Goal: Check status: Check status

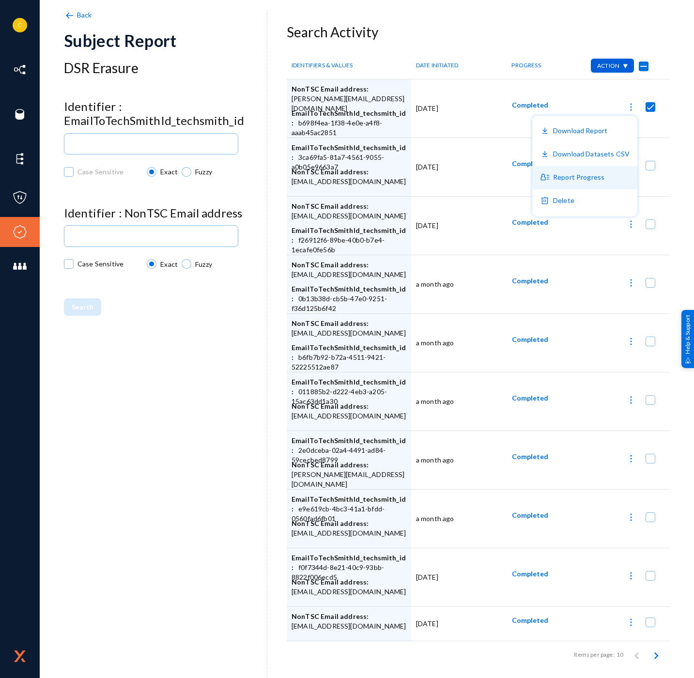
click at [580, 179] on button "Report Progress" at bounding box center [584, 177] width 105 height 23
checkbox input "false"
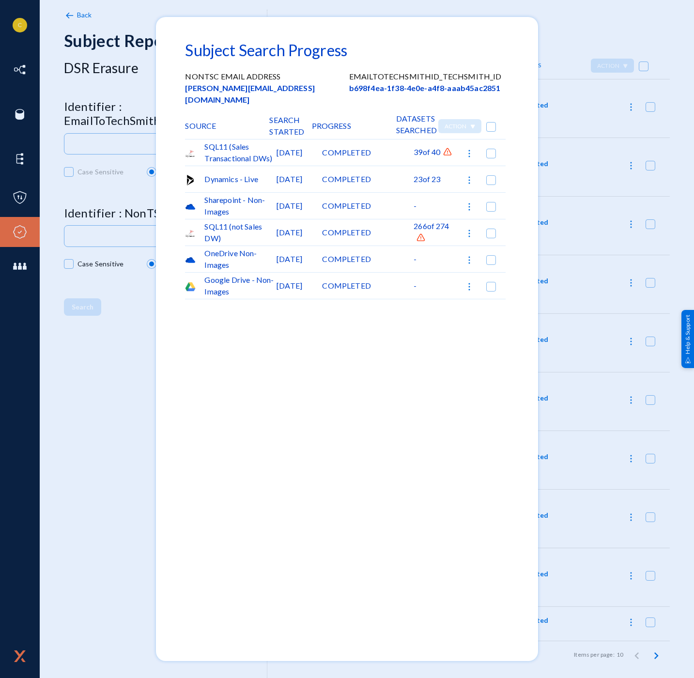
click at [448, 147] on img at bounding box center [447, 152] width 10 height 10
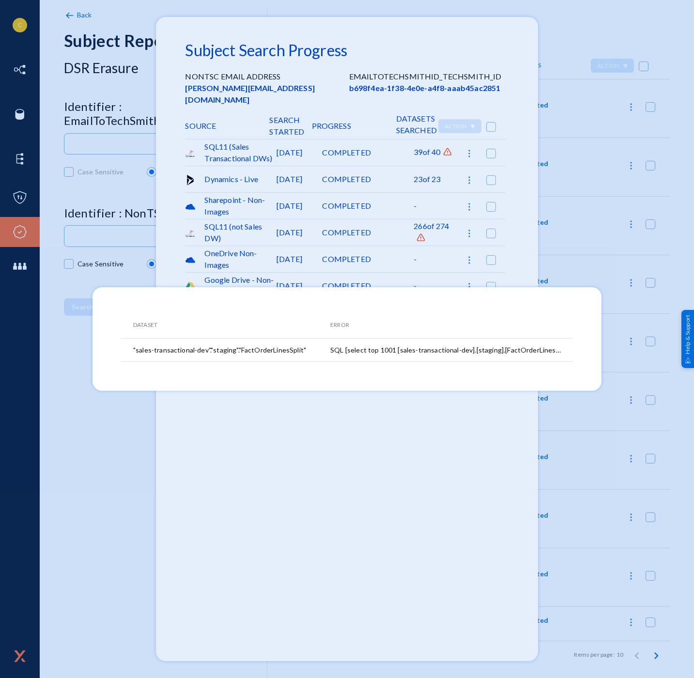
click at [417, 201] on div at bounding box center [347, 339] width 694 height 678
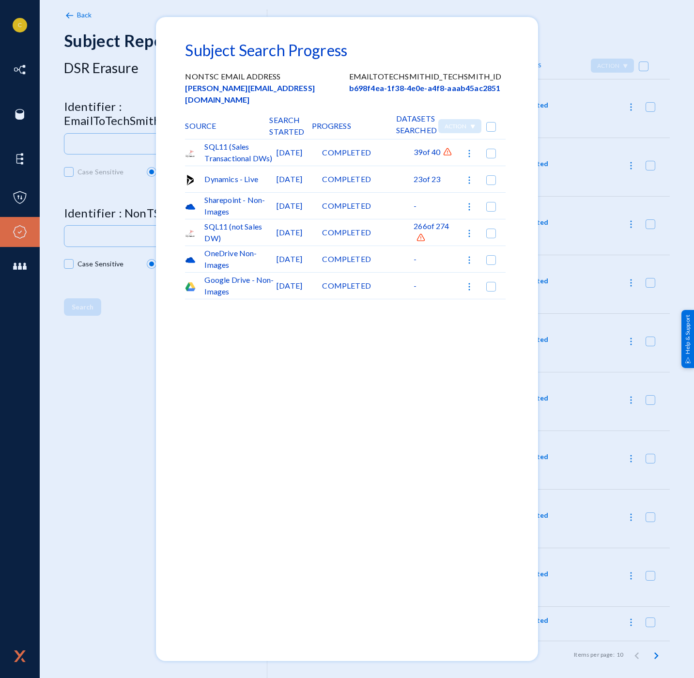
click at [421, 233] on img at bounding box center [421, 238] width 10 height 10
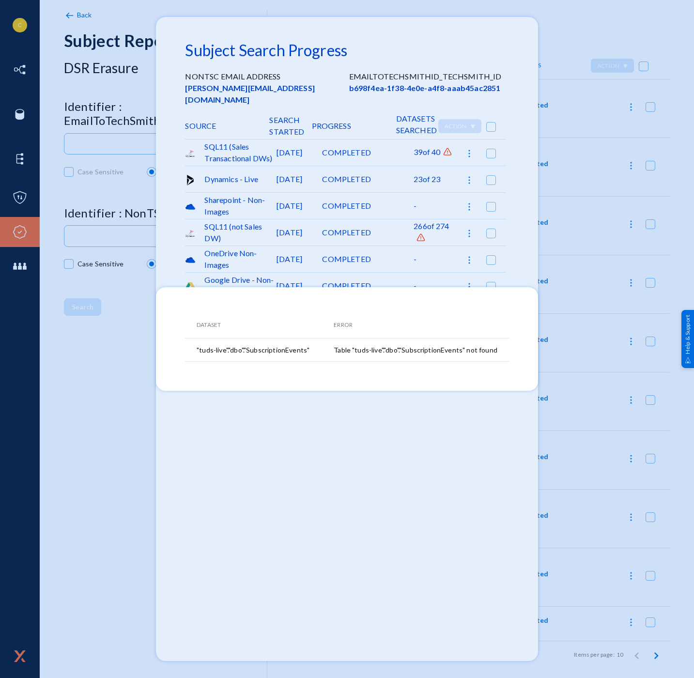
click at [265, 147] on div at bounding box center [347, 339] width 694 height 678
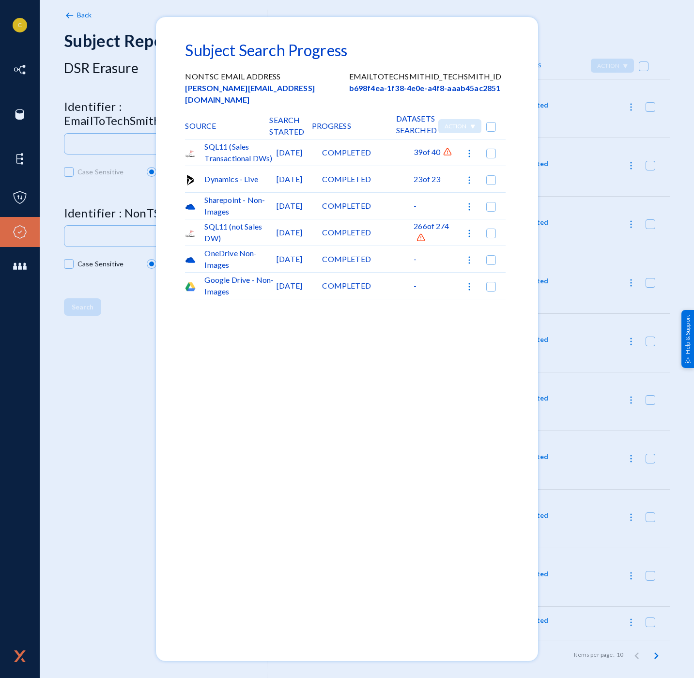
click at [467, 228] on img at bounding box center [469, 233] width 10 height 10
click at [546, 271] on div at bounding box center [347, 339] width 694 height 678
checkbox input "false"
click at [547, 239] on div at bounding box center [347, 339] width 694 height 678
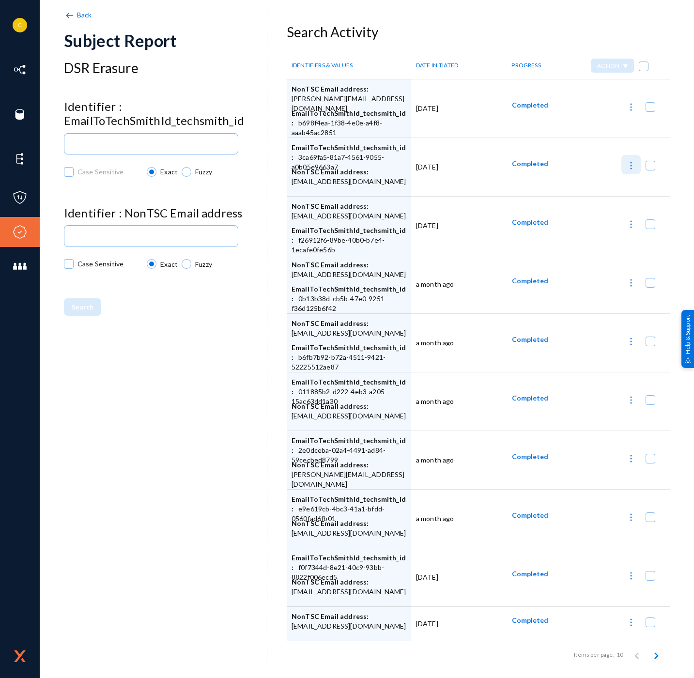
click at [630, 166] on img at bounding box center [631, 166] width 10 height 10
click at [587, 232] on button "Report Progress" at bounding box center [584, 236] width 105 height 23
checkbox input "false"
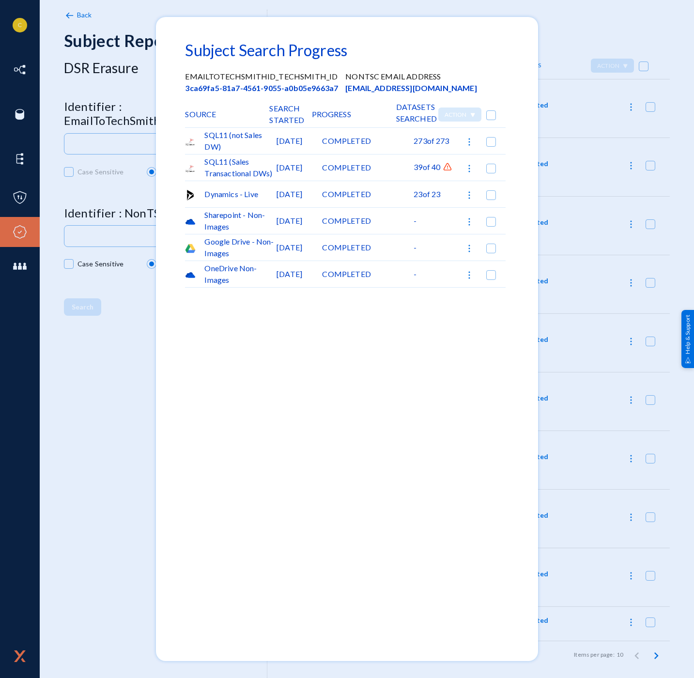
click at [450, 165] on img at bounding box center [447, 167] width 10 height 10
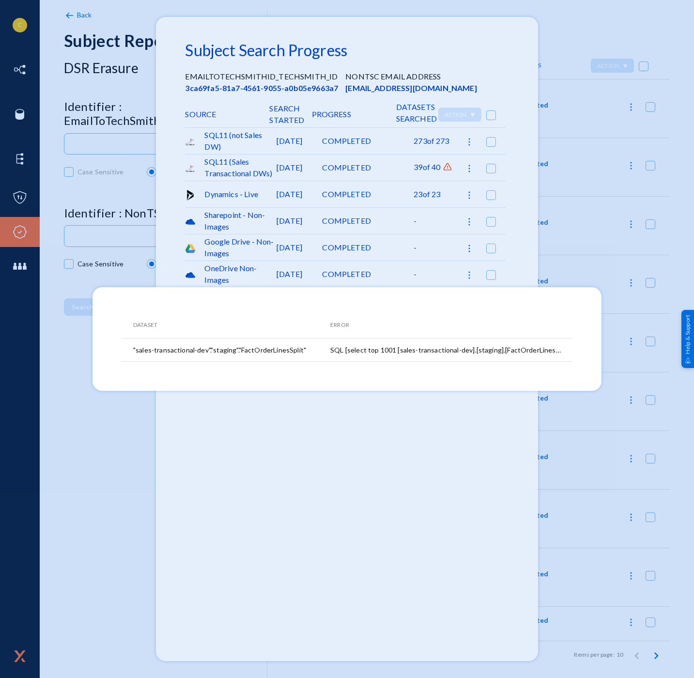
click at [577, 168] on div at bounding box center [347, 339] width 694 height 678
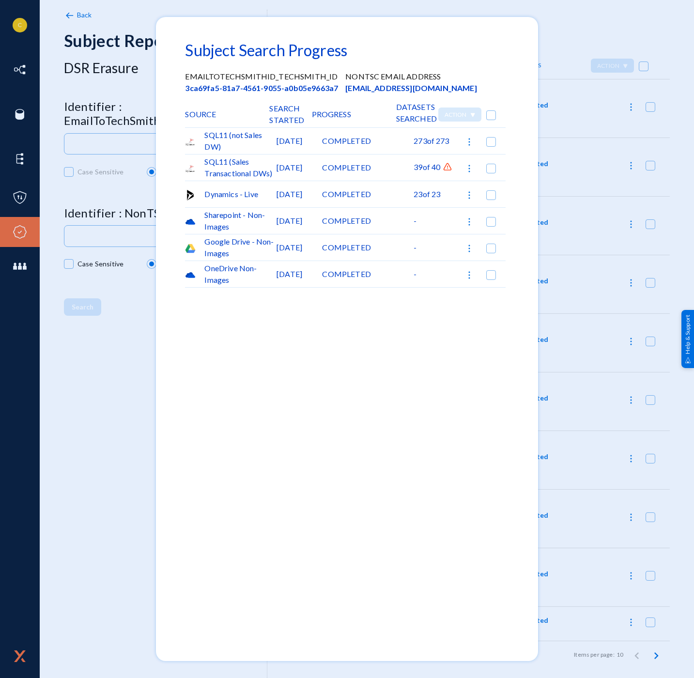
click at [626, 220] on div at bounding box center [347, 339] width 694 height 678
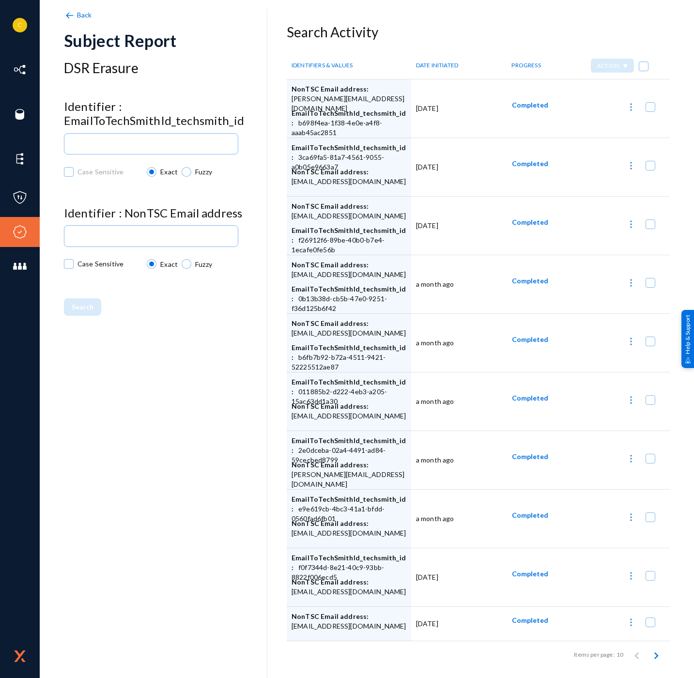
click at [630, 225] on img at bounding box center [631, 224] width 10 height 10
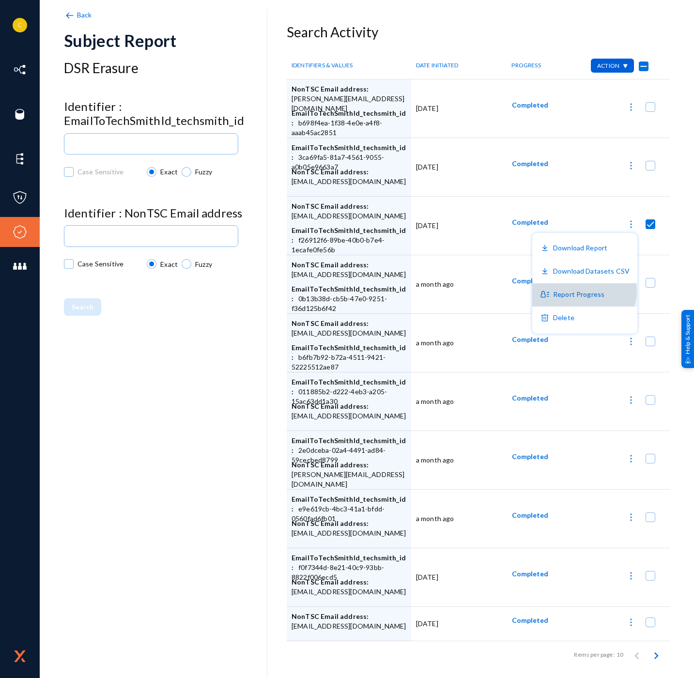
click at [586, 291] on button "Report Progress" at bounding box center [584, 294] width 105 height 23
checkbox input "false"
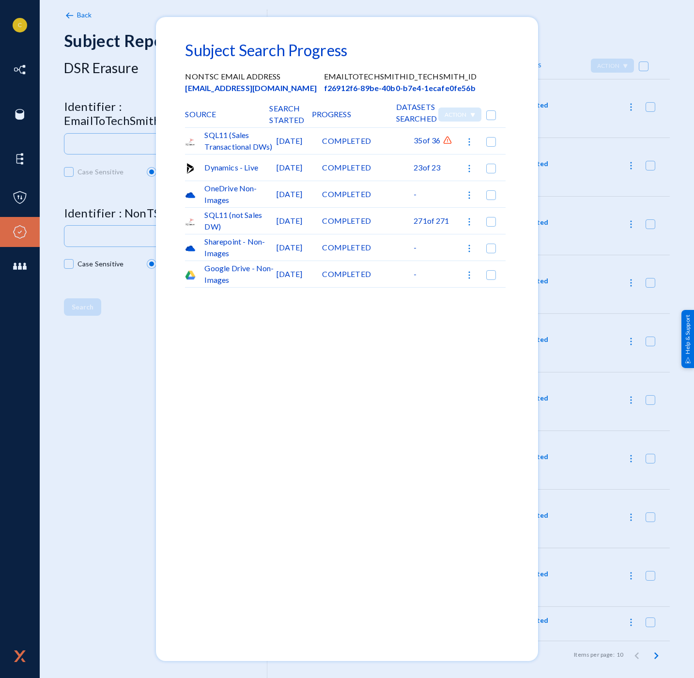
click at [451, 140] on img at bounding box center [447, 141] width 10 height 10
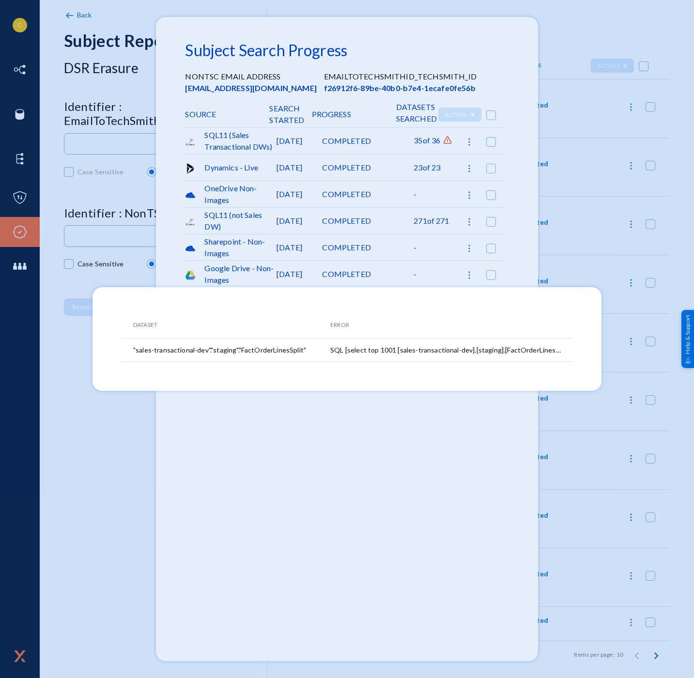
click at [548, 443] on div at bounding box center [347, 339] width 694 height 678
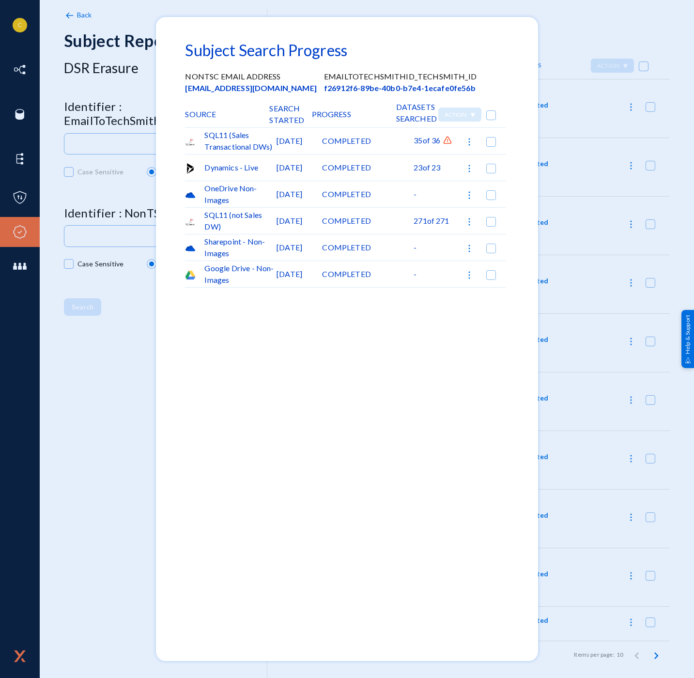
click at [563, 426] on div at bounding box center [347, 339] width 694 height 678
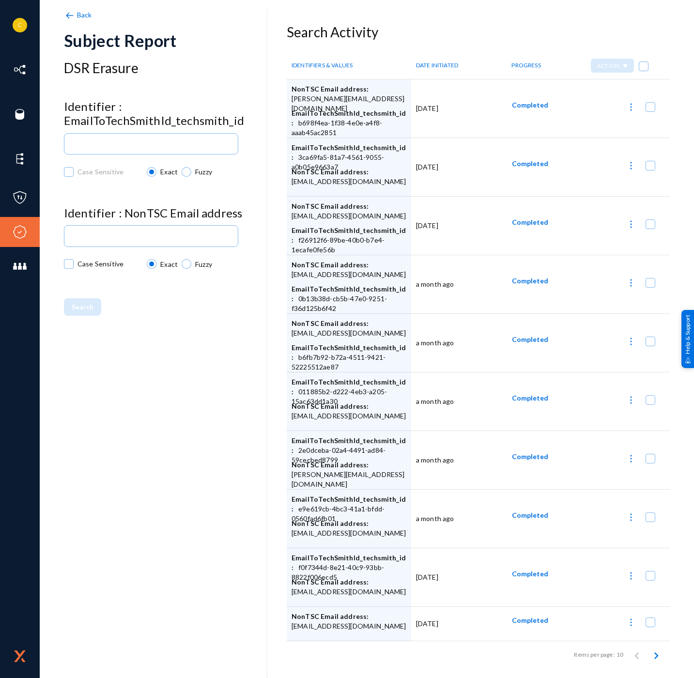
click at [629, 339] on img at bounding box center [631, 341] width 10 height 10
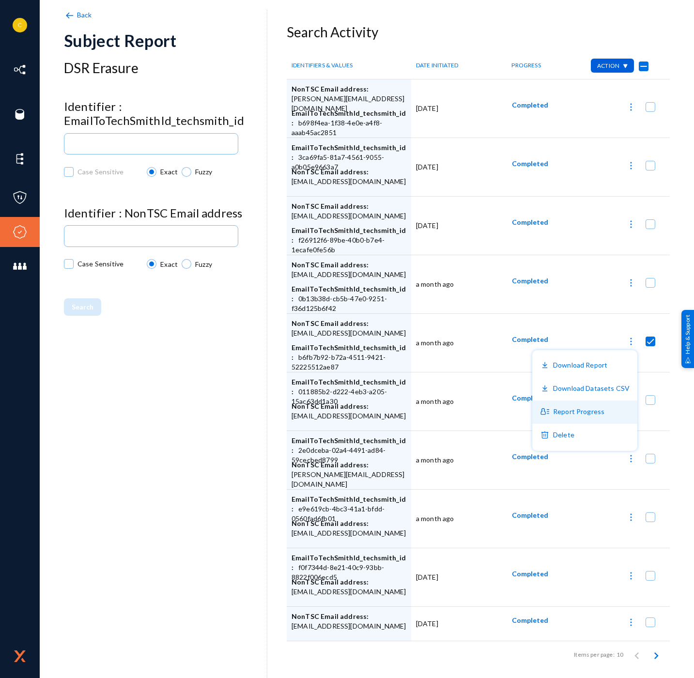
click at [578, 419] on button "Report Progress" at bounding box center [584, 411] width 105 height 23
checkbox input "false"
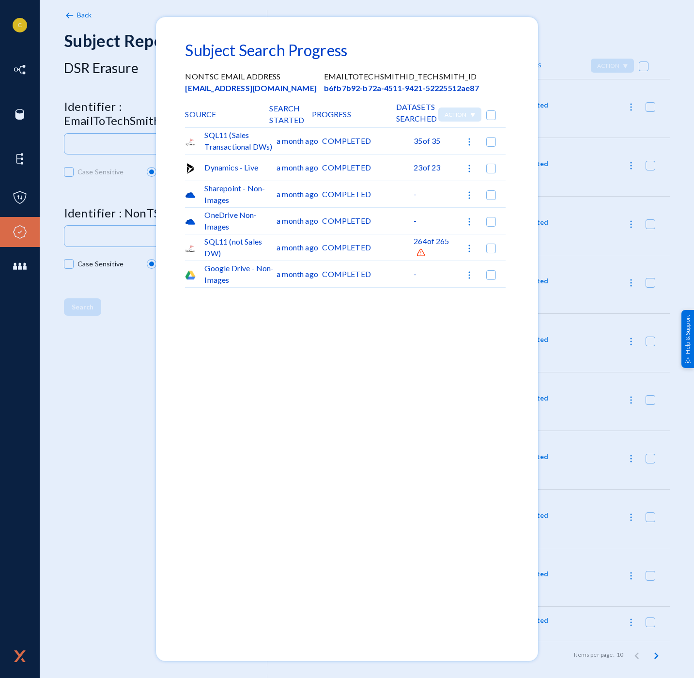
click at [424, 253] on img at bounding box center [421, 253] width 10 height 10
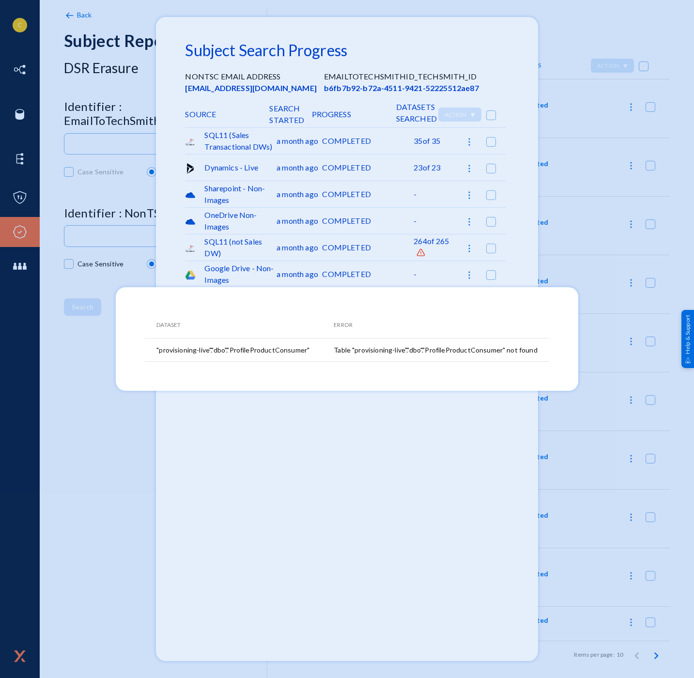
click at [592, 251] on div at bounding box center [347, 339] width 694 height 678
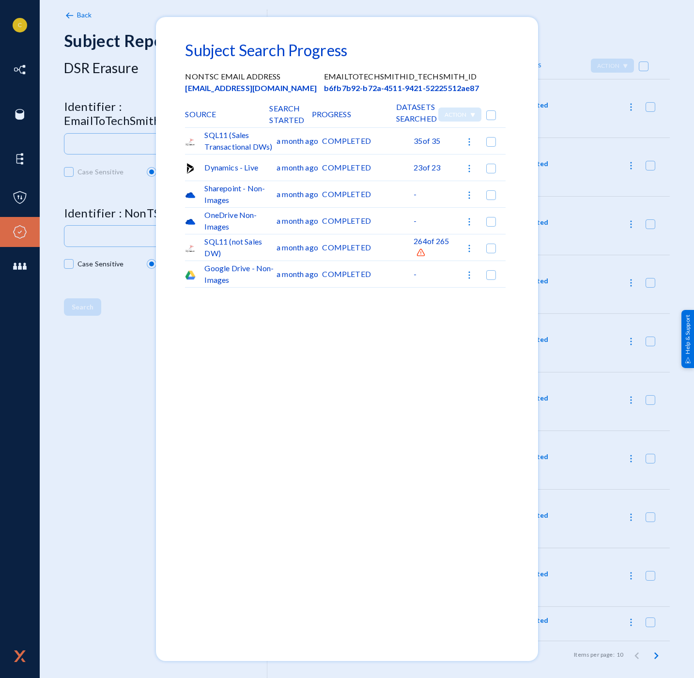
click at [592, 251] on div at bounding box center [347, 339] width 694 height 678
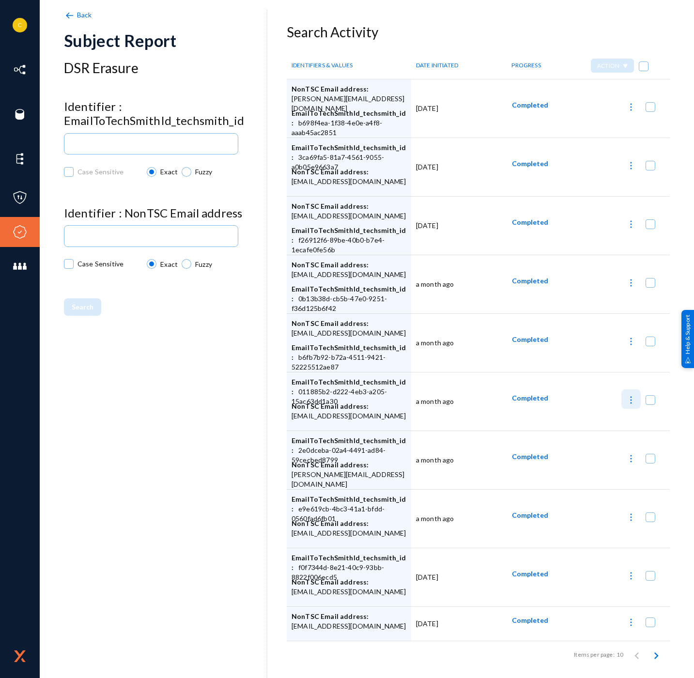
click at [630, 400] on img at bounding box center [631, 400] width 10 height 10
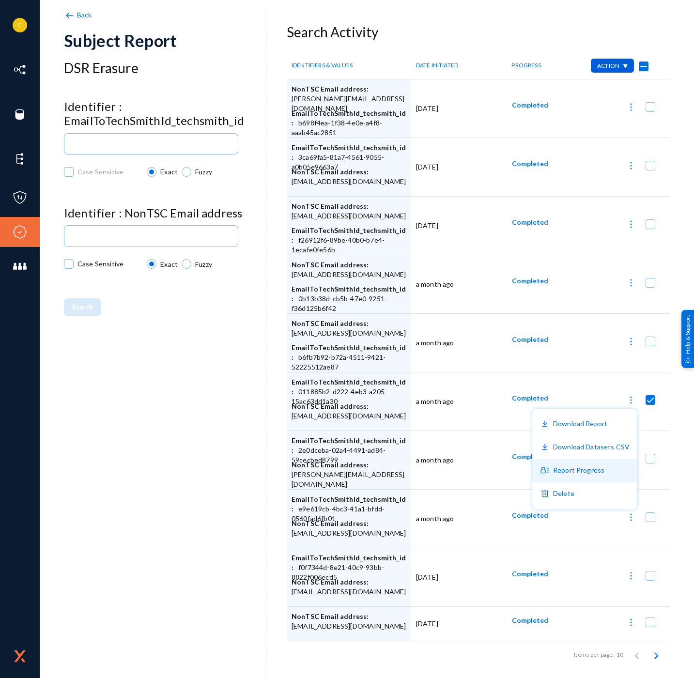
click at [570, 477] on button "Report Progress" at bounding box center [584, 470] width 105 height 23
checkbox input "false"
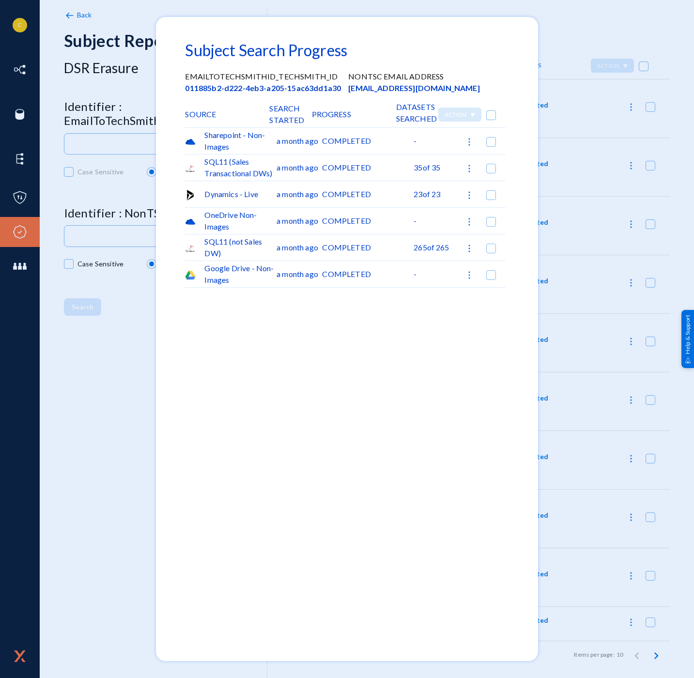
click at [587, 295] on div at bounding box center [347, 339] width 694 height 678
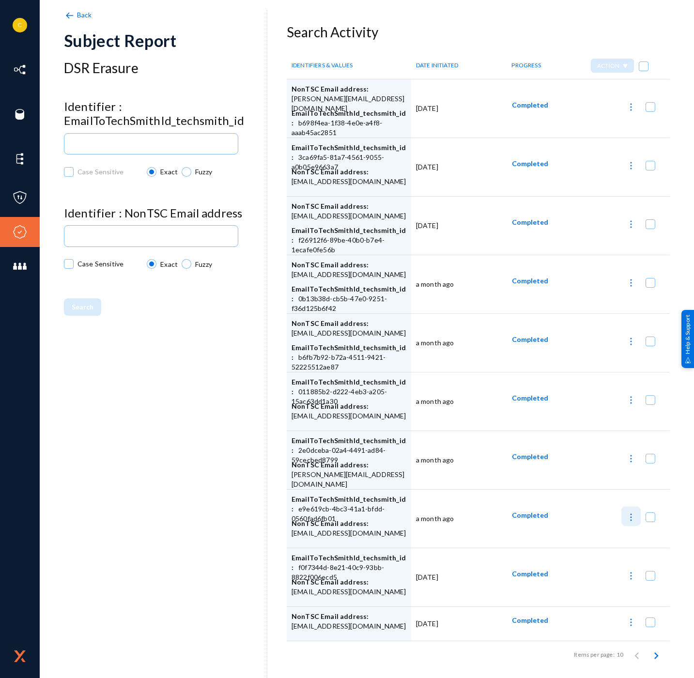
click at [628, 517] on img at bounding box center [631, 517] width 10 height 10
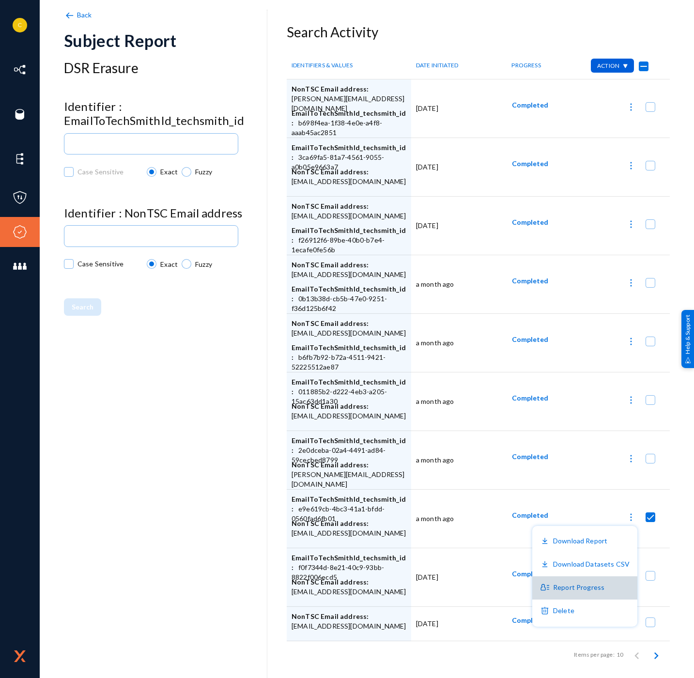
click at [588, 587] on button "Report Progress" at bounding box center [584, 587] width 105 height 23
checkbox input "false"
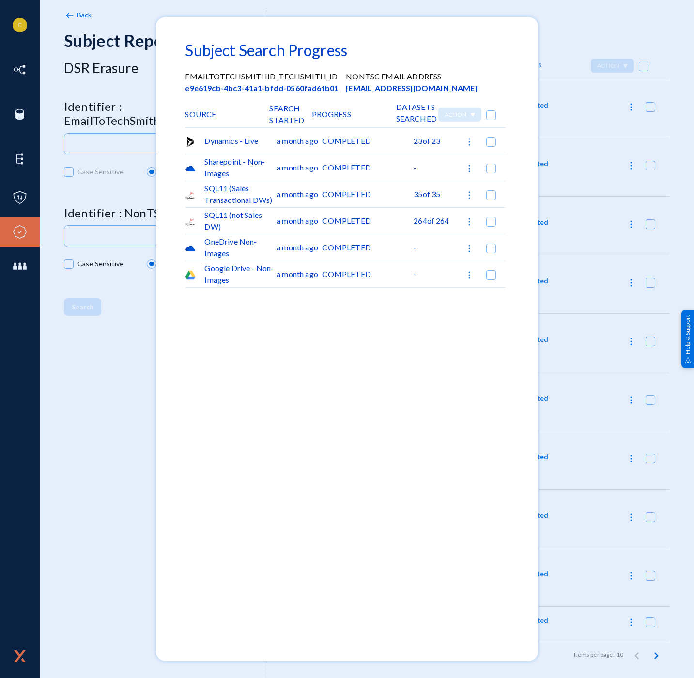
click at [618, 432] on div at bounding box center [347, 339] width 694 height 678
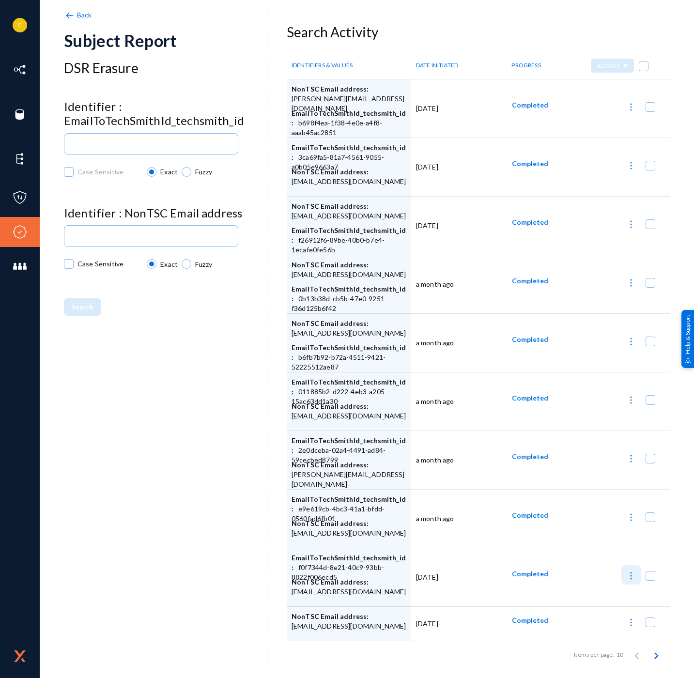
click at [632, 579] on img at bounding box center [631, 576] width 10 height 10
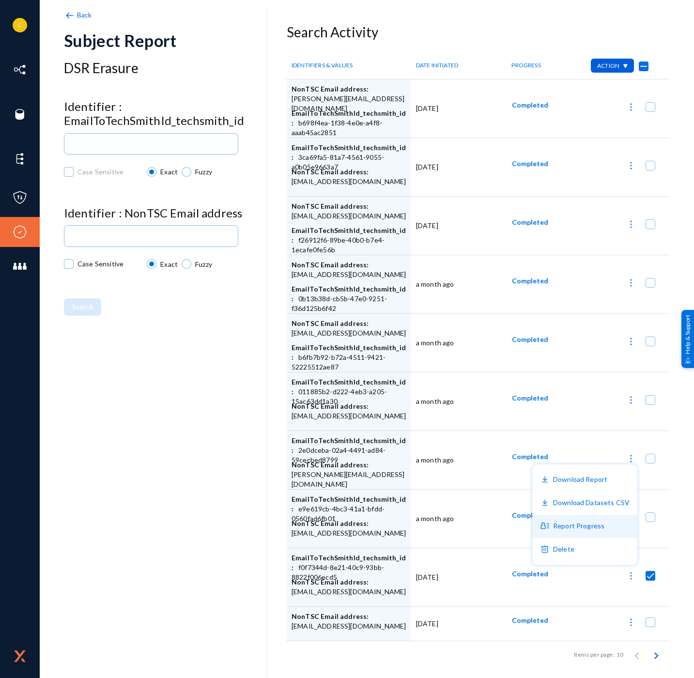
click at [598, 531] on button "Report Progress" at bounding box center [584, 526] width 105 height 23
checkbox input "false"
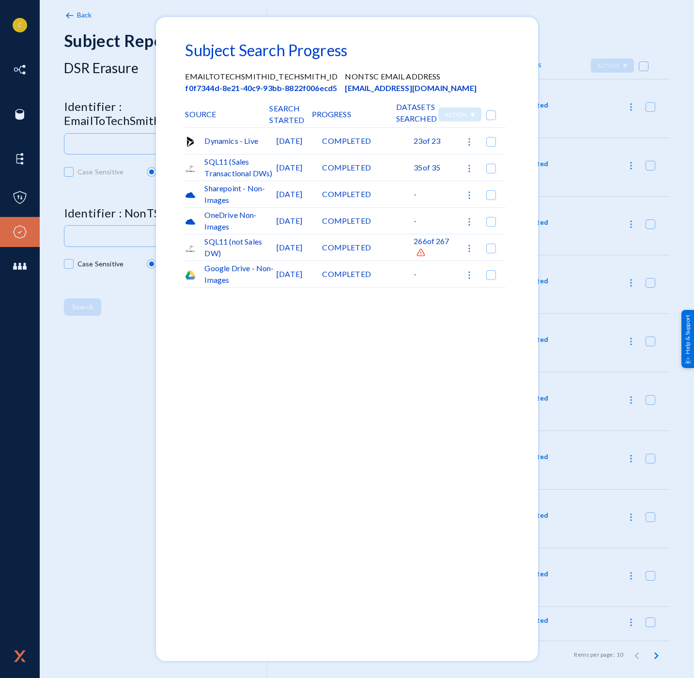
click at [420, 255] on img at bounding box center [421, 253] width 10 height 10
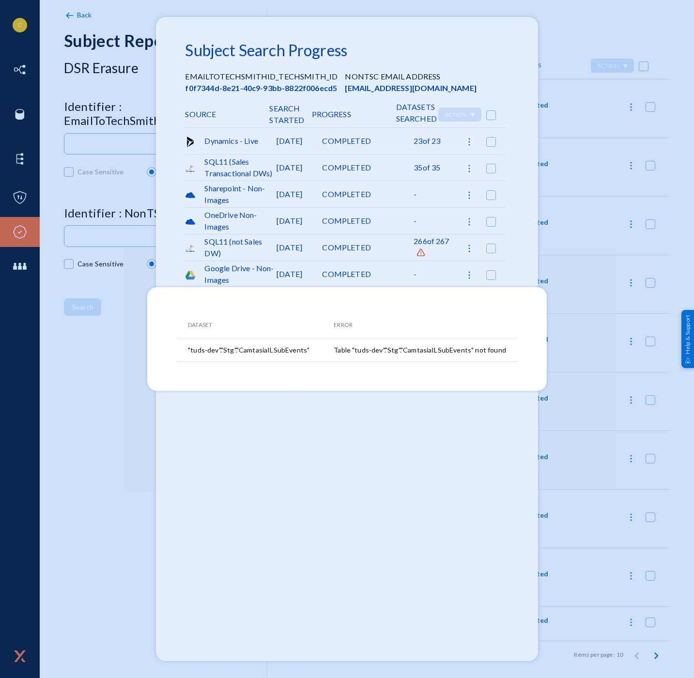
click at [488, 506] on div at bounding box center [347, 339] width 694 height 678
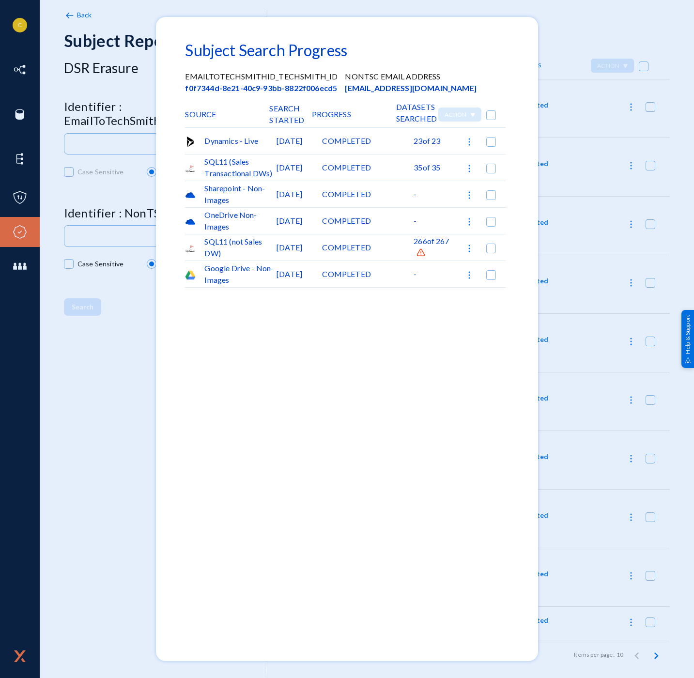
click at [562, 550] on div at bounding box center [347, 339] width 694 height 678
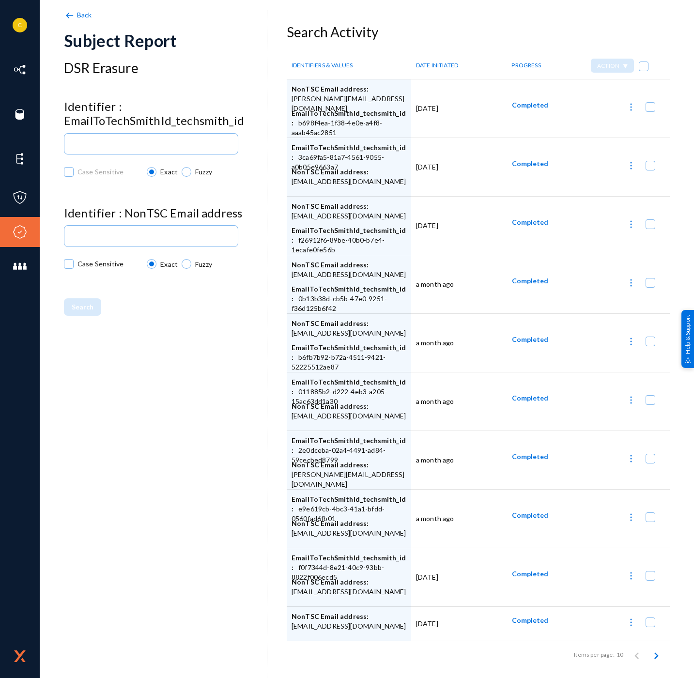
click at [626, 621] on img at bounding box center [631, 622] width 10 height 10
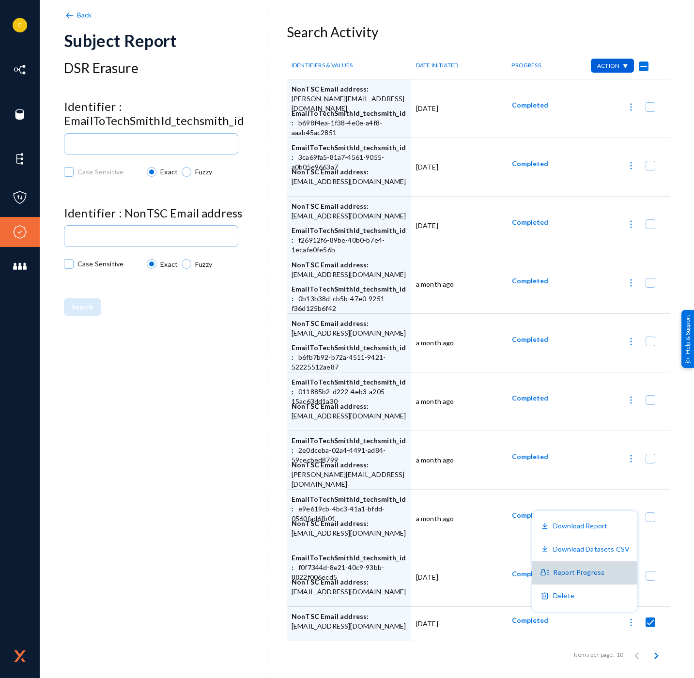
click at [592, 574] on button "Report Progress" at bounding box center [584, 572] width 105 height 23
checkbox input "false"
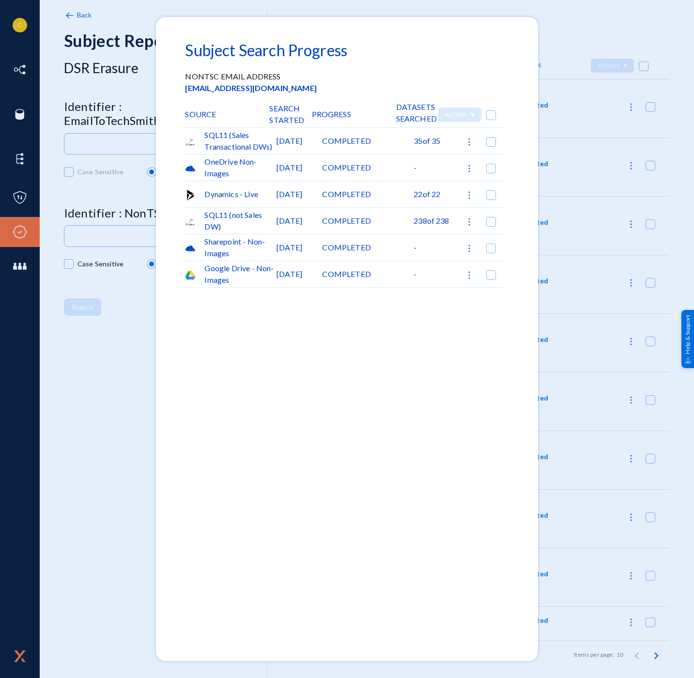
click at [581, 271] on div at bounding box center [347, 339] width 694 height 678
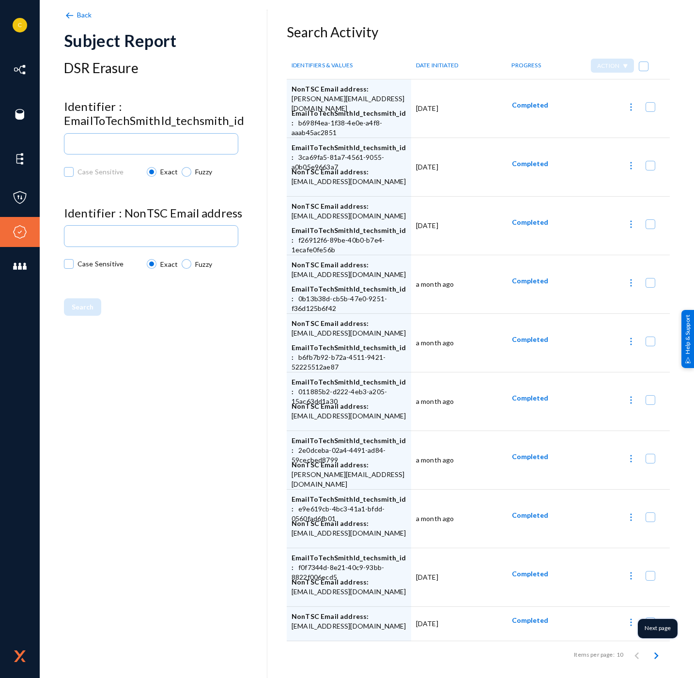
click at [659, 658] on button "Next page" at bounding box center [655, 654] width 19 height 19
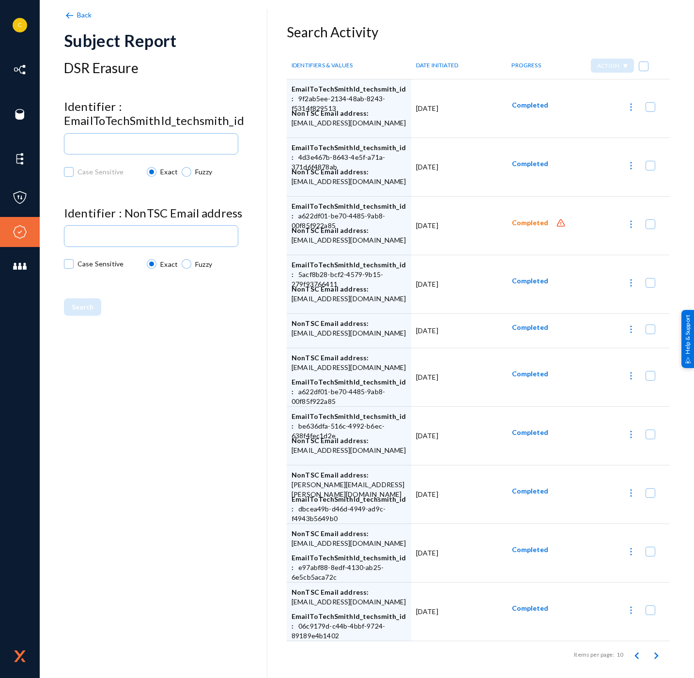
click at [622, 230] on button at bounding box center [630, 222] width 19 height 19
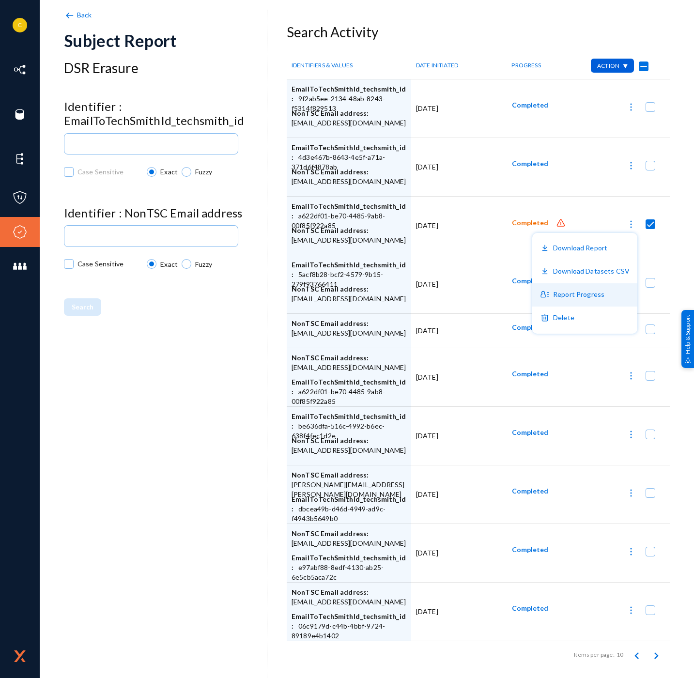
click at [595, 288] on button "Report Progress" at bounding box center [584, 294] width 105 height 23
checkbox input "false"
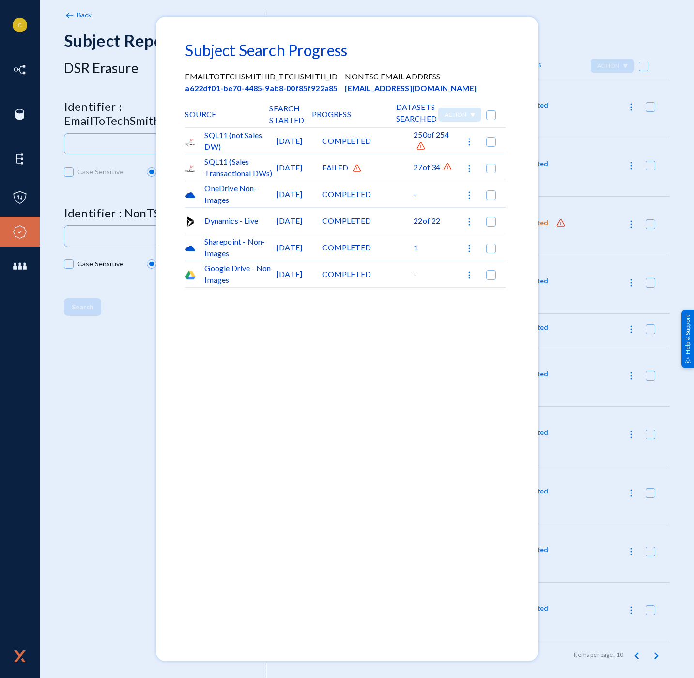
click at [418, 147] on img at bounding box center [421, 146] width 10 height 10
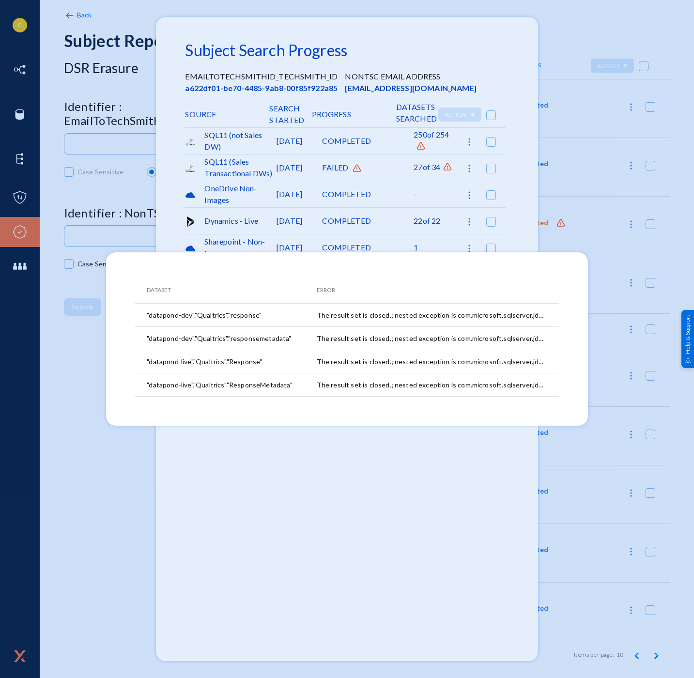
click at [348, 192] on div at bounding box center [347, 339] width 694 height 678
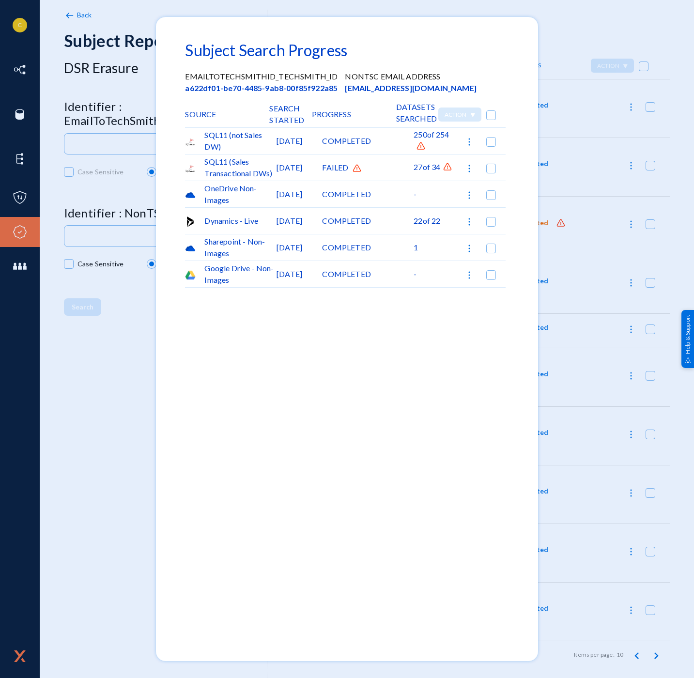
click at [451, 169] on img at bounding box center [447, 167] width 10 height 10
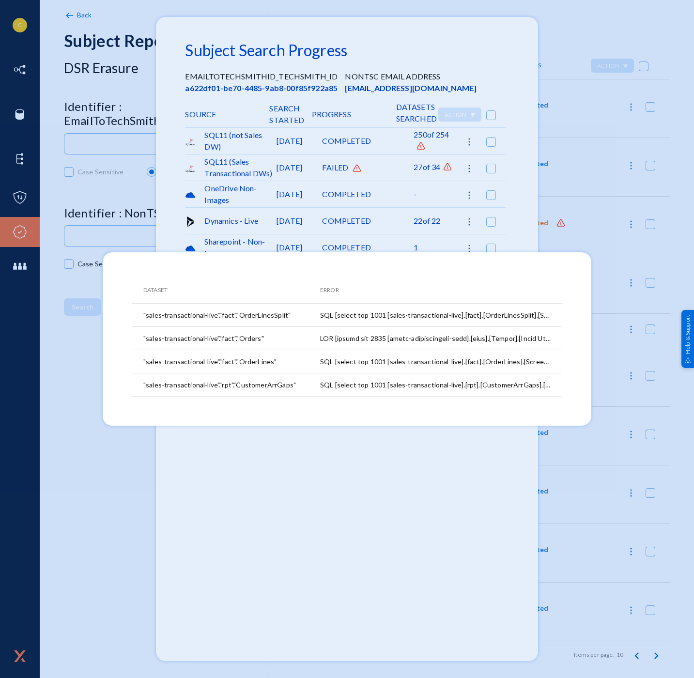
click at [480, 492] on div at bounding box center [347, 339] width 694 height 678
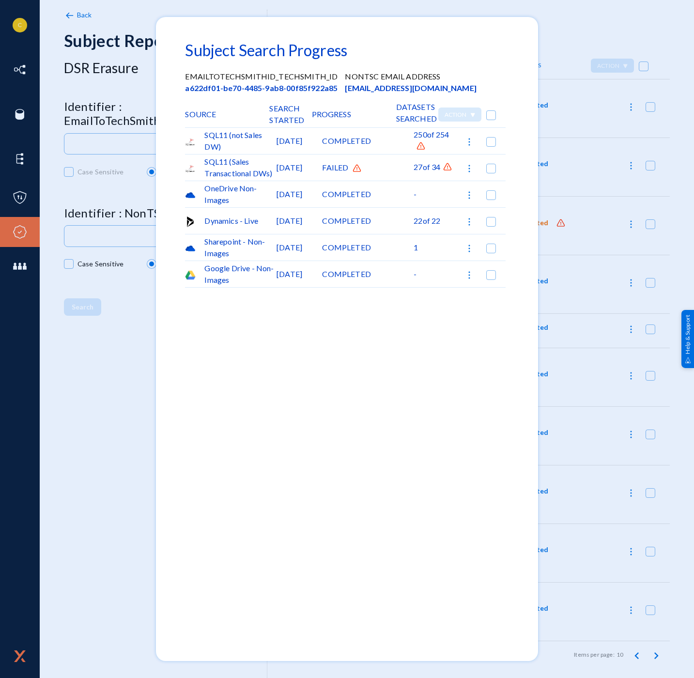
click at [582, 444] on div at bounding box center [347, 339] width 694 height 678
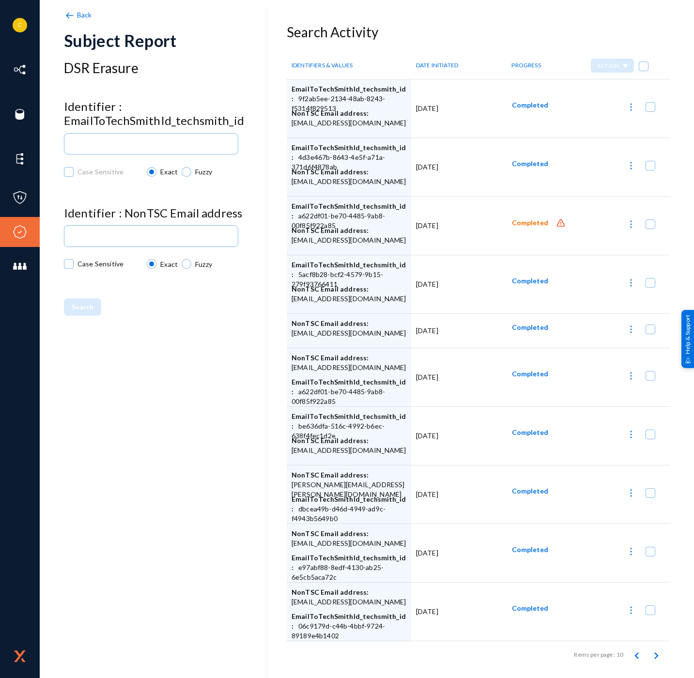
click at [626, 167] on img at bounding box center [631, 166] width 10 height 10
click at [581, 235] on button "Report Progress" at bounding box center [584, 236] width 105 height 23
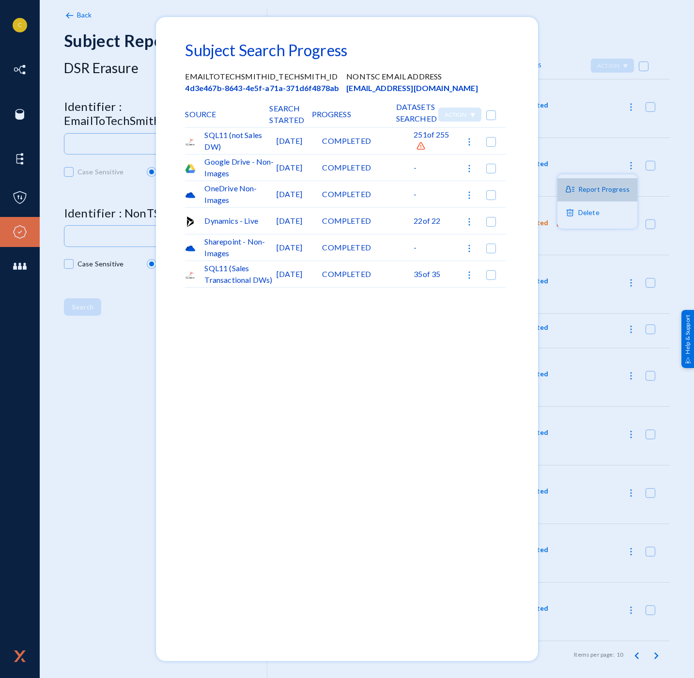
checkbox input "false"
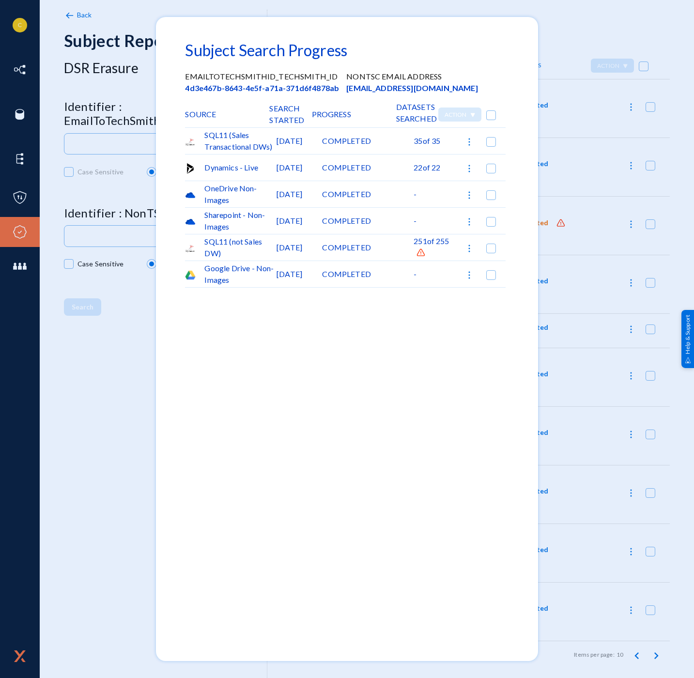
click at [425, 252] on img at bounding box center [421, 253] width 10 height 10
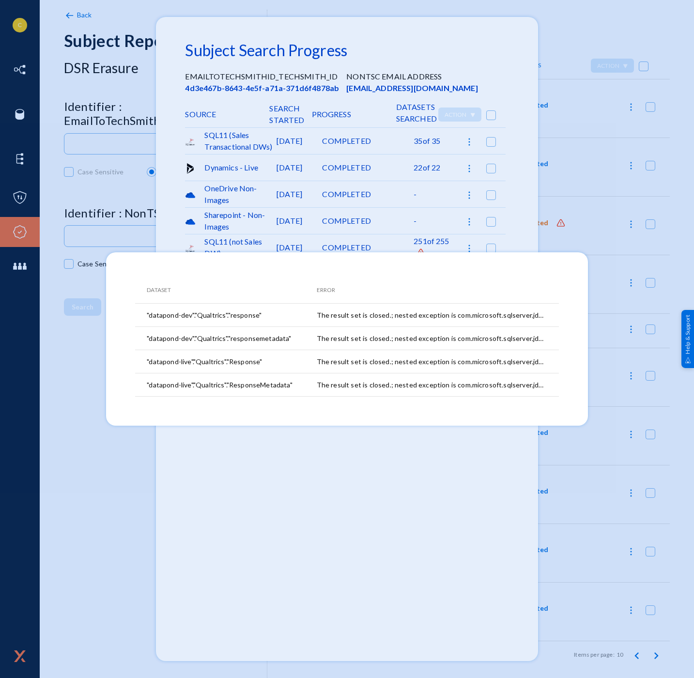
click at [558, 184] on div at bounding box center [347, 339] width 694 height 678
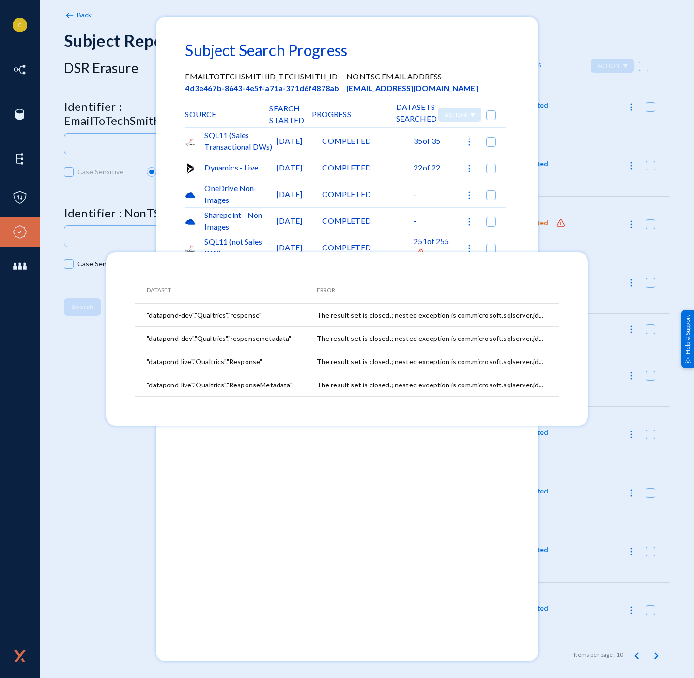
click at [558, 184] on div at bounding box center [347, 339] width 694 height 678
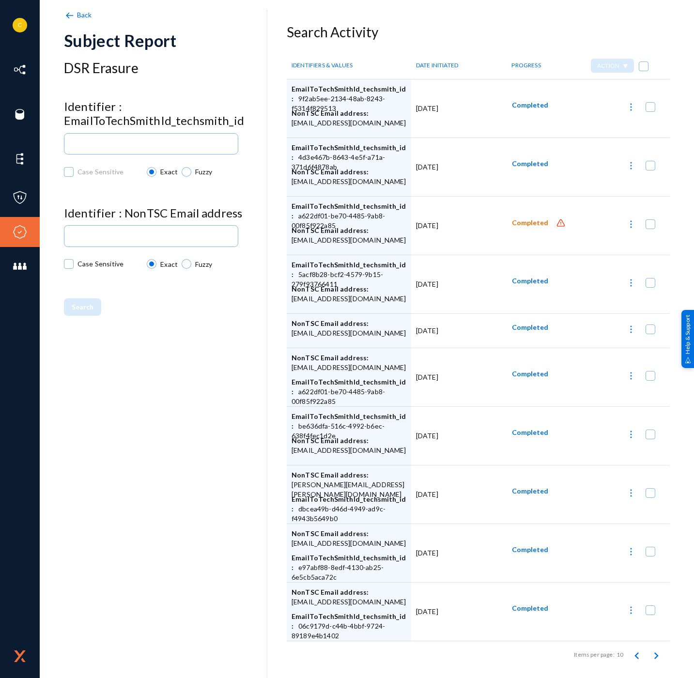
click at [635, 109] on button at bounding box center [630, 105] width 19 height 19
click at [588, 177] on button "Report Progress" at bounding box center [584, 177] width 105 height 23
checkbox input "false"
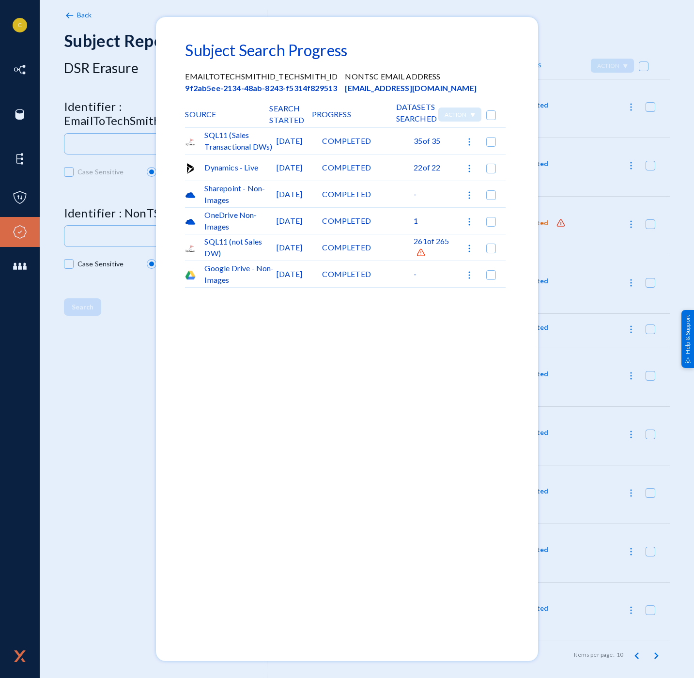
click at [412, 253] on div "COMPLETED" at bounding box center [367, 247] width 91 height 26
click at [414, 253] on span at bounding box center [419, 252] width 12 height 9
click at [422, 252] on img at bounding box center [421, 253] width 10 height 10
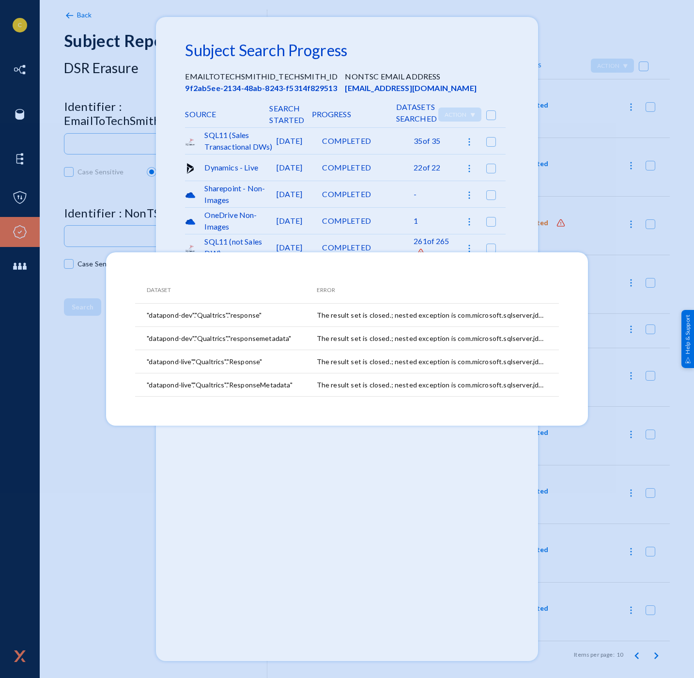
click at [573, 190] on div at bounding box center [347, 339] width 694 height 678
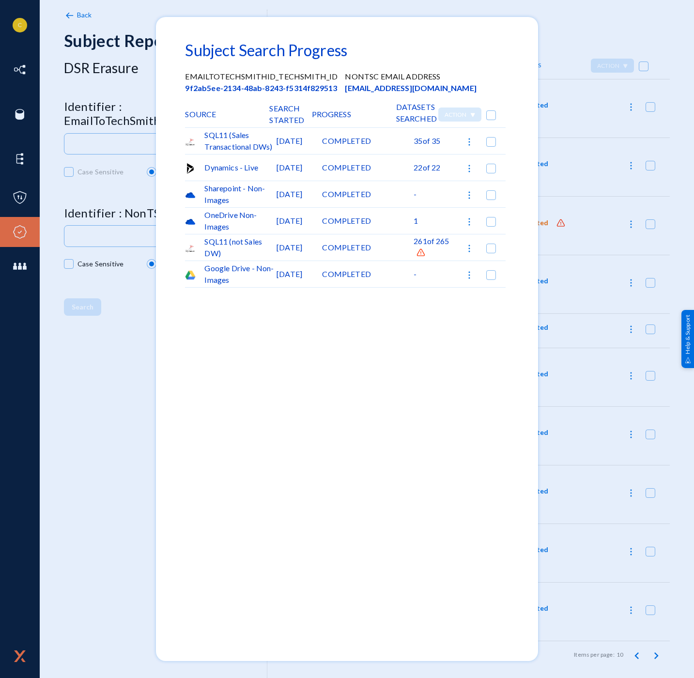
click at [579, 194] on div at bounding box center [347, 339] width 694 height 678
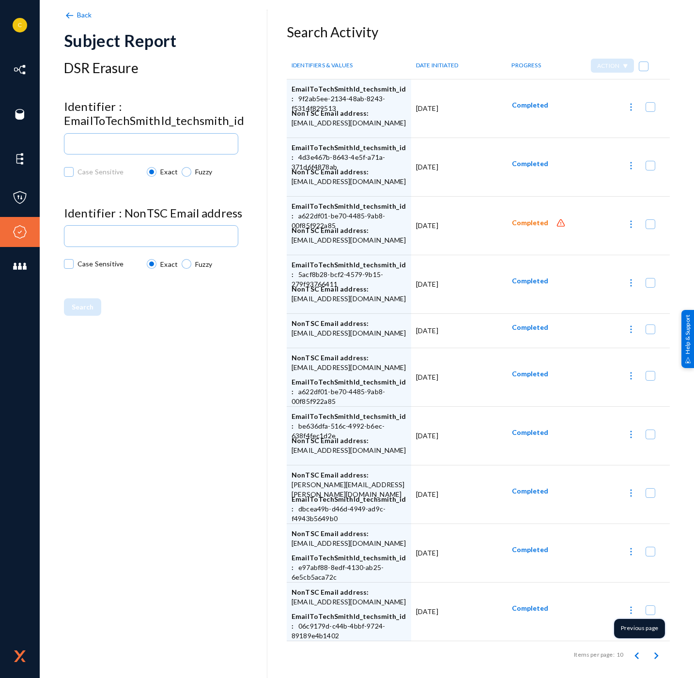
click at [634, 656] on icon "Previous page" at bounding box center [637, 656] width 14 height 14
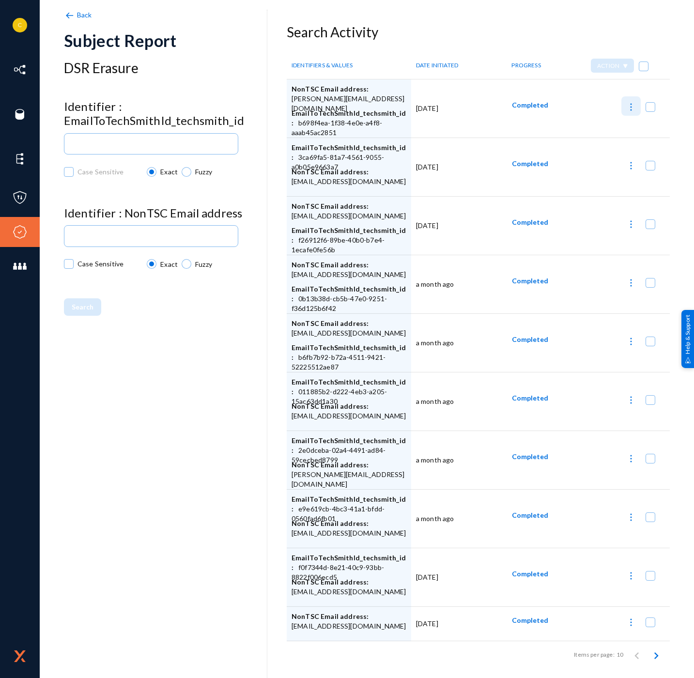
click at [634, 111] on button at bounding box center [630, 105] width 19 height 19
click at [559, 279] on div at bounding box center [347, 339] width 694 height 678
checkbox input "false"
click at [629, 518] on img at bounding box center [631, 517] width 10 height 10
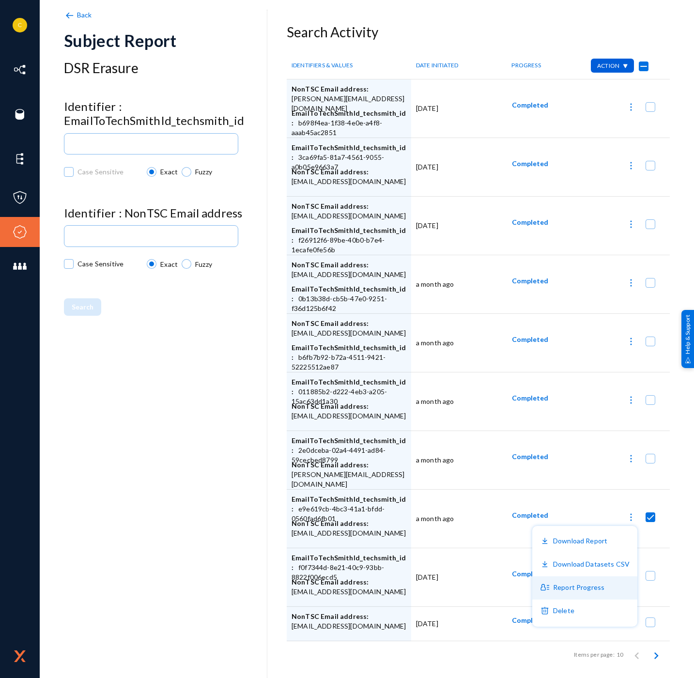
click at [584, 587] on button "Report Progress" at bounding box center [584, 587] width 105 height 23
checkbox input "false"
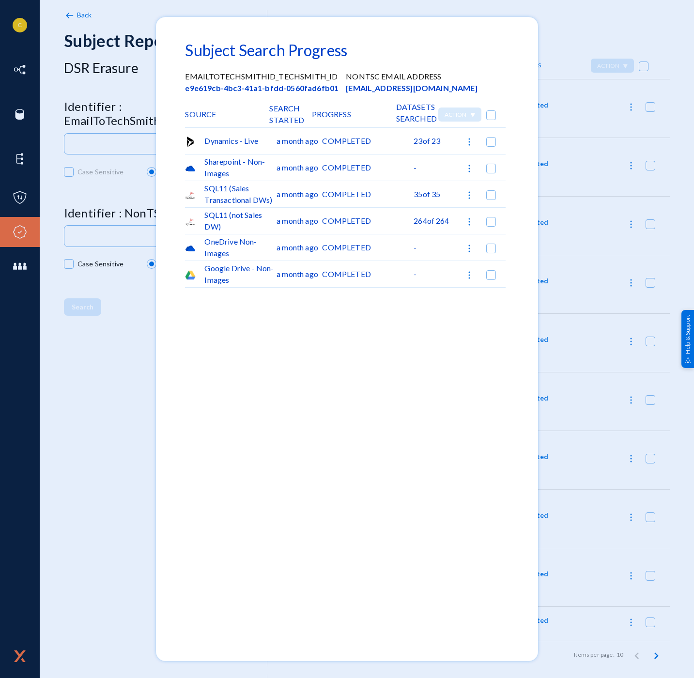
click at [585, 587] on div at bounding box center [347, 339] width 694 height 678
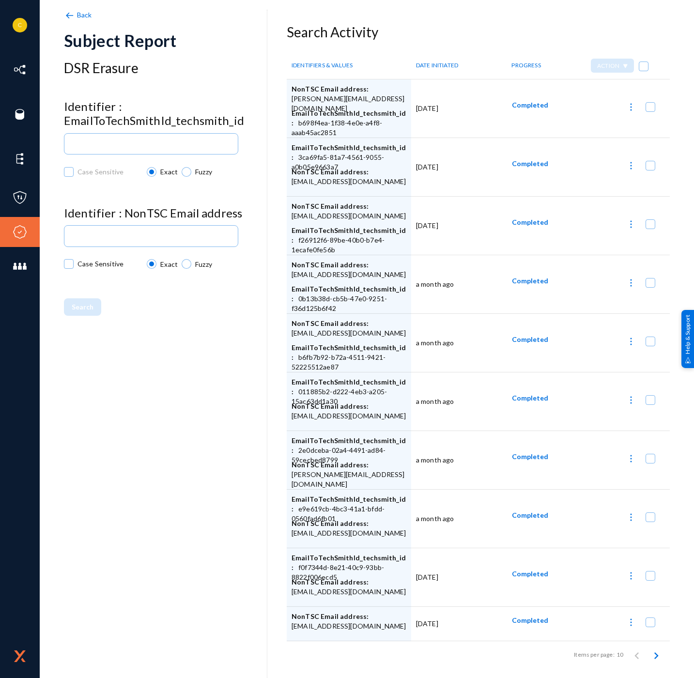
click at [629, 578] on img at bounding box center [631, 576] width 10 height 10
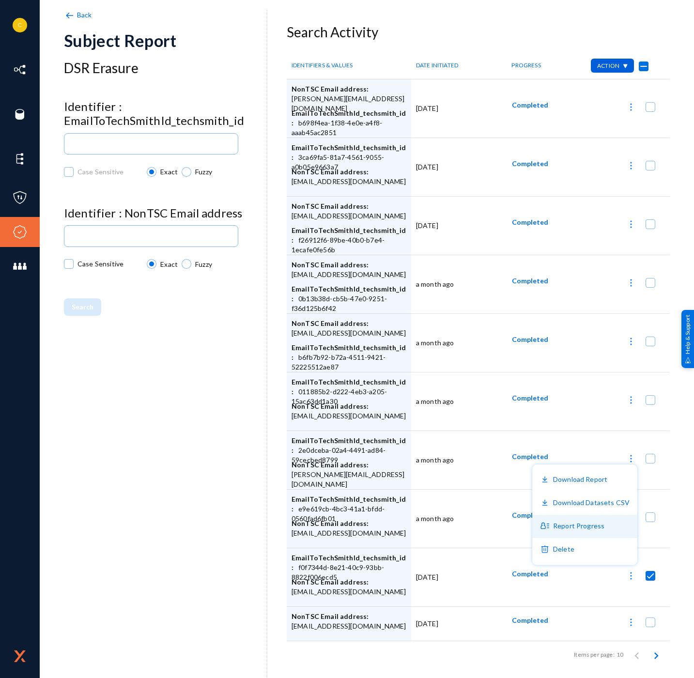
click at [576, 522] on button "Report Progress" at bounding box center [584, 526] width 105 height 23
checkbox input "false"
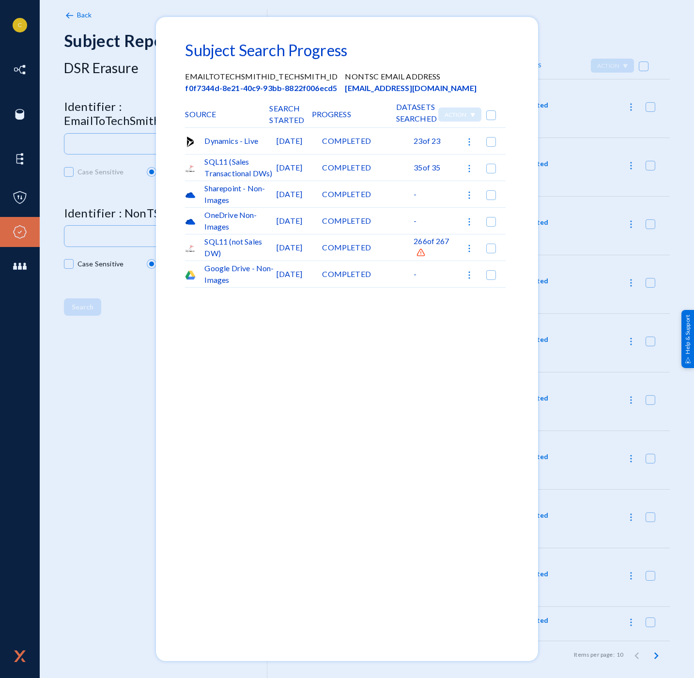
click at [420, 251] on img at bounding box center [421, 253] width 10 height 10
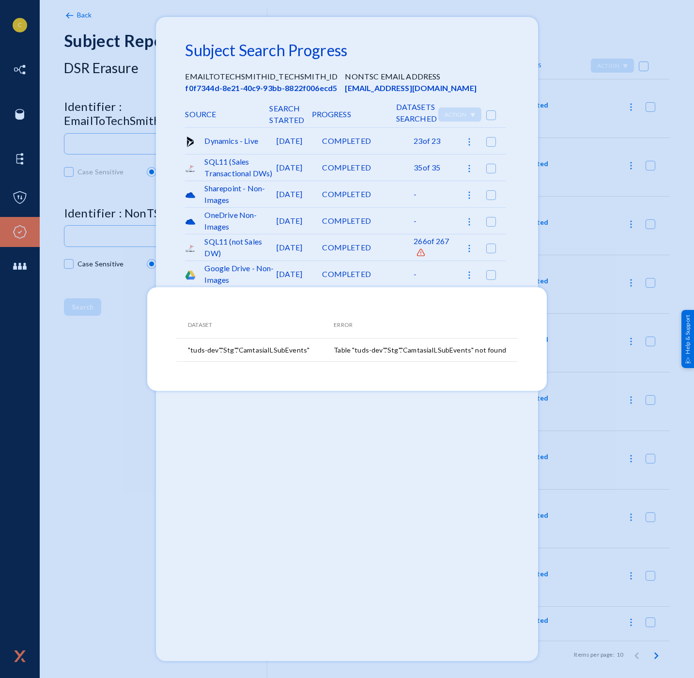
click at [420, 251] on div at bounding box center [347, 339] width 694 height 678
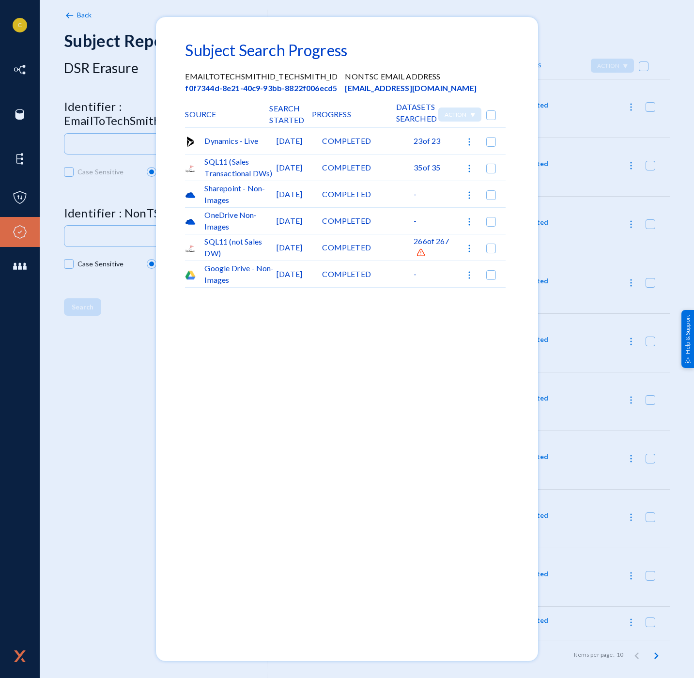
click at [606, 252] on div at bounding box center [347, 339] width 694 height 678
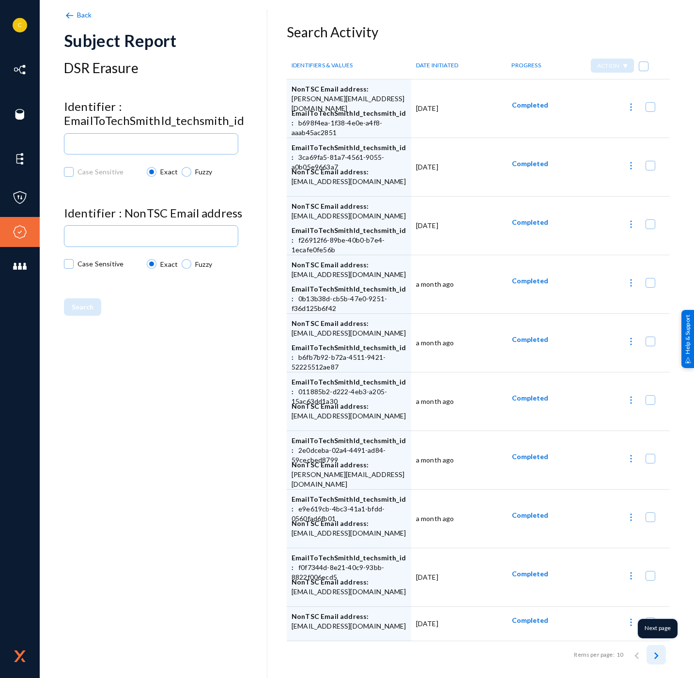
click at [649, 660] on icon "Next page" at bounding box center [656, 656] width 14 height 14
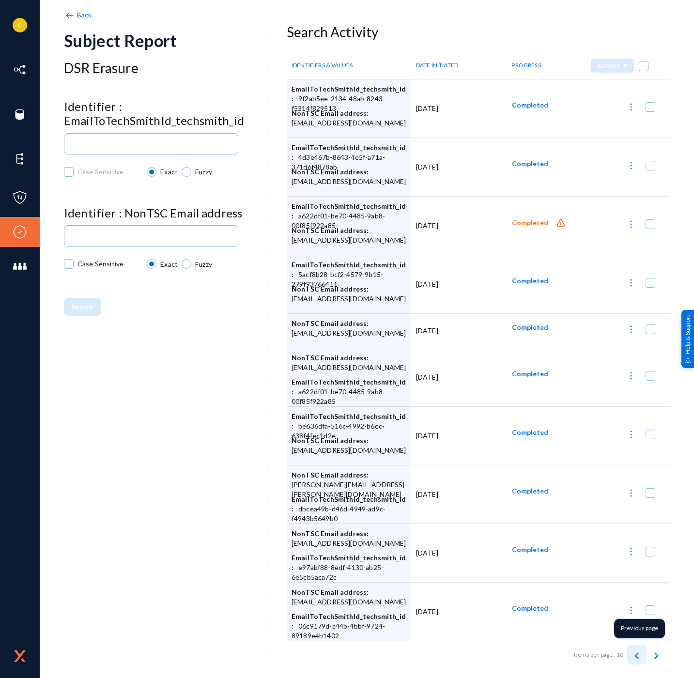
click at [637, 659] on icon "Previous page" at bounding box center [637, 656] width 14 height 14
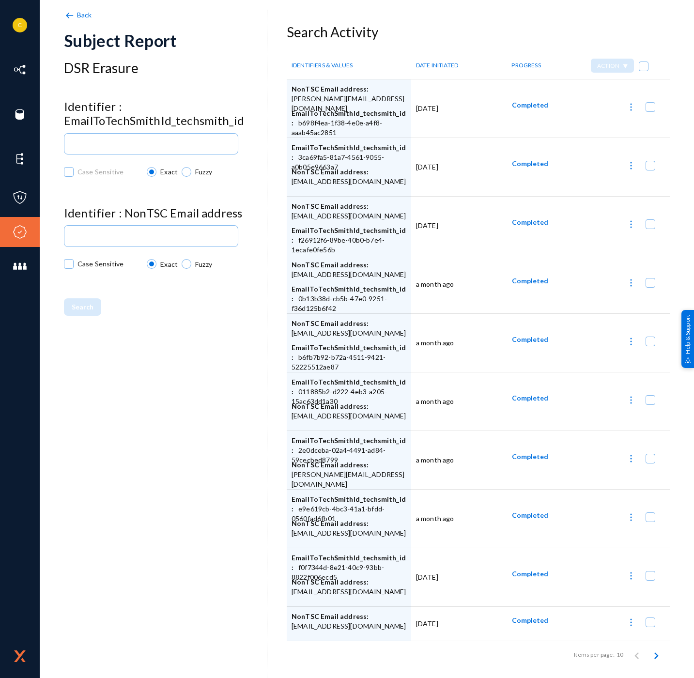
click at [629, 108] on img at bounding box center [631, 107] width 10 height 10
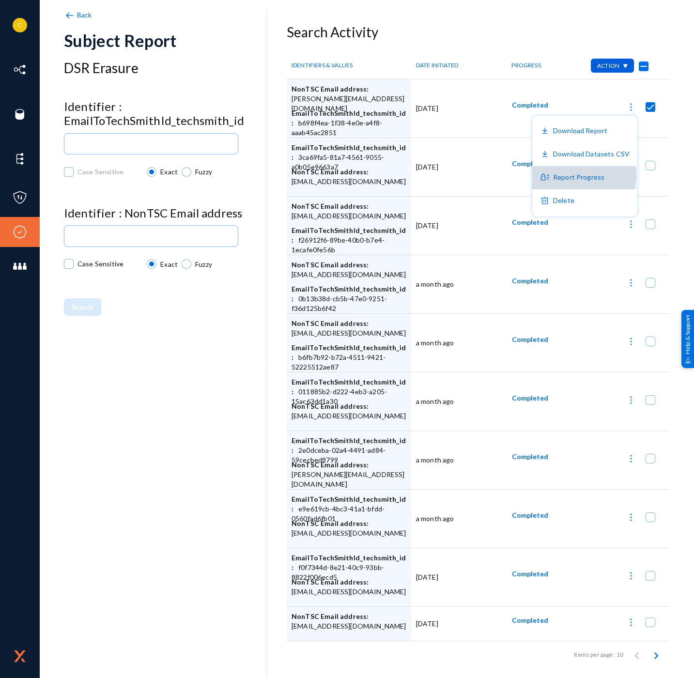
click at [582, 175] on button "Report Progress" at bounding box center [584, 177] width 105 height 23
checkbox input "false"
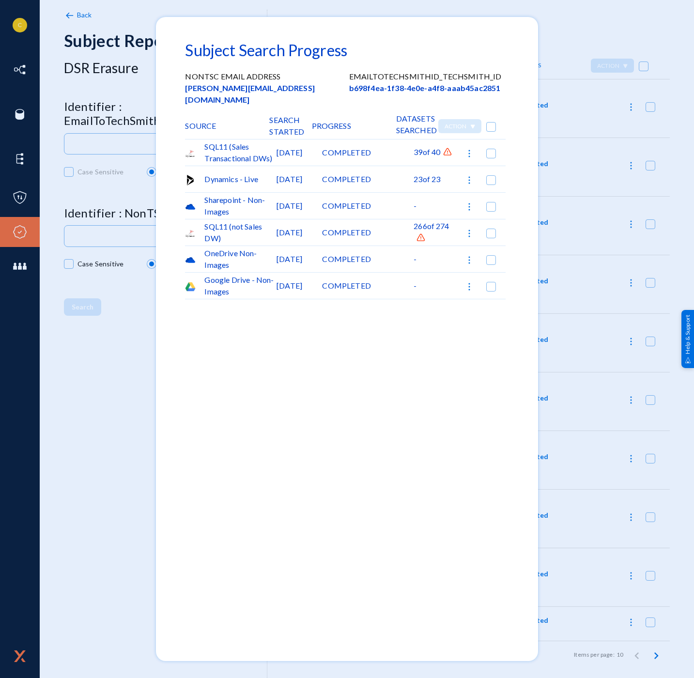
click at [561, 27] on div at bounding box center [347, 339] width 694 height 678
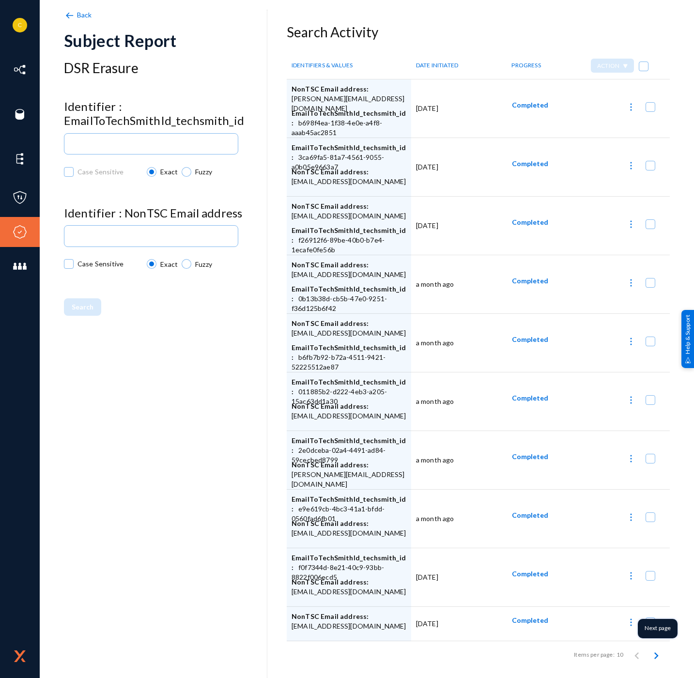
click at [651, 650] on icon "Next page" at bounding box center [656, 656] width 14 height 14
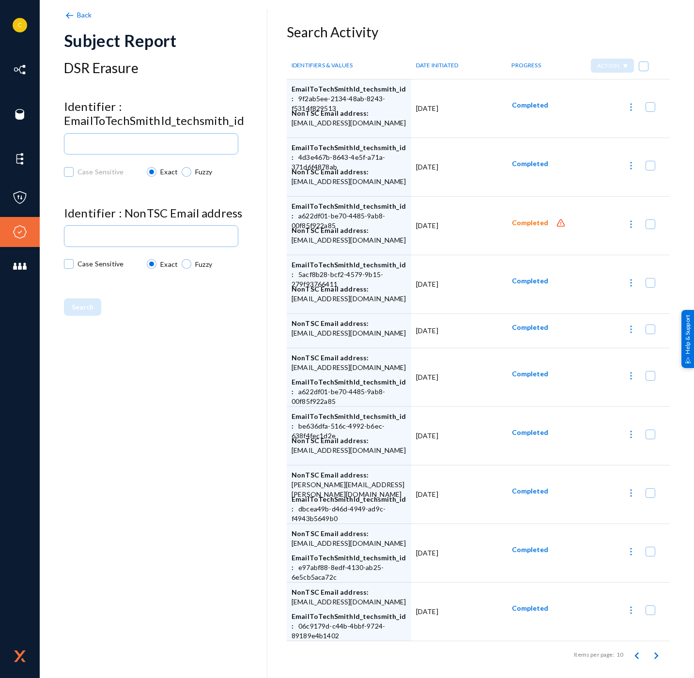
click at [556, 222] on img at bounding box center [561, 223] width 10 height 10
click at [531, 222] on span "Completed" at bounding box center [530, 223] width 36 height 8
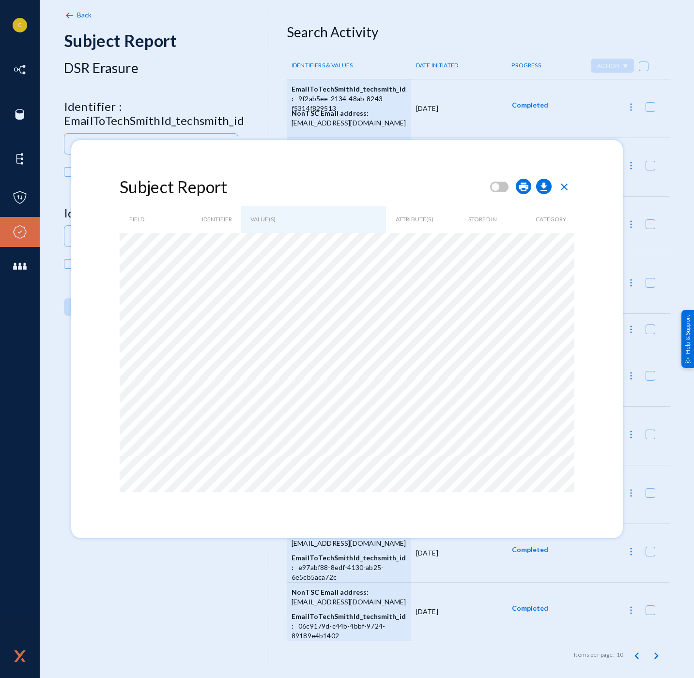
click at [569, 188] on span "close" at bounding box center [564, 187] width 12 height 12
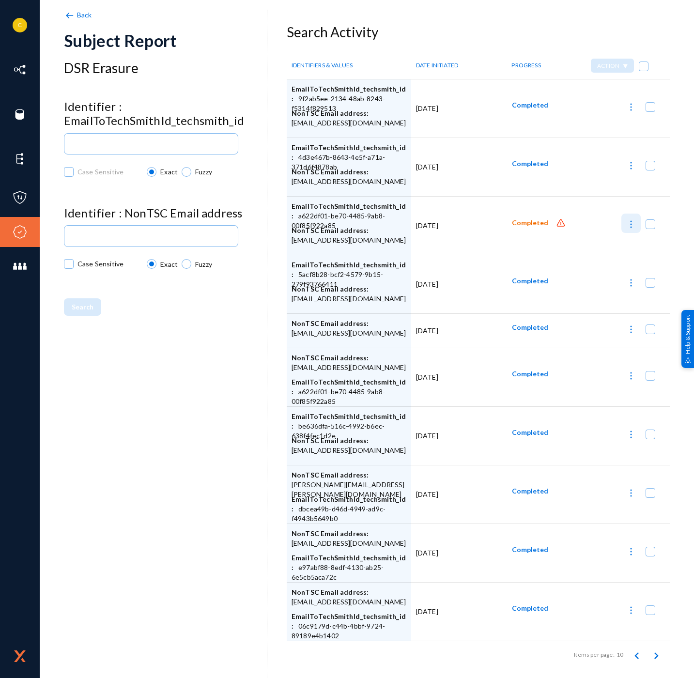
click at [626, 221] on img at bounding box center [631, 224] width 10 height 10
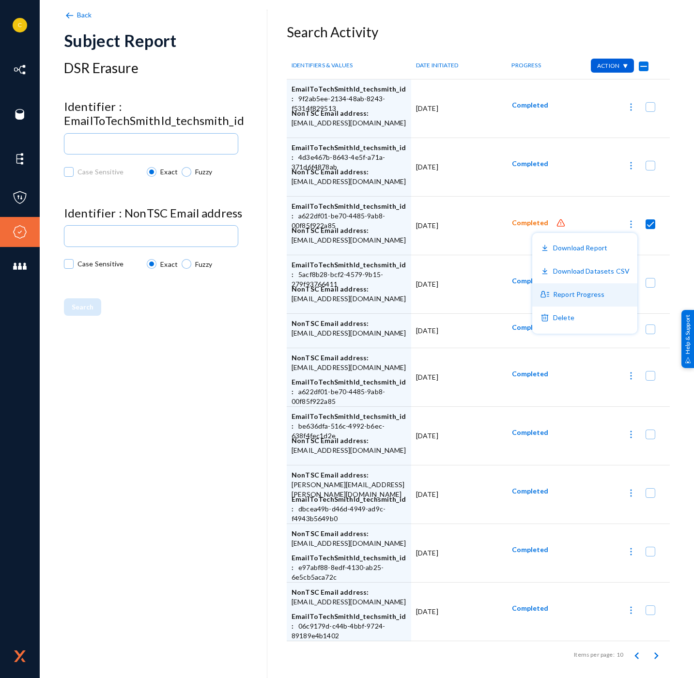
click at [587, 295] on button "Report Progress" at bounding box center [584, 294] width 105 height 23
checkbox input "false"
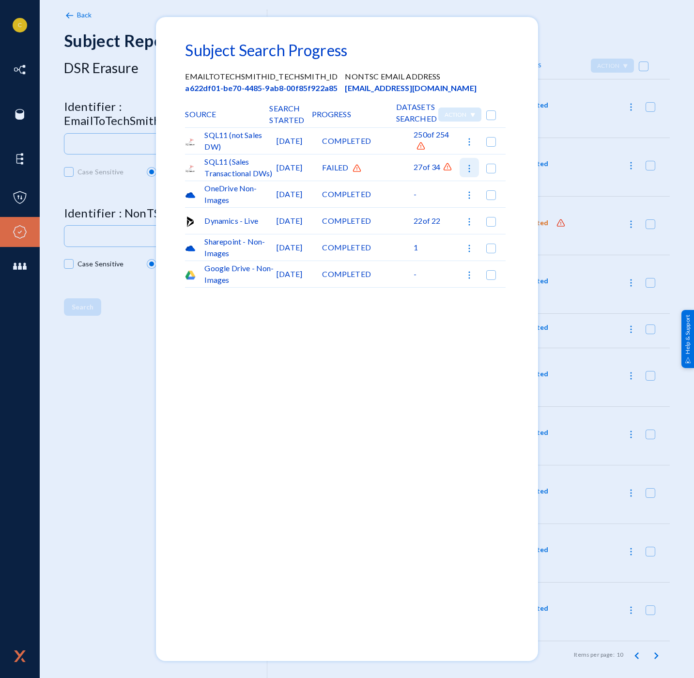
click at [469, 168] on img at bounding box center [469, 169] width 10 height 10
click at [429, 318] on div at bounding box center [347, 339] width 694 height 678
click at [452, 168] on img at bounding box center [447, 167] width 10 height 10
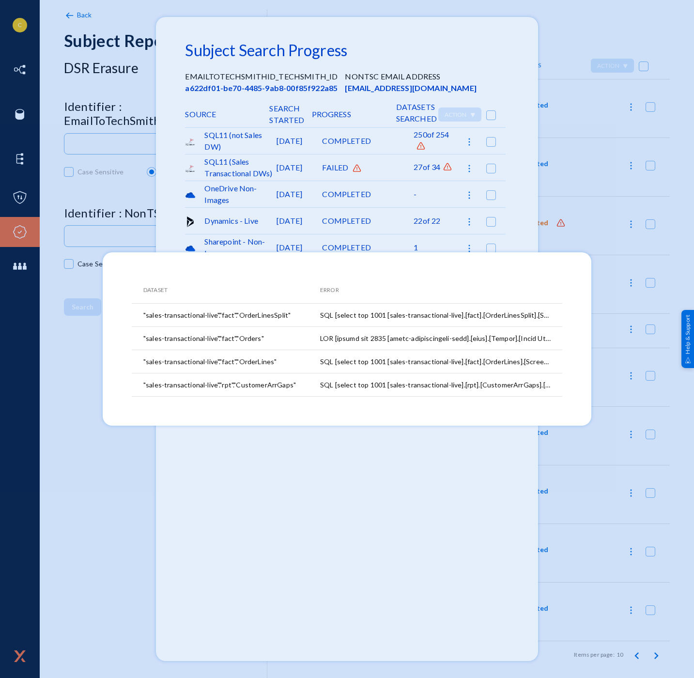
click at [224, 571] on div at bounding box center [347, 339] width 694 height 678
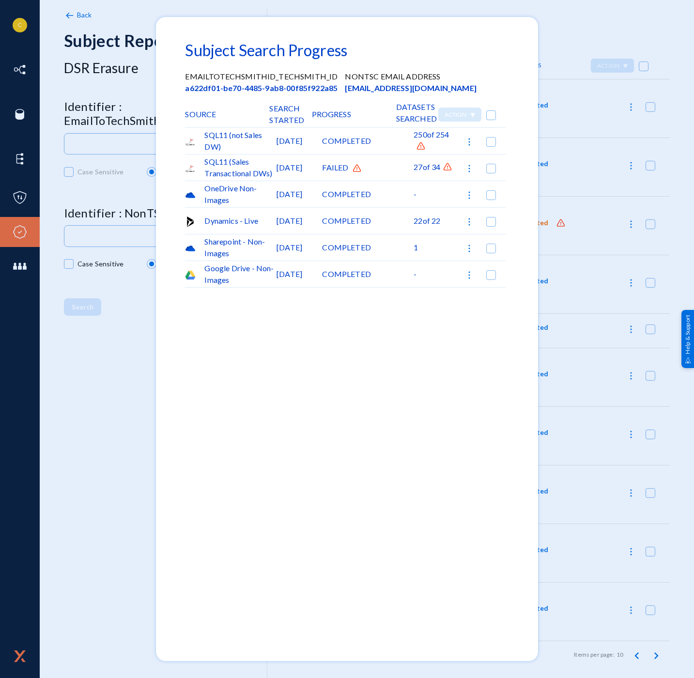
click at [360, 169] on img at bounding box center [357, 169] width 10 height 10
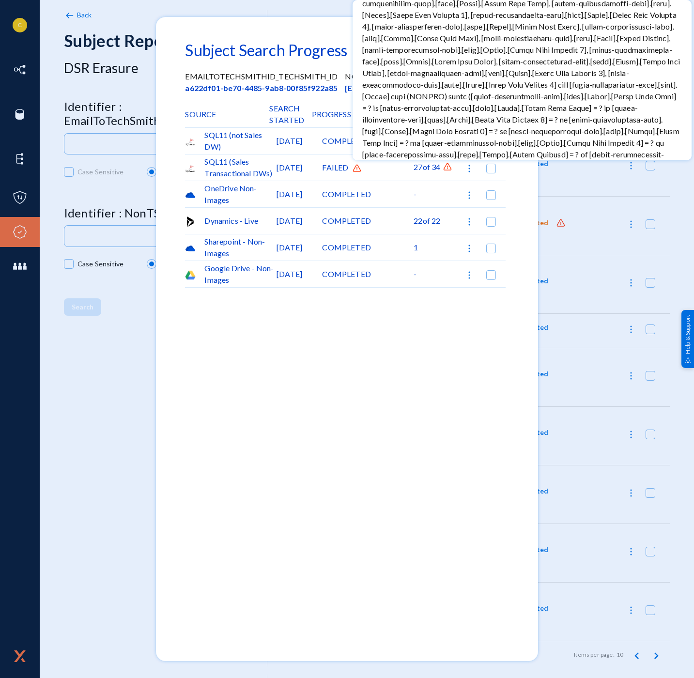
scroll to position [269, 0]
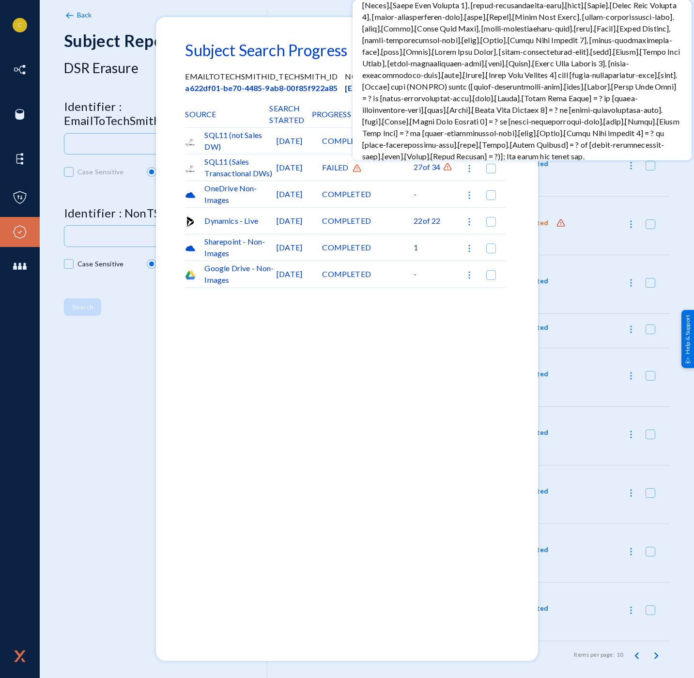
drag, startPoint x: 456, startPoint y: 406, endPoint x: 456, endPoint y: 397, distance: 8.2
click at [456, 406] on div at bounding box center [347, 339] width 694 height 678
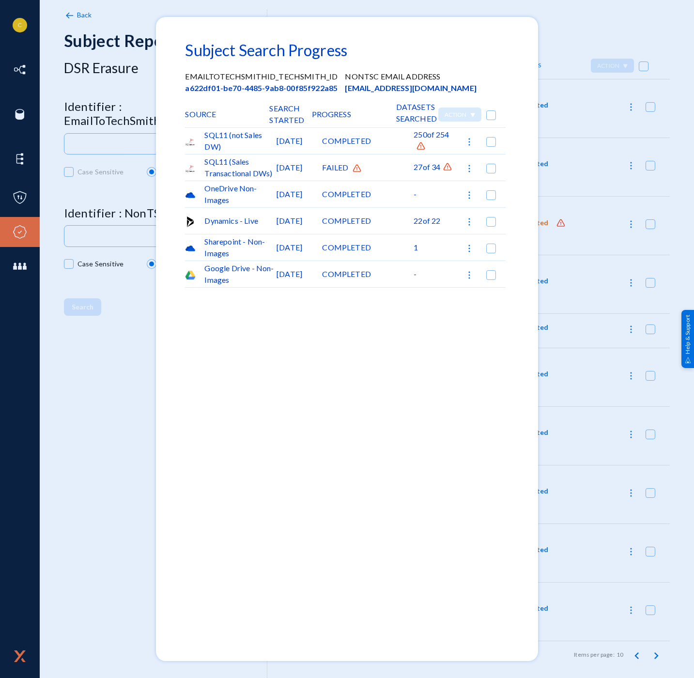
click at [469, 166] on img at bounding box center [469, 169] width 10 height 10
click at [411, 283] on div at bounding box center [347, 339] width 694 height 678
checkbox input "false"
click at [467, 140] on img at bounding box center [469, 142] width 10 height 10
click at [522, 145] on div at bounding box center [347, 339] width 694 height 678
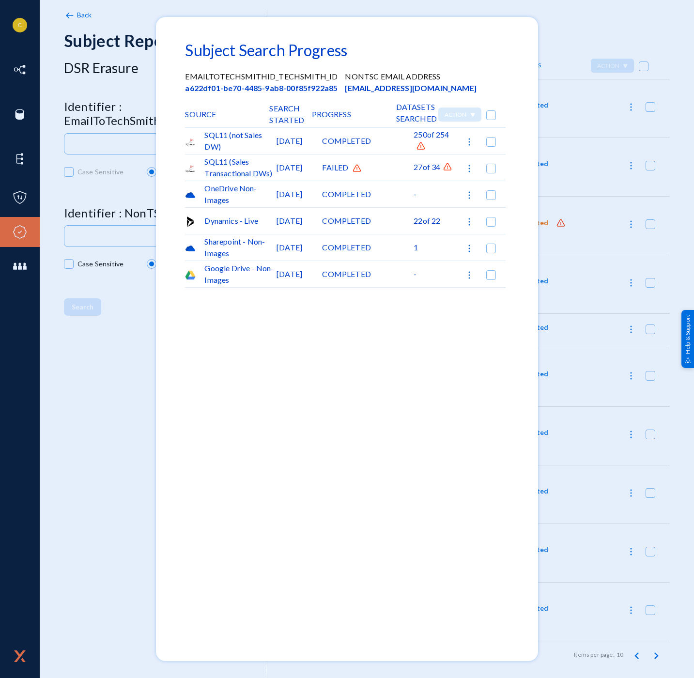
click at [418, 147] on img at bounding box center [421, 146] width 10 height 10
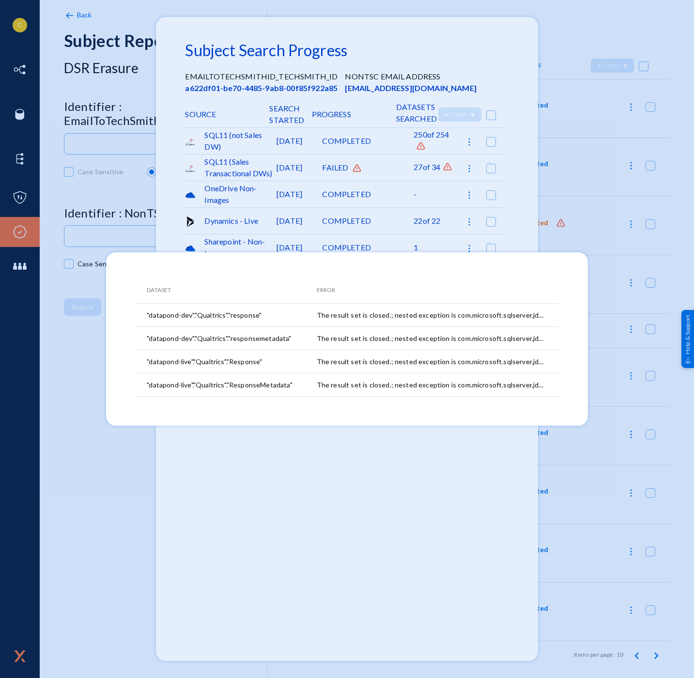
click at [517, 502] on div at bounding box center [347, 339] width 694 height 678
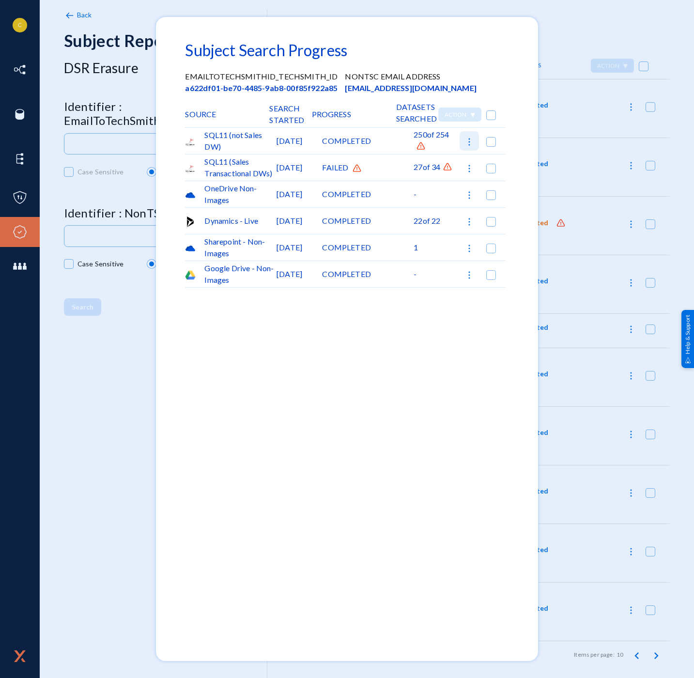
click at [469, 142] on img at bounding box center [469, 142] width 10 height 10
click at [591, 415] on div at bounding box center [347, 339] width 694 height 678
checkbox input "false"
click at [591, 199] on div at bounding box center [347, 339] width 694 height 678
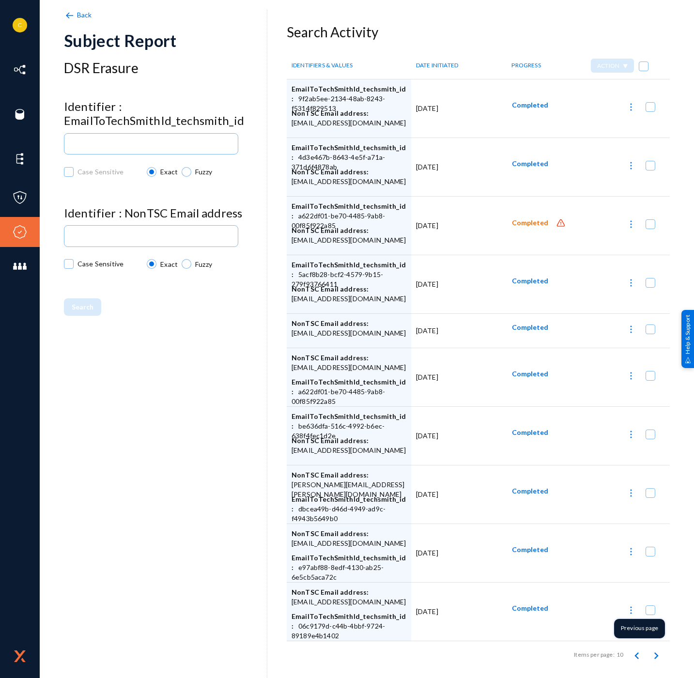
click at [630, 657] on icon "Previous page" at bounding box center [637, 656] width 14 height 14
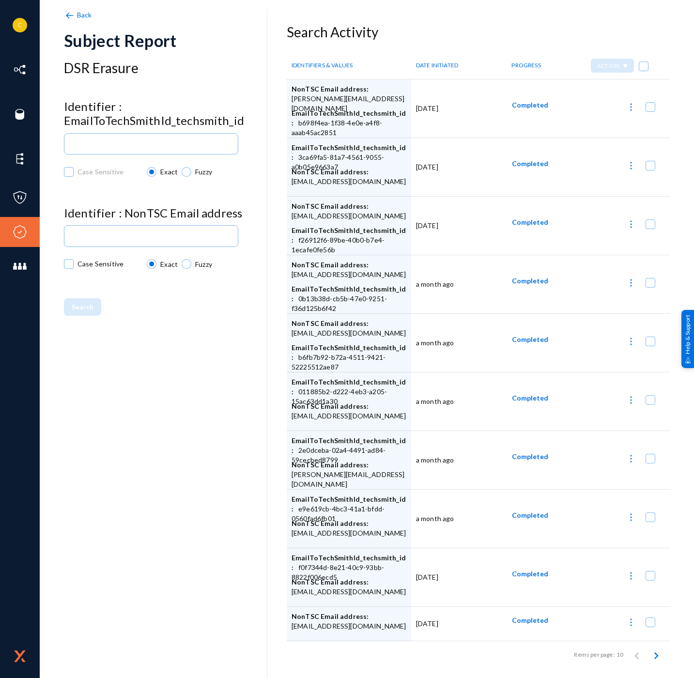
click at [626, 562] on td at bounding box center [621, 577] width 95 height 59
click at [626, 517] on img at bounding box center [631, 517] width 10 height 10
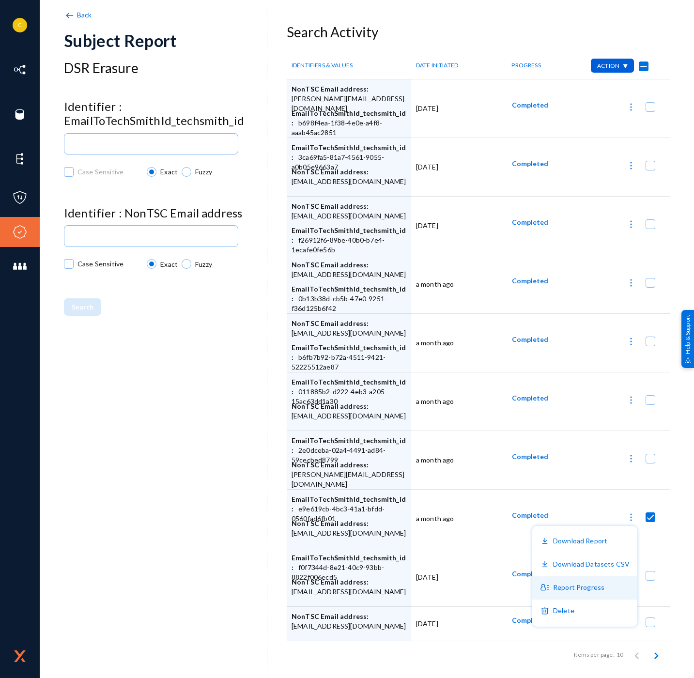
click at [580, 594] on button "Report Progress" at bounding box center [584, 587] width 105 height 23
checkbox input "false"
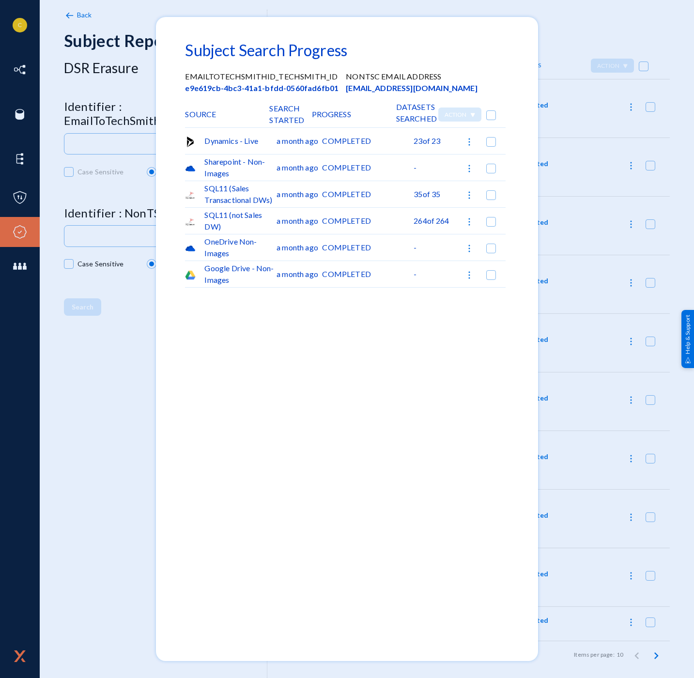
click at [627, 613] on div at bounding box center [347, 339] width 694 height 678
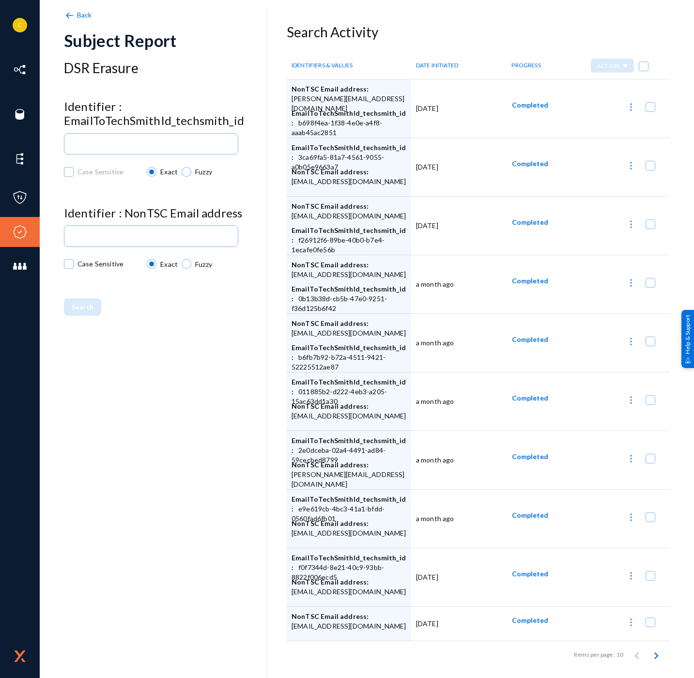
click at [629, 578] on img at bounding box center [631, 576] width 10 height 10
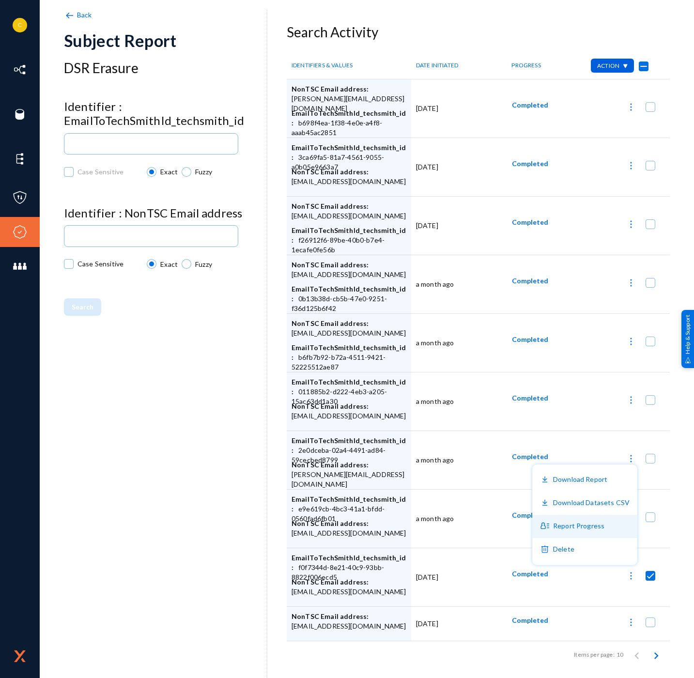
click at [606, 519] on button "Report Progress" at bounding box center [584, 526] width 105 height 23
checkbox input "false"
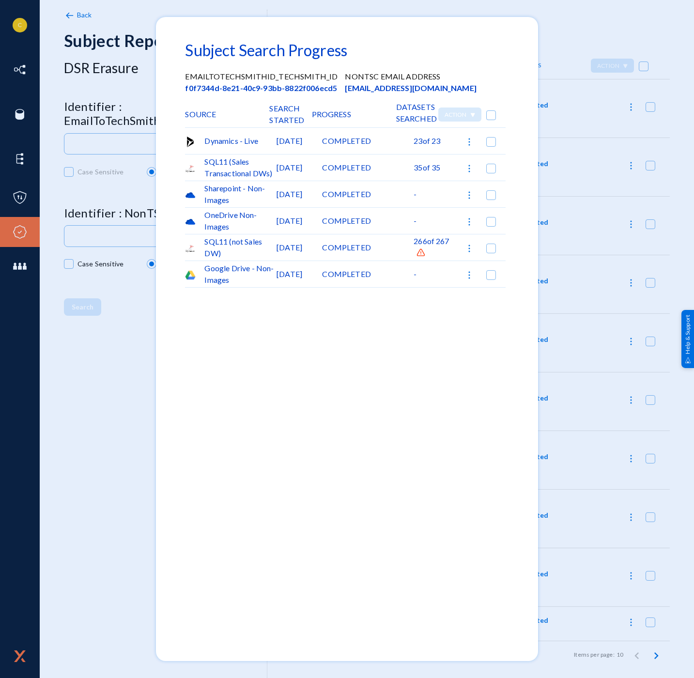
click at [418, 251] on img at bounding box center [421, 253] width 10 height 10
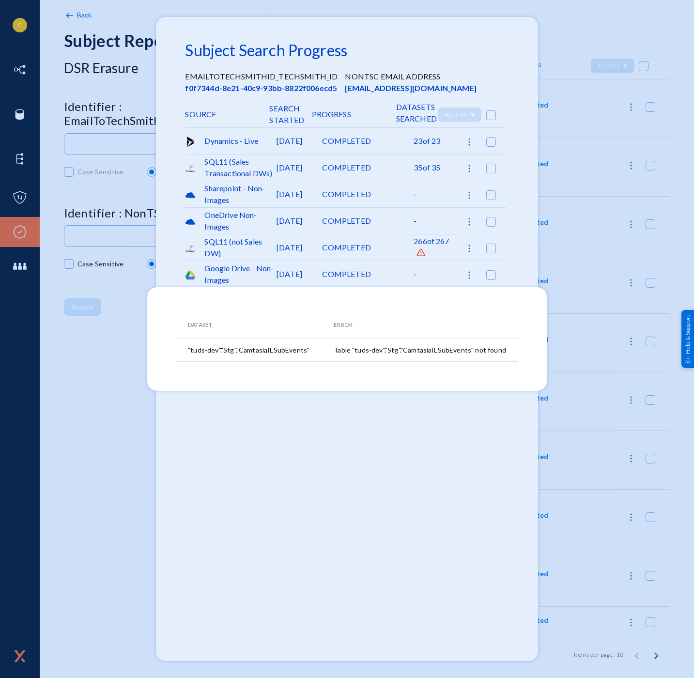
drag, startPoint x: 503, startPoint y: 352, endPoint x: 321, endPoint y: 350, distance: 182.5
click at [321, 350] on tr ""tuds-dev"."Stg"."CamtasiaILSubEvents" Table "tuds-dev"."Stg"."CamtasiaILSubEve…" at bounding box center [346, 349] width 341 height 23
click at [361, 355] on td "Table "tuds-dev"."Stg"."CamtasiaILSubEvents" not found" at bounding box center [426, 349] width 184 height 23
drag, startPoint x: 350, startPoint y: 349, endPoint x: 470, endPoint y: 351, distance: 120.6
click at [470, 351] on td "Table "tuds-dev"."Stg"."CamtasiaILSubEvents" not found" at bounding box center [426, 349] width 184 height 23
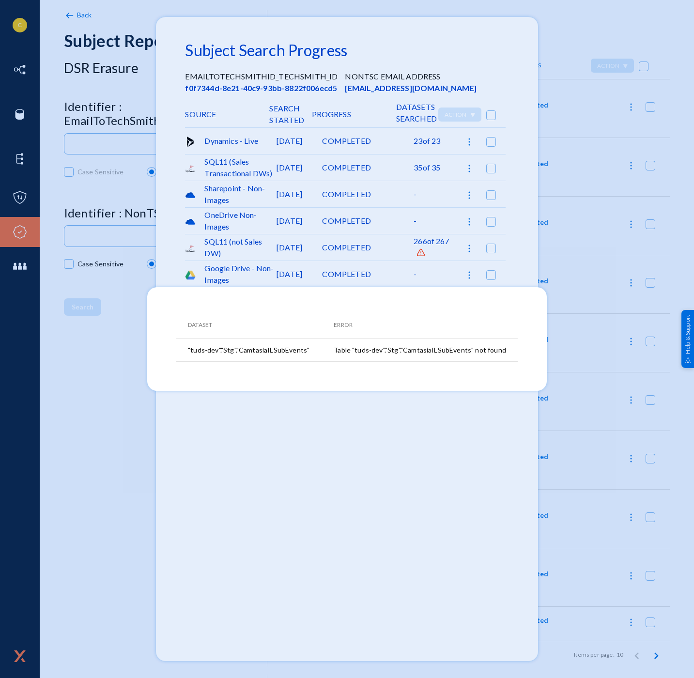
click at [441, 431] on div at bounding box center [347, 339] width 694 height 678
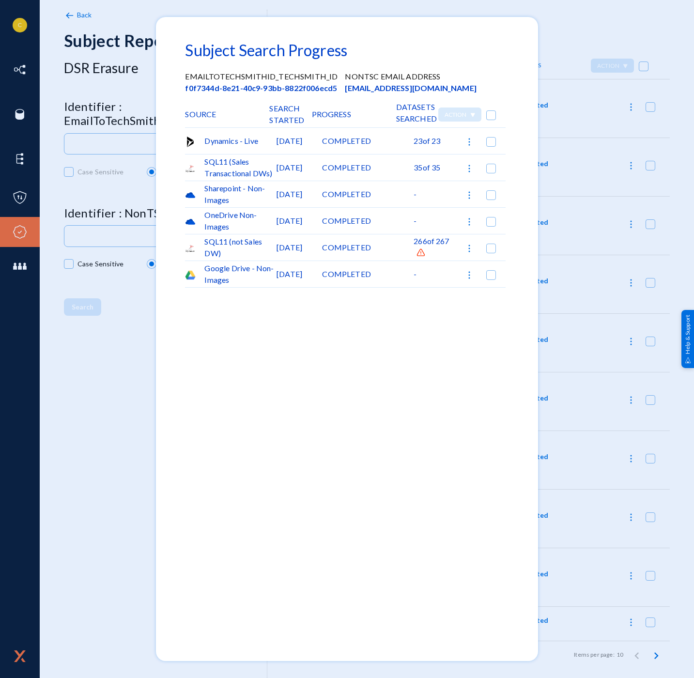
click at [596, 118] on div at bounding box center [347, 339] width 694 height 678
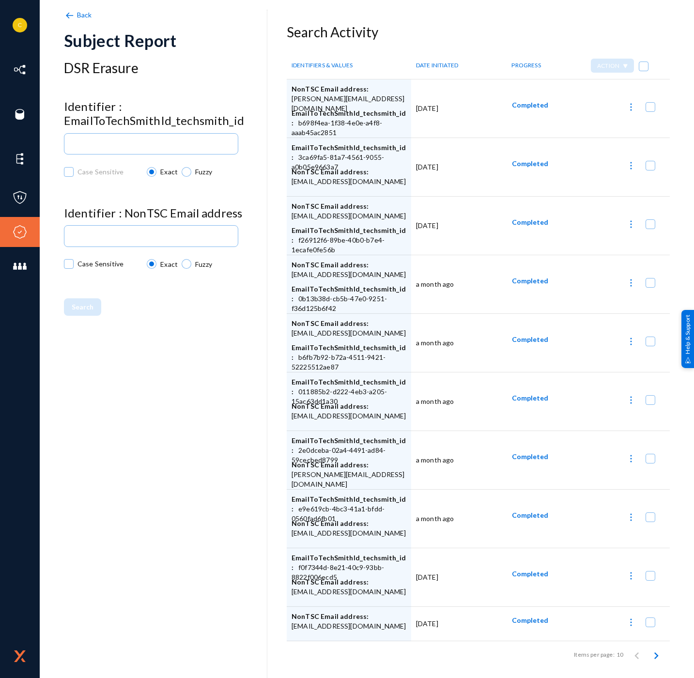
click at [627, 453] on button at bounding box center [630, 457] width 19 height 19
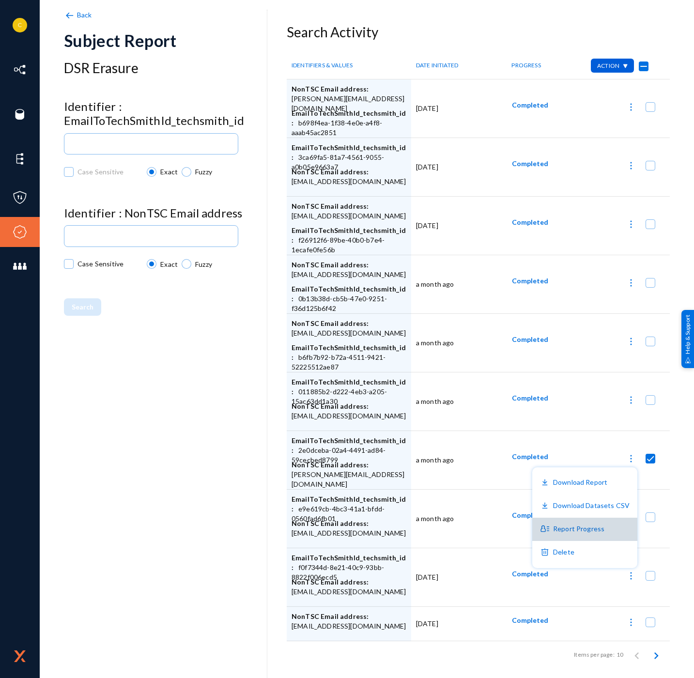
click at [595, 526] on button "Report Progress" at bounding box center [584, 528] width 105 height 23
checkbox input "false"
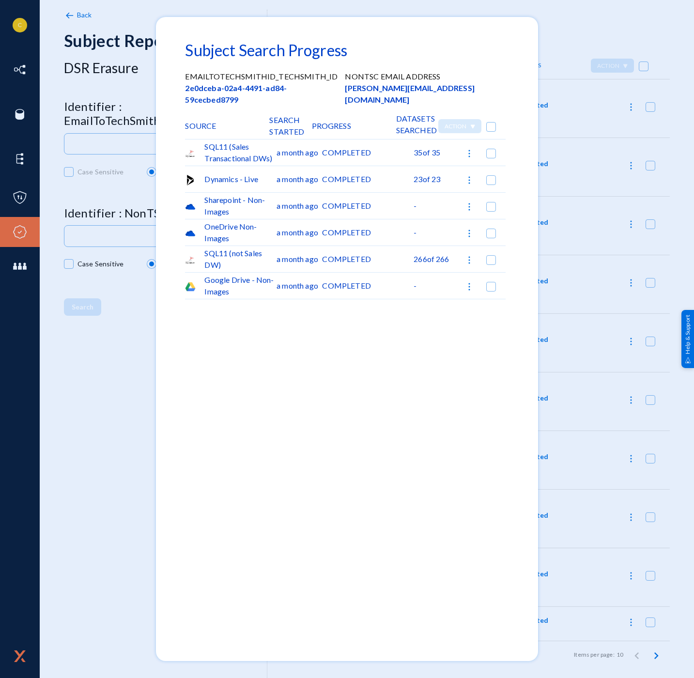
drag, startPoint x: 676, startPoint y: 324, endPoint x: 654, endPoint y: 363, distance: 45.3
click at [673, 324] on div at bounding box center [347, 339] width 694 height 678
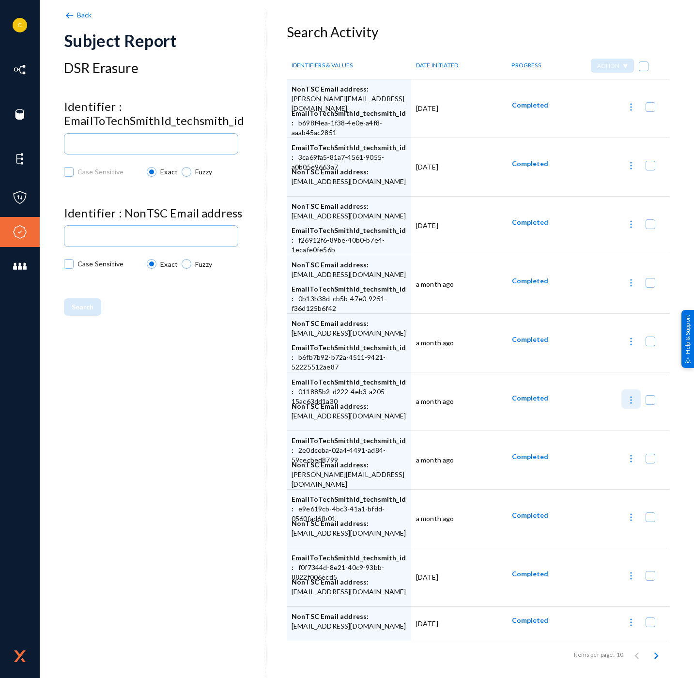
click at [622, 402] on button at bounding box center [630, 398] width 19 height 19
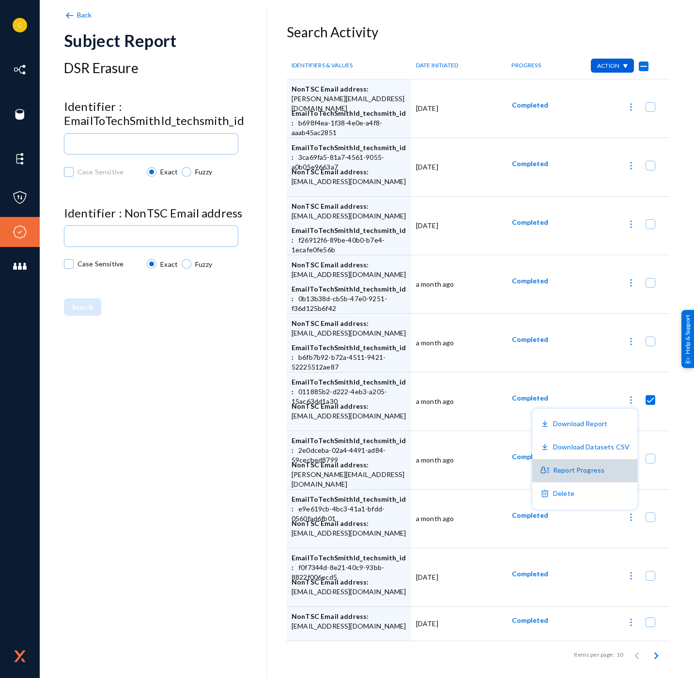
click at [589, 471] on button "Report Progress" at bounding box center [584, 470] width 105 height 23
checkbox input "false"
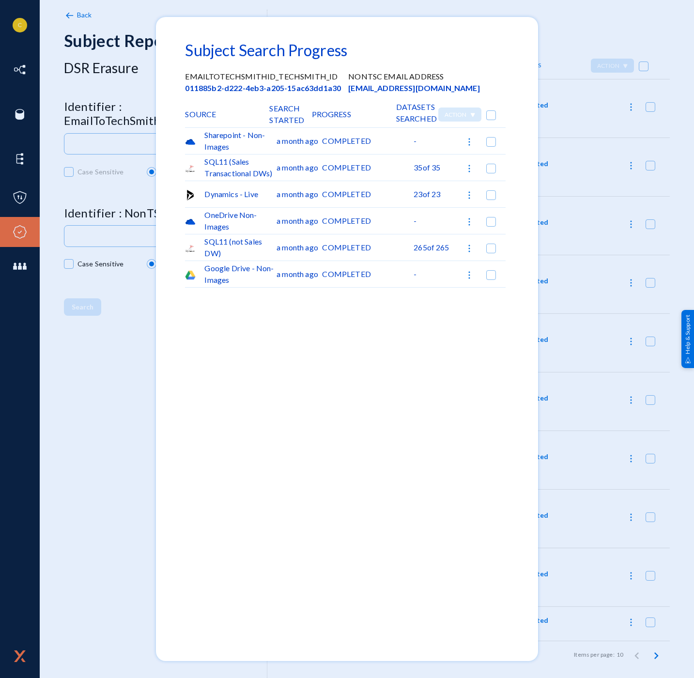
click at [593, 325] on div at bounding box center [347, 339] width 694 height 678
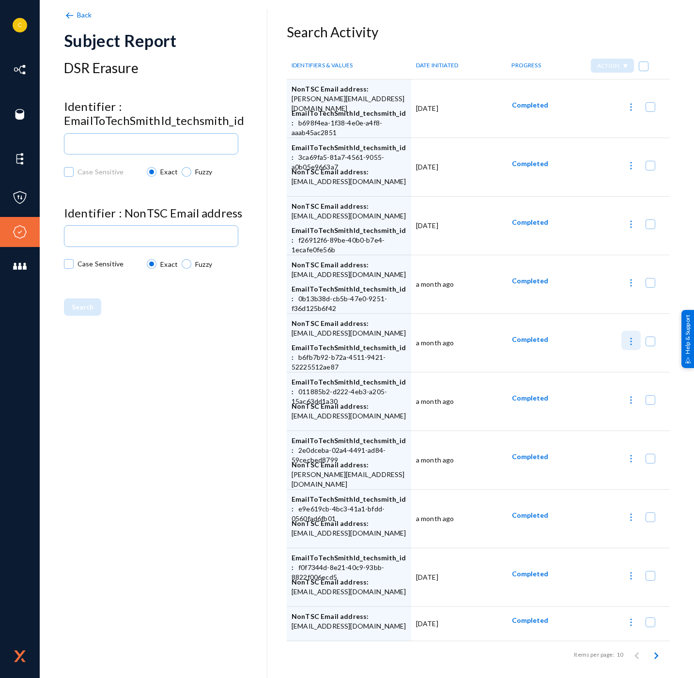
click at [630, 339] on img at bounding box center [631, 341] width 10 height 10
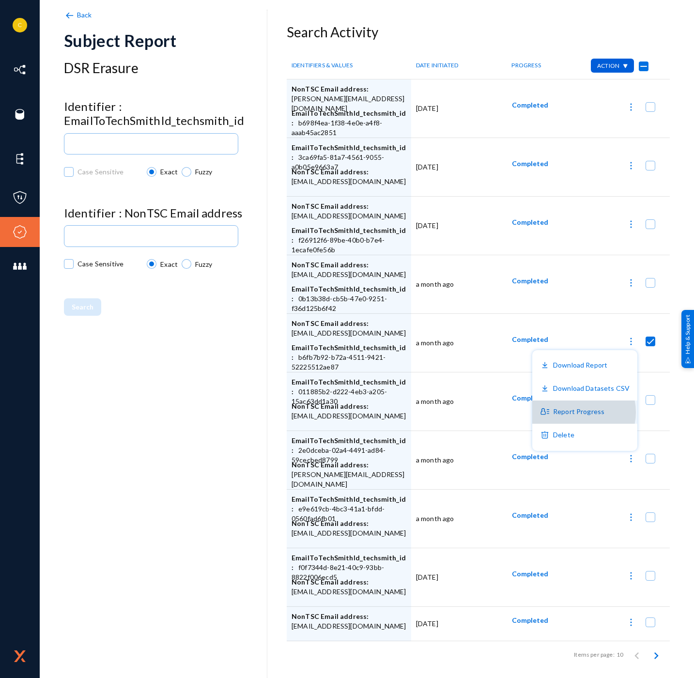
click at [579, 412] on button "Report Progress" at bounding box center [584, 411] width 105 height 23
checkbox input "false"
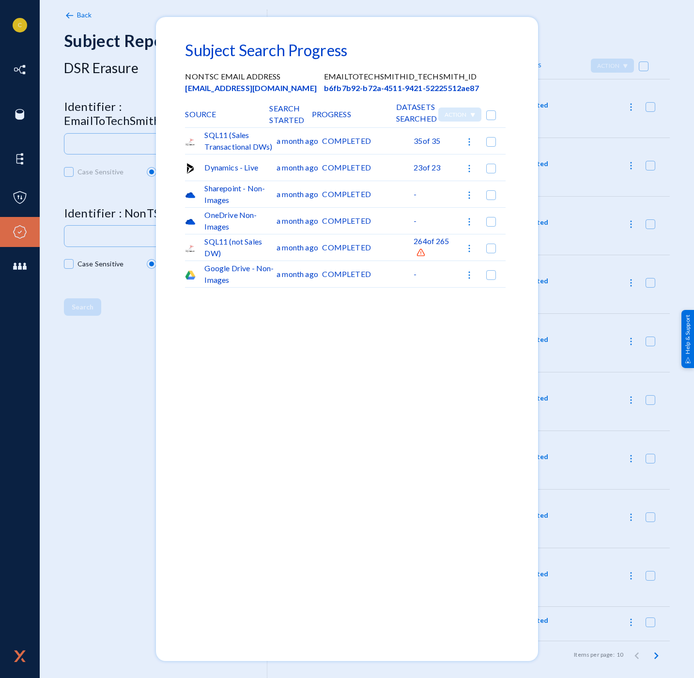
click at [422, 250] on img at bounding box center [421, 253] width 10 height 10
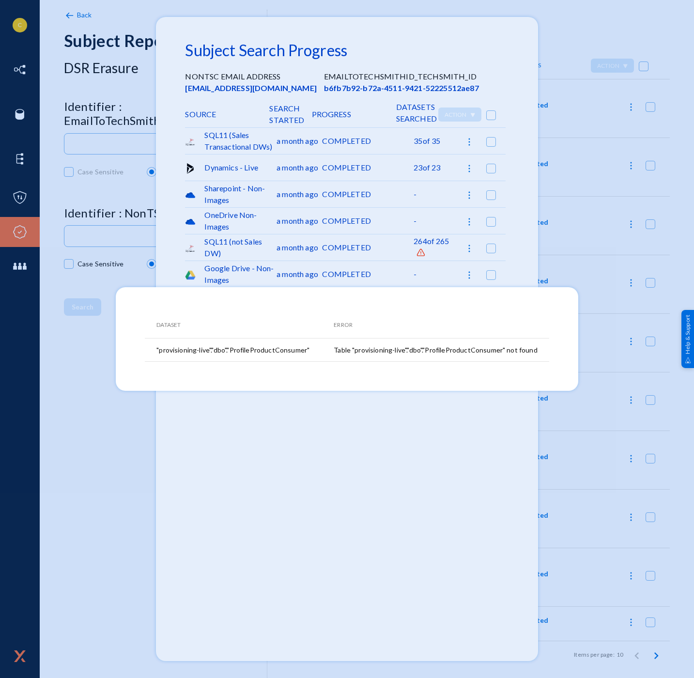
drag, startPoint x: 538, startPoint y: 353, endPoint x: 334, endPoint y: 356, distance: 204.8
click at [334, 356] on tr ""provisioning-live"."dbo"."ProfileProductConsumer" Table "provisioning-live"."d…" at bounding box center [347, 349] width 404 height 23
click at [500, 444] on div at bounding box center [347, 339] width 694 height 678
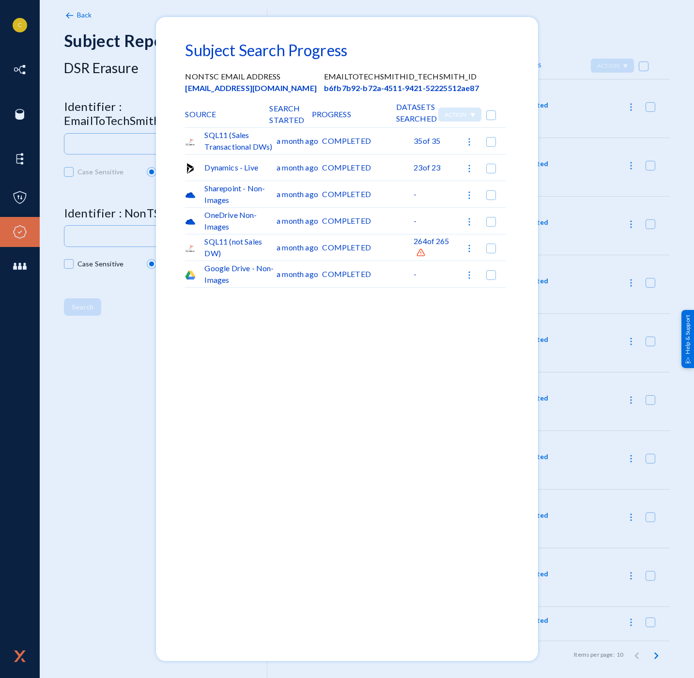
drag, startPoint x: 559, startPoint y: 207, endPoint x: 614, endPoint y: 169, distance: 66.2
click at [559, 207] on div at bounding box center [347, 339] width 694 height 678
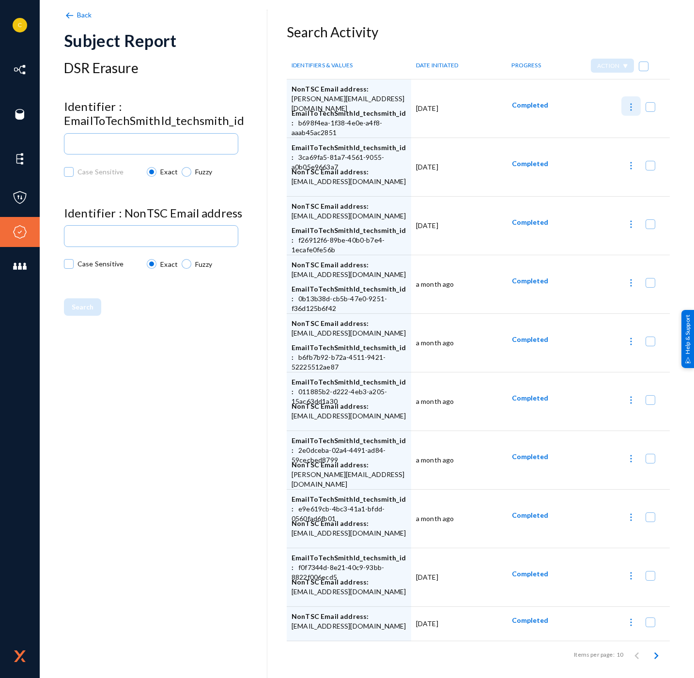
click at [632, 109] on img at bounding box center [631, 107] width 10 height 10
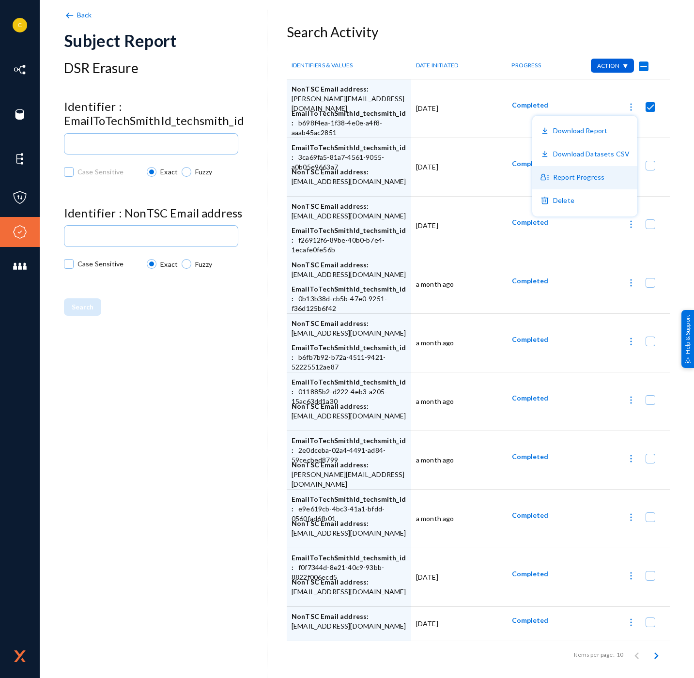
click at [593, 180] on button "Report Progress" at bounding box center [584, 177] width 105 height 23
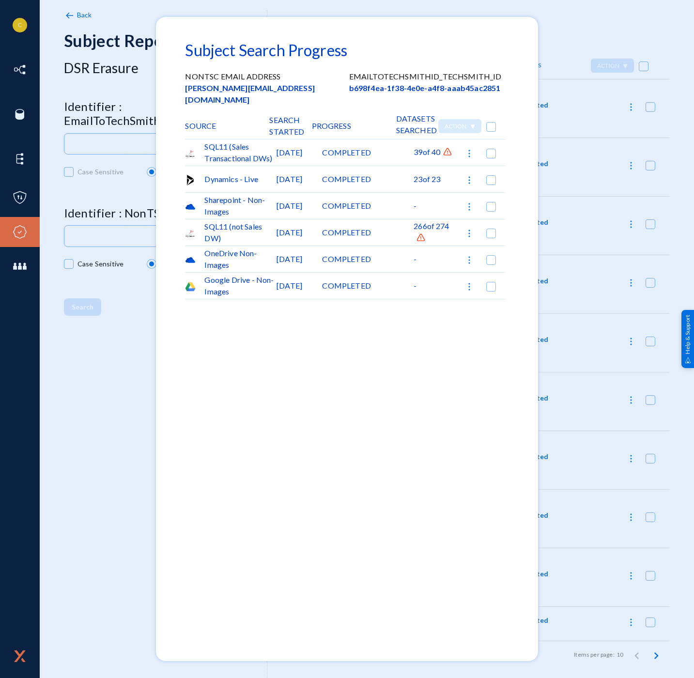
click at [448, 147] on img at bounding box center [447, 152] width 10 height 10
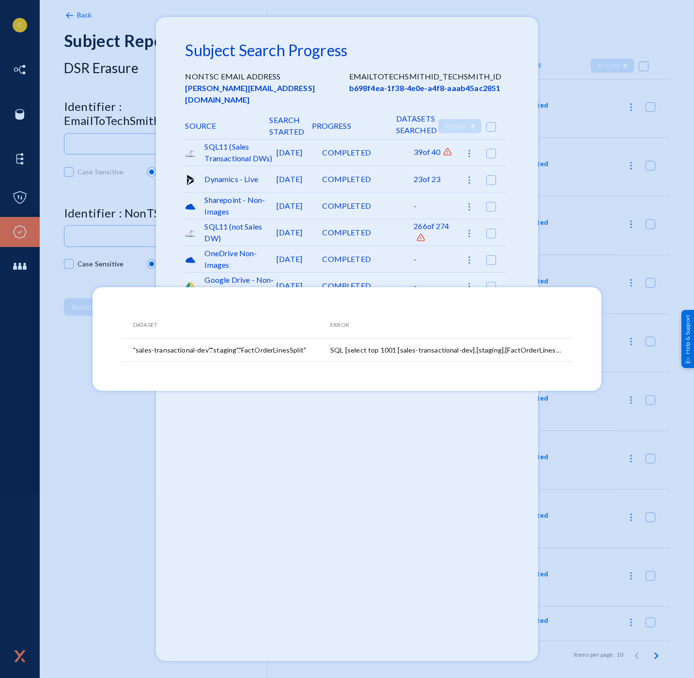
drag, startPoint x: 207, startPoint y: 350, endPoint x: 197, endPoint y: 350, distance: 9.7
click at [197, 350] on td ""sales-transactional-dev"."staging"."FactOrderLinesSplit"" at bounding box center [226, 349] width 209 height 23
click at [201, 350] on td ""sales-transactional-dev"."staging"."FactOrderLinesSplit"" at bounding box center [226, 349] width 209 height 23
click at [378, 507] on div at bounding box center [347, 339] width 694 height 678
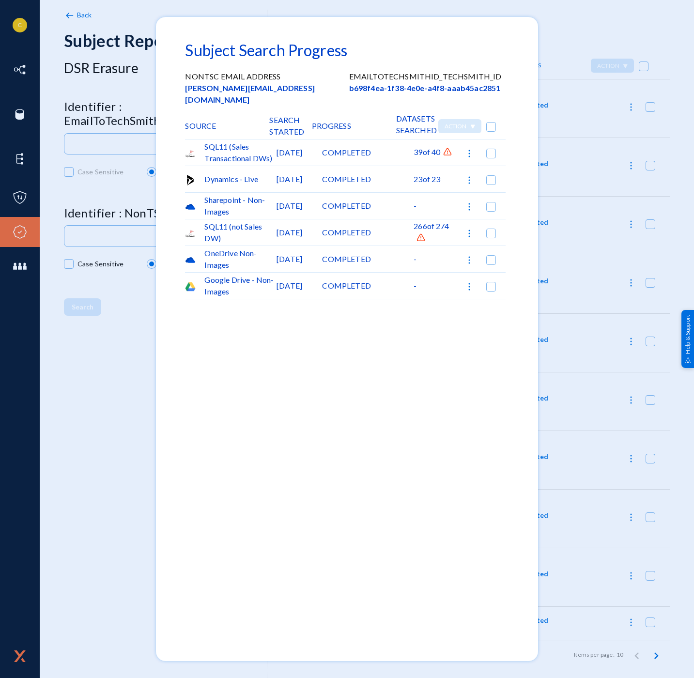
click at [420, 233] on img at bounding box center [421, 238] width 10 height 10
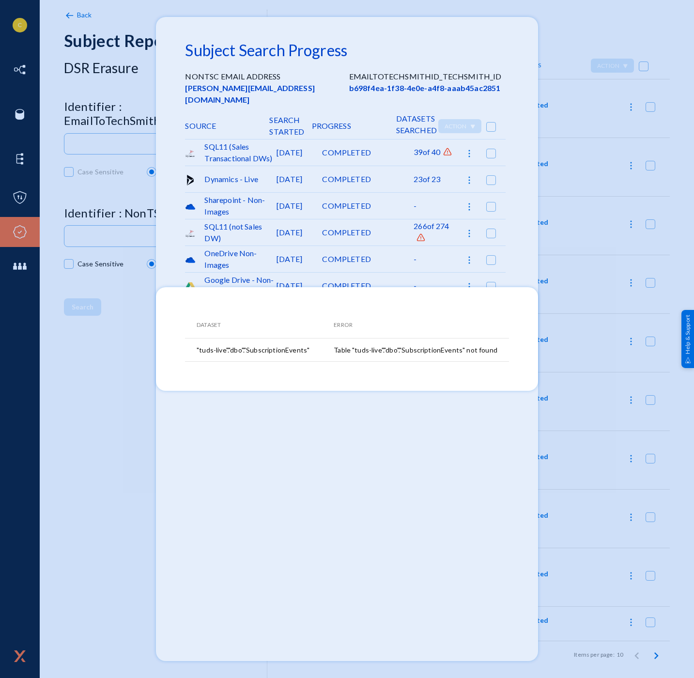
drag, startPoint x: 501, startPoint y: 353, endPoint x: 328, endPoint y: 351, distance: 172.8
click at [328, 351] on tr ""tuds-live"."dbo"."SubscriptionEvents" Table "tuds-live"."dbo"."SubscriptionEve…" at bounding box center [347, 349] width 324 height 23
click at [502, 457] on div at bounding box center [347, 339] width 694 height 678
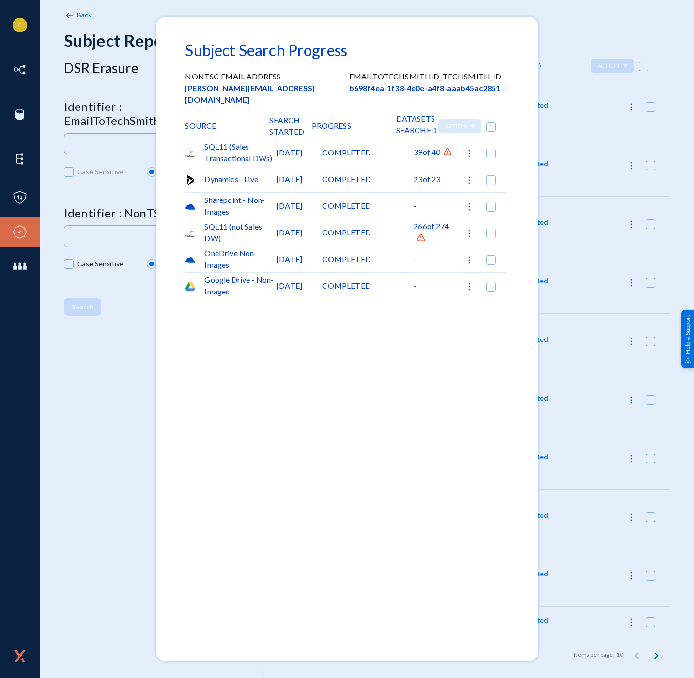
click at [608, 378] on div at bounding box center [347, 339] width 694 height 678
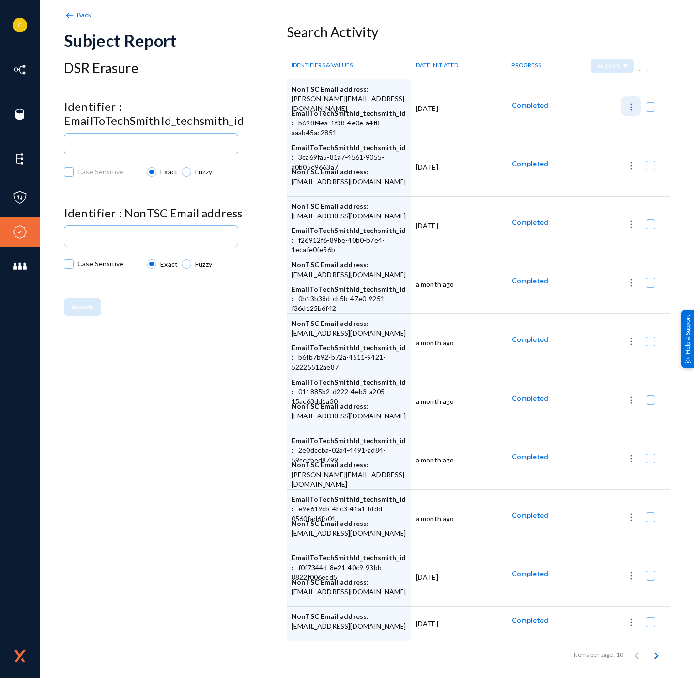
click at [627, 103] on img at bounding box center [631, 107] width 10 height 10
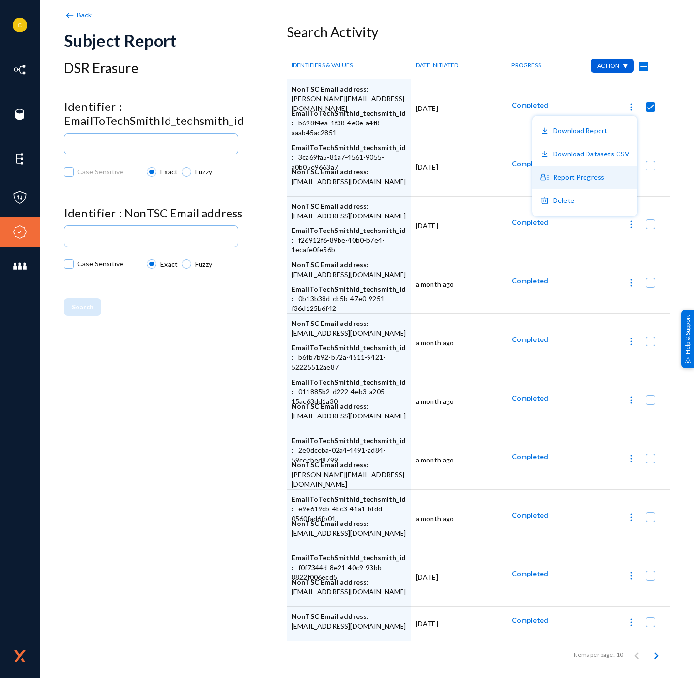
click at [591, 185] on button "Report Progress" at bounding box center [584, 177] width 105 height 23
checkbox input "false"
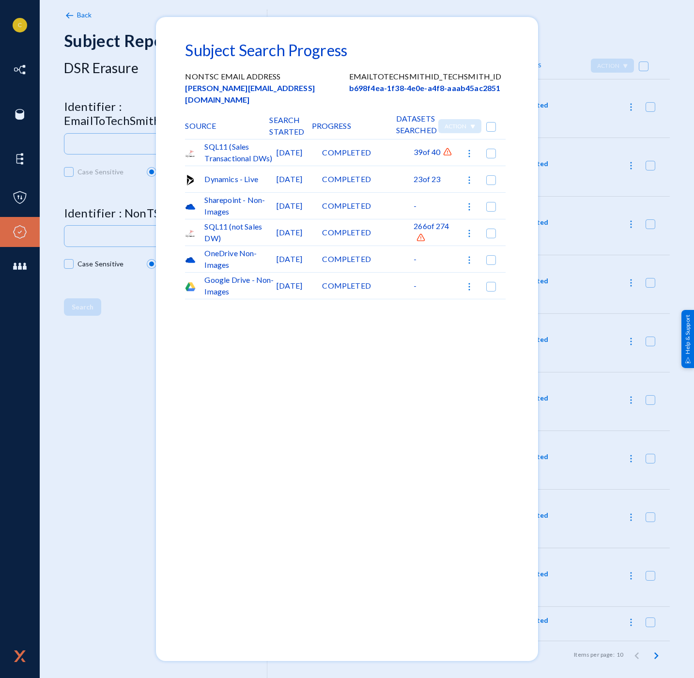
click at [472, 149] on img at bounding box center [469, 154] width 10 height 10
drag, startPoint x: 353, startPoint y: 485, endPoint x: 383, endPoint y: 394, distance: 95.8
click at [353, 485] on div at bounding box center [347, 339] width 694 height 678
checkbox input "false"
click at [450, 147] on img at bounding box center [447, 152] width 10 height 10
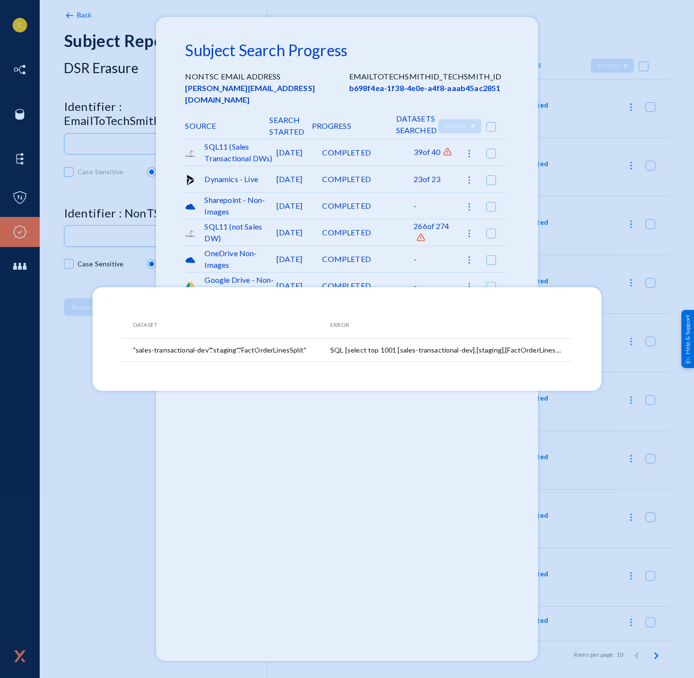
drag, startPoint x: 405, startPoint y: 575, endPoint x: 407, endPoint y: 566, distance: 9.4
click at [405, 575] on div at bounding box center [347, 339] width 694 height 678
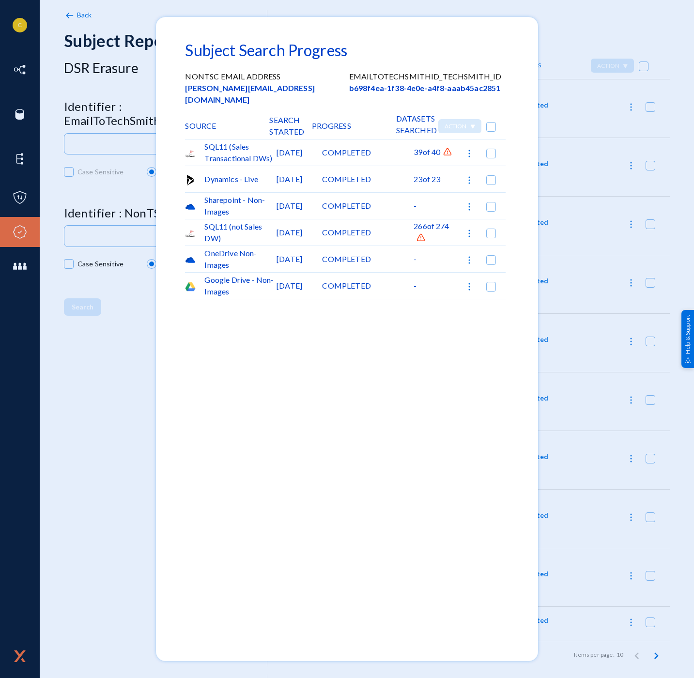
click at [422, 233] on img at bounding box center [421, 238] width 10 height 10
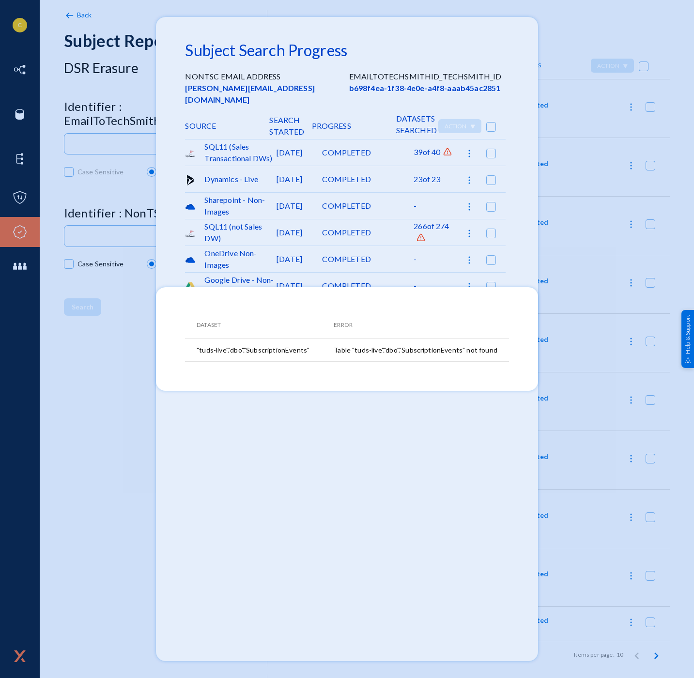
drag, startPoint x: 457, startPoint y: 463, endPoint x: 465, endPoint y: 438, distance: 26.0
click at [457, 463] on div at bounding box center [347, 339] width 694 height 678
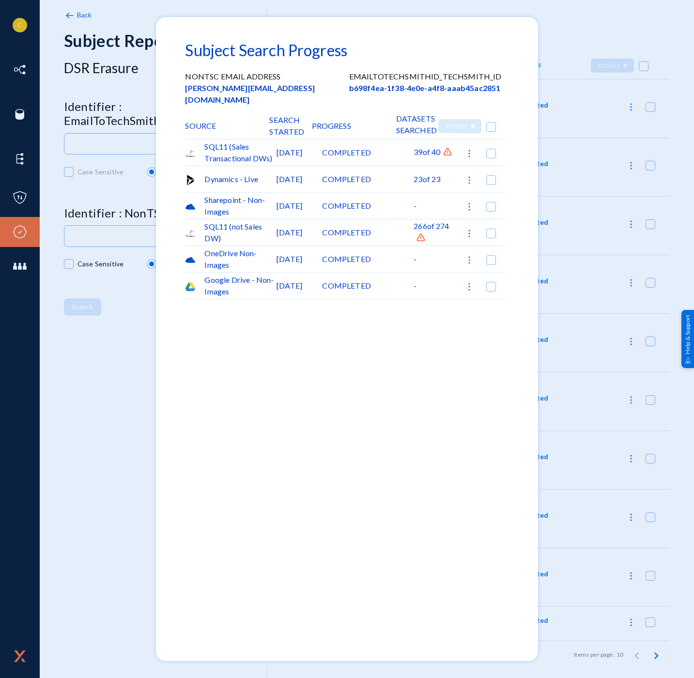
click at [256, 634] on mat-dialog-container "Subject Search Progress NonTSC Email address dana.mcclure4@gmail.com EmailToTec…" at bounding box center [346, 339] width 381 height 644
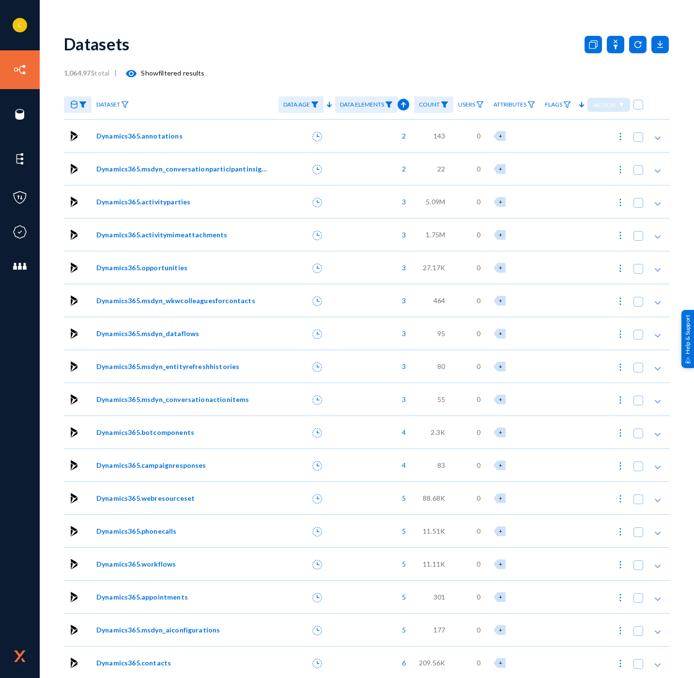
click at [83, 104] on img at bounding box center [83, 104] width 8 height 7
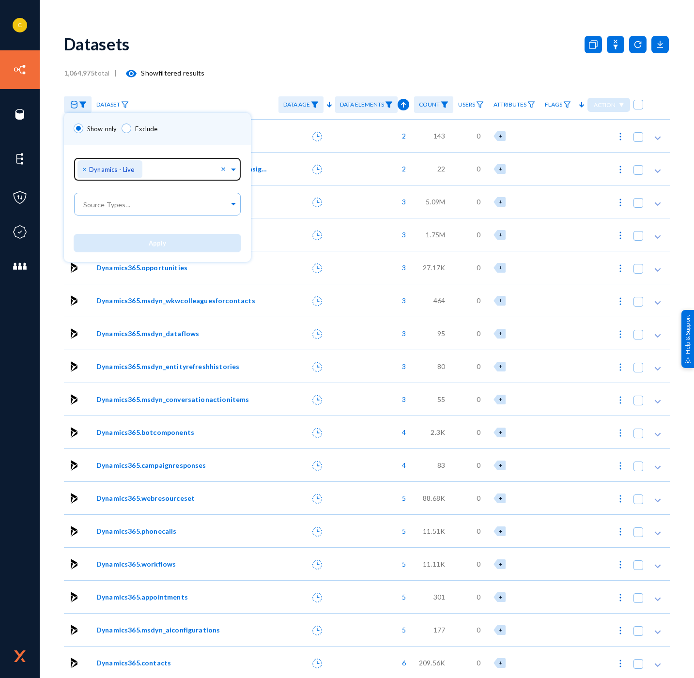
click at [85, 168] on span "×" at bounding box center [85, 168] width 7 height 9
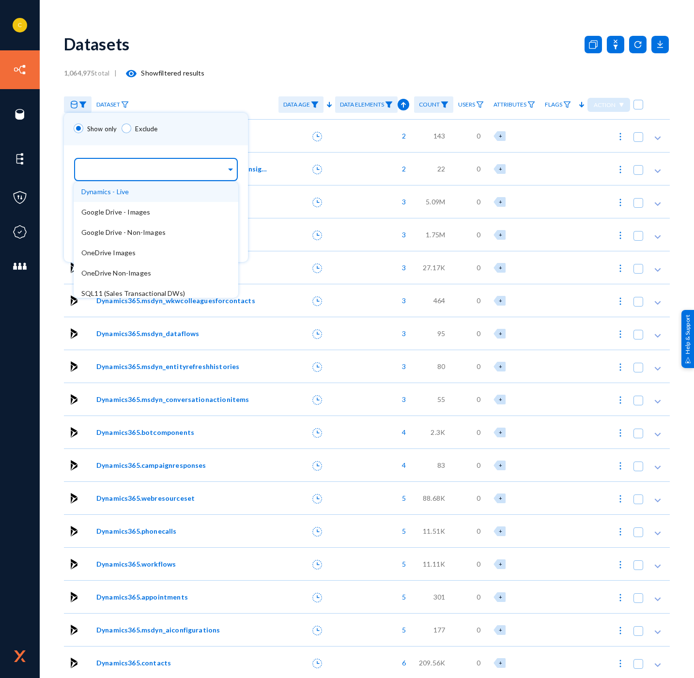
click at [232, 164] on span at bounding box center [230, 168] width 9 height 10
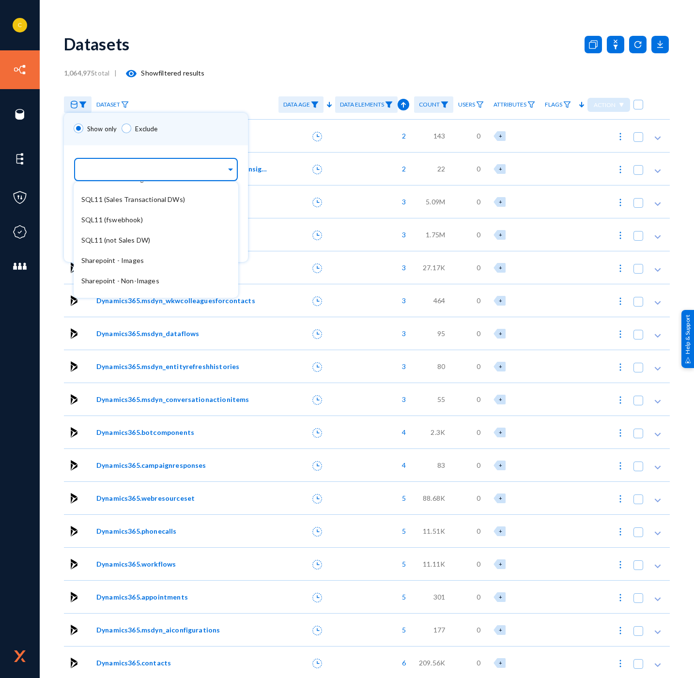
scroll to position [97, 0]
click at [161, 235] on div "SQL11 (not Sales DW)" at bounding box center [156, 237] width 165 height 20
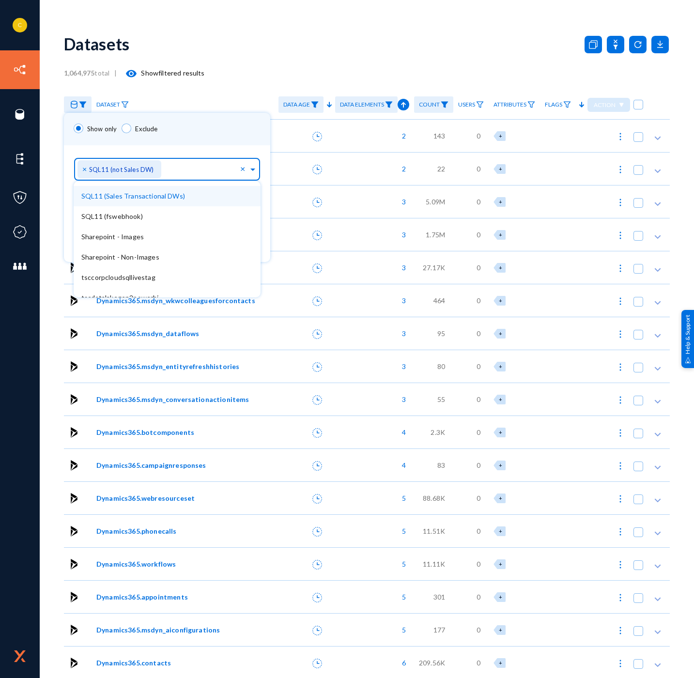
click at [212, 134] on div "Show only Exclude" at bounding box center [167, 129] width 206 height 32
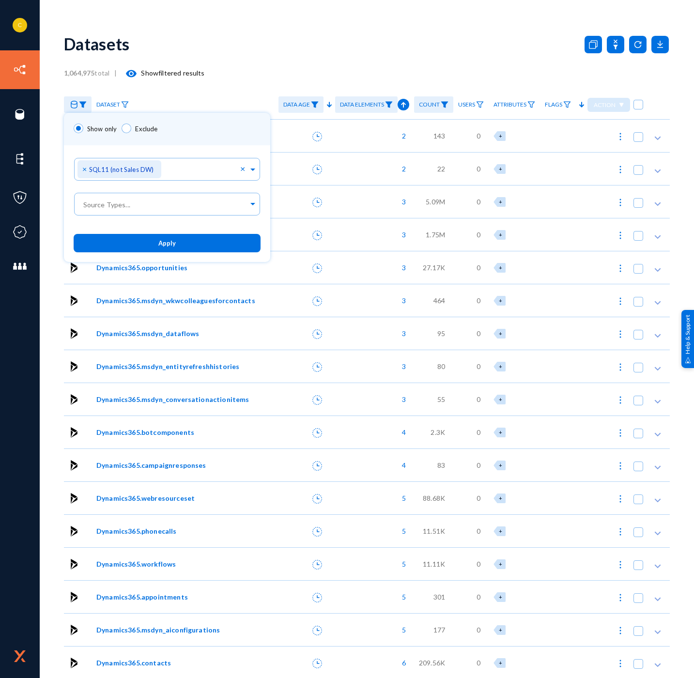
click at [210, 243] on button "Apply" at bounding box center [167, 243] width 187 height 18
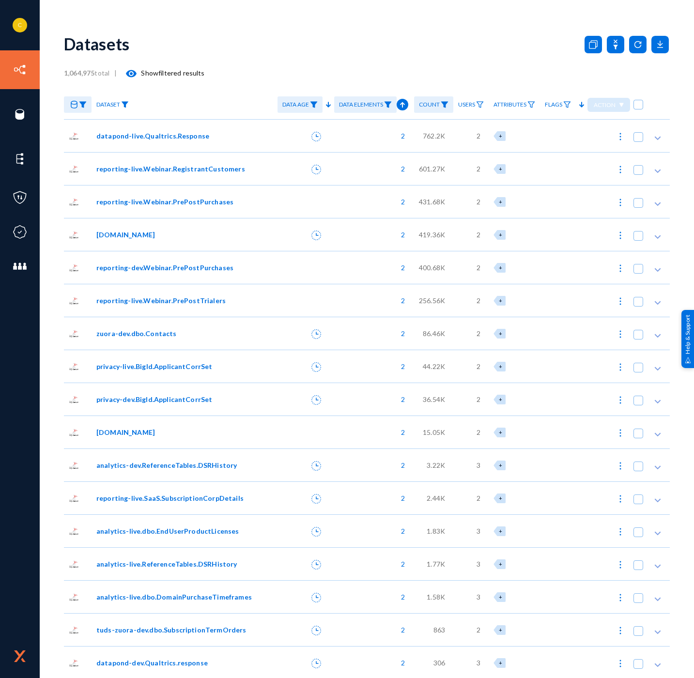
click at [127, 106] on img at bounding box center [125, 104] width 8 height 7
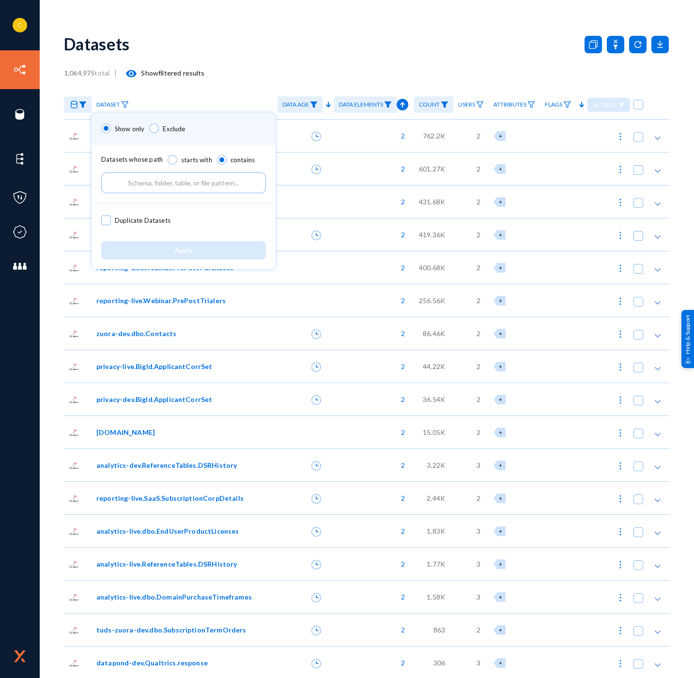
click at [194, 182] on input "text" at bounding box center [183, 182] width 165 height 21
type input "SubscriptionEvents"
click at [205, 240] on div "Apply" at bounding box center [183, 249] width 184 height 37
click at [208, 248] on button "Apply" at bounding box center [183, 250] width 165 height 18
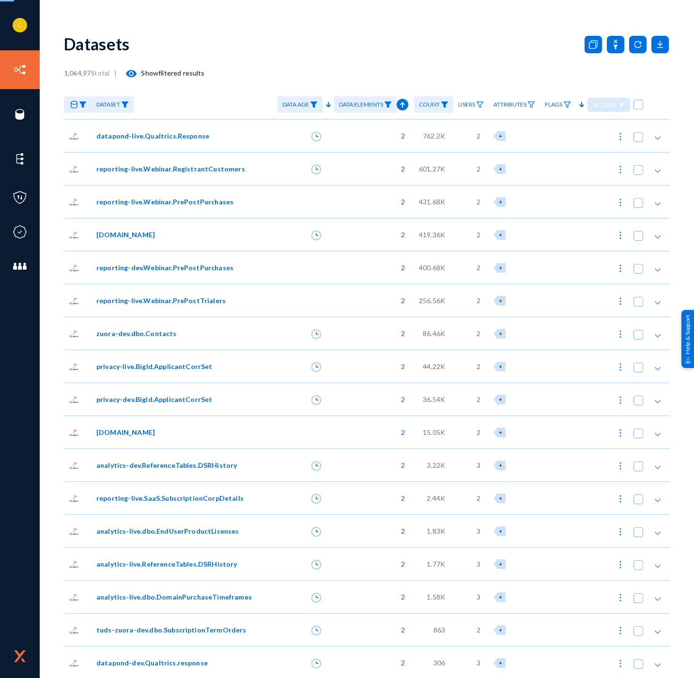
checkbox input "true"
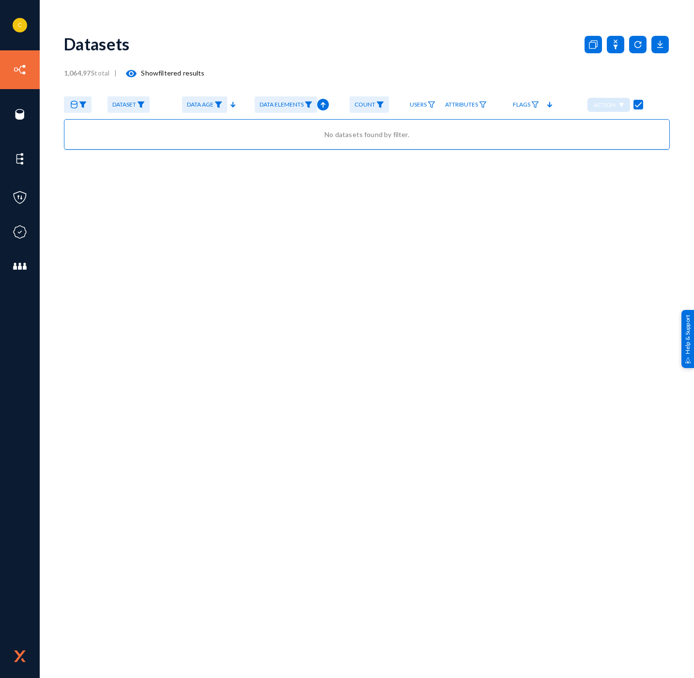
click at [223, 102] on link "Data Age" at bounding box center [204, 104] width 45 height 17
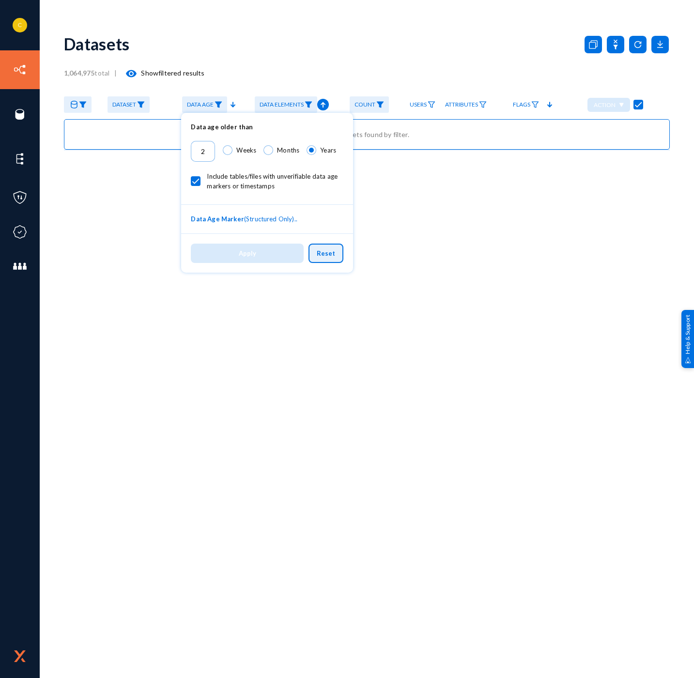
click at [331, 250] on span "Reset" at bounding box center [326, 254] width 18 height 8
type input "1"
radio input "false"
click at [270, 251] on button "Apply" at bounding box center [247, 252] width 113 height 19
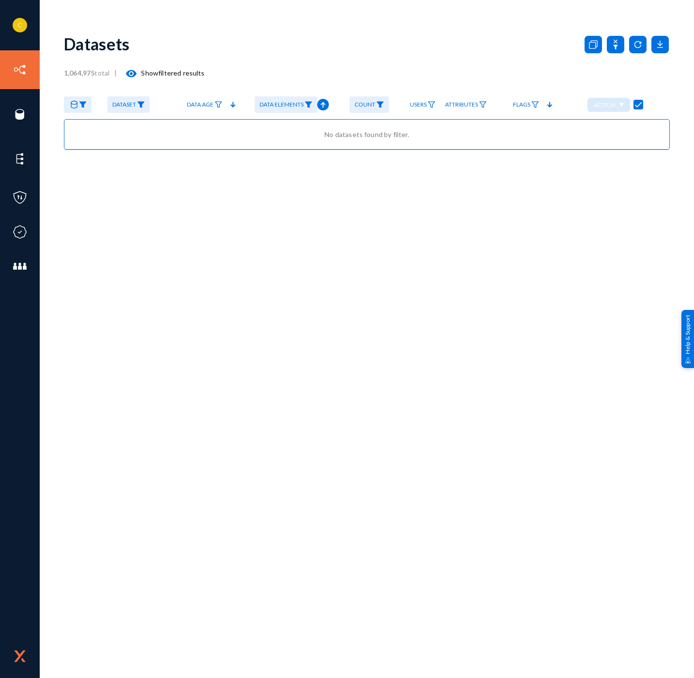
click at [217, 109] on link "Data Age" at bounding box center [204, 104] width 45 height 17
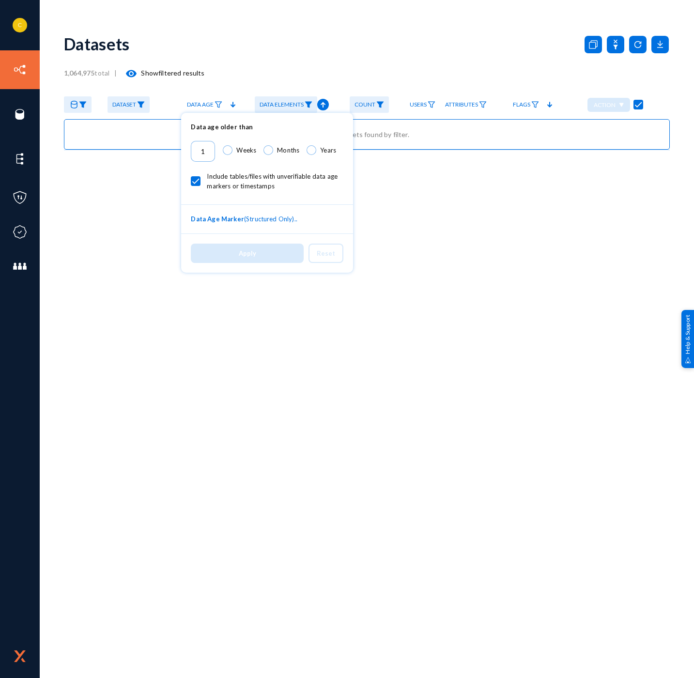
click at [256, 61] on div at bounding box center [347, 339] width 694 height 678
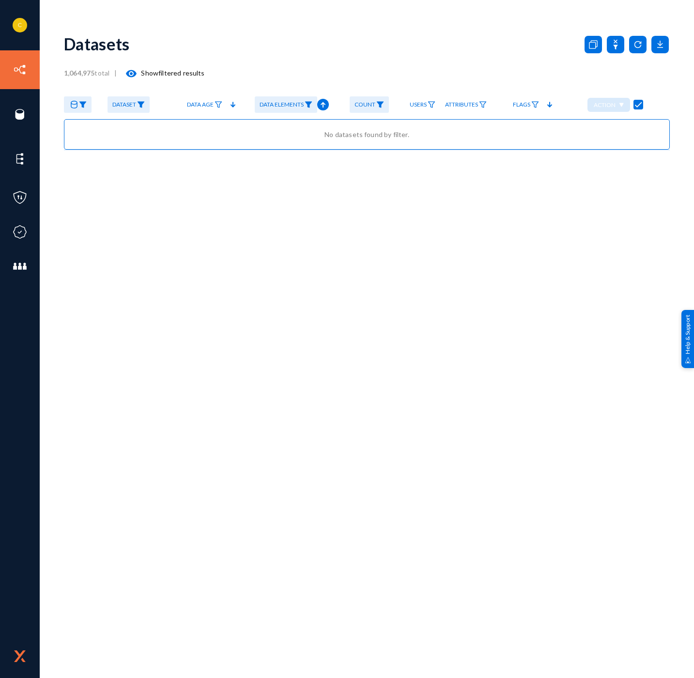
click at [312, 106] on img at bounding box center [308, 104] width 8 height 7
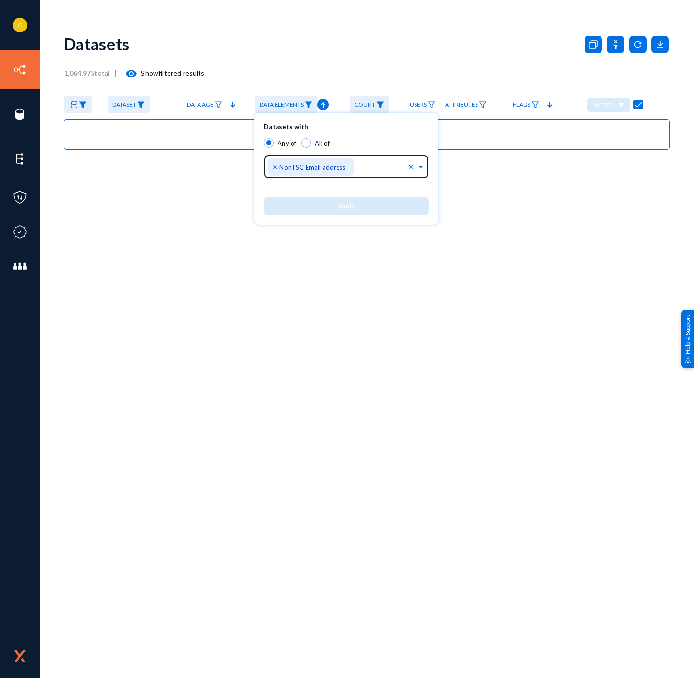
click at [273, 163] on span "×" at bounding box center [276, 166] width 7 height 9
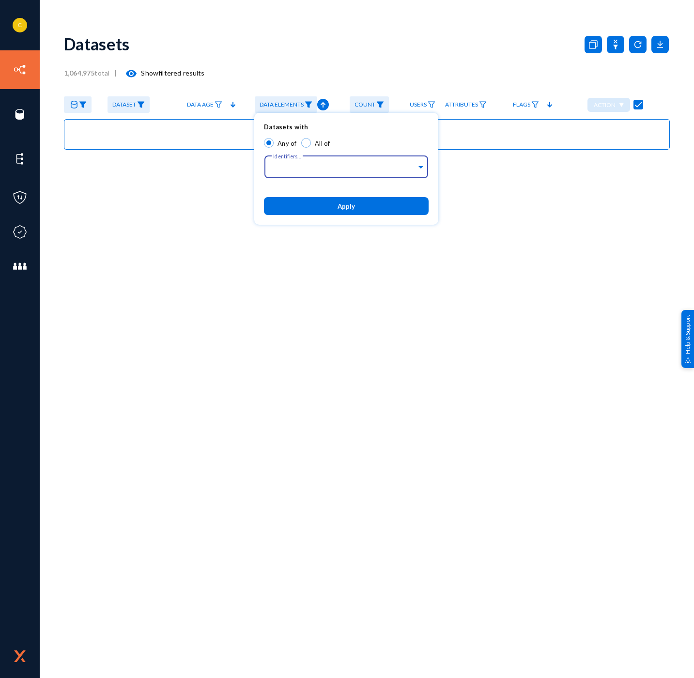
click at [354, 203] on span "Apply" at bounding box center [345, 206] width 17 height 8
checkbox input "false"
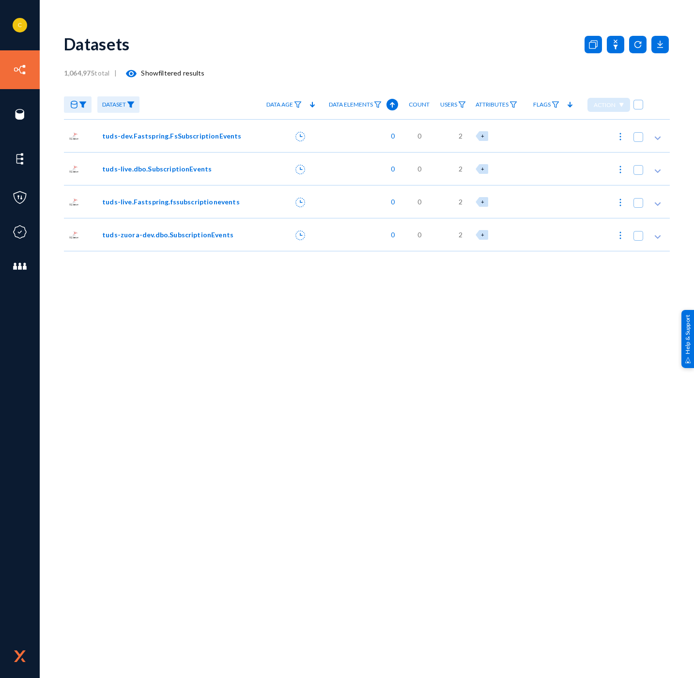
click at [169, 168] on span "tuds-live.dbo.SubscriptionEvents" at bounding box center [156, 169] width 109 height 10
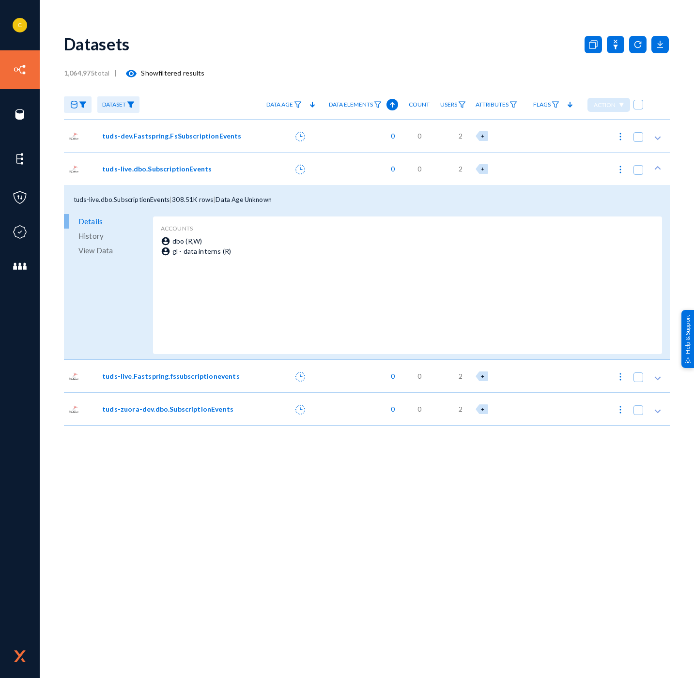
click at [81, 238] on span "History" at bounding box center [90, 235] width 25 height 15
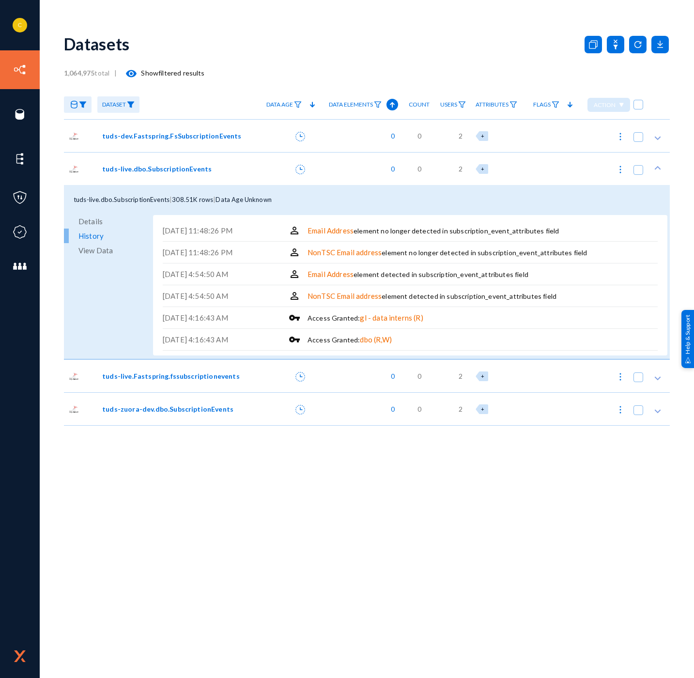
click at [91, 247] on span "View Data" at bounding box center [95, 250] width 34 height 15
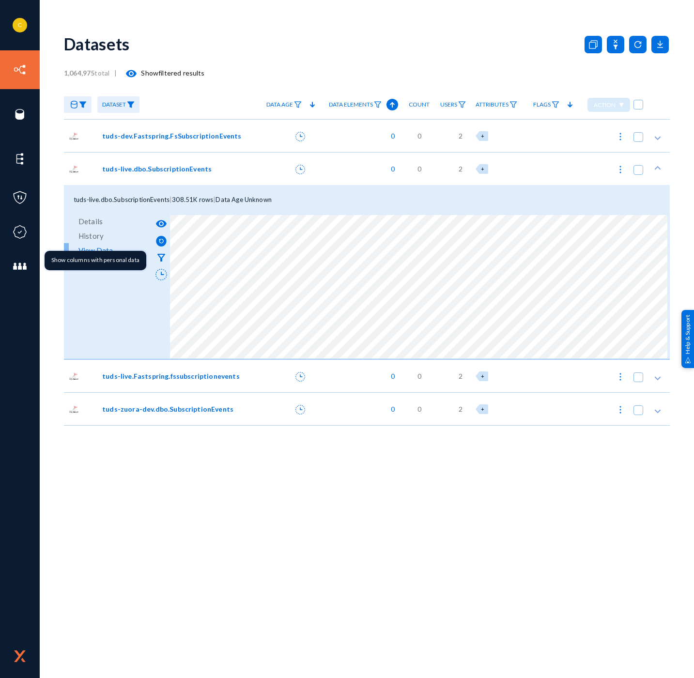
click at [161, 254] on mat-icon "filter_alt" at bounding box center [161, 258] width 12 height 12
click at [86, 223] on span "Details" at bounding box center [90, 221] width 24 height 15
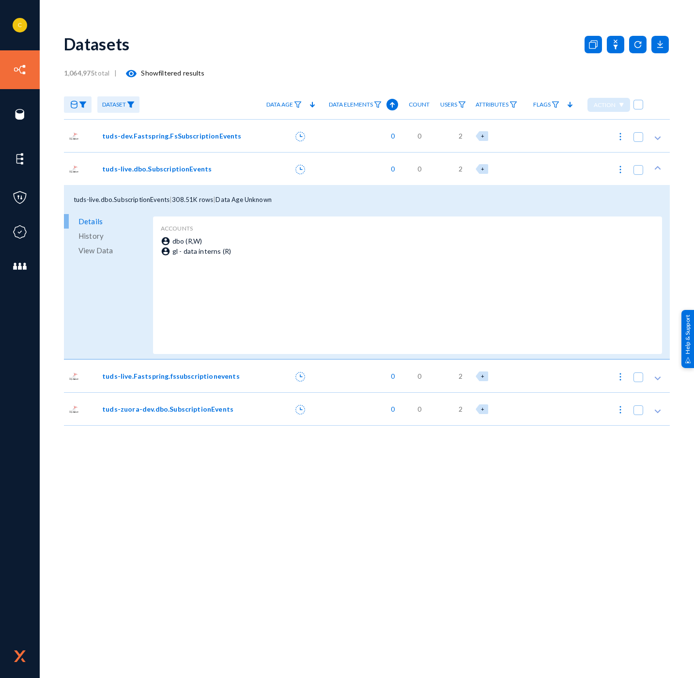
click at [90, 235] on span "History" at bounding box center [90, 235] width 25 height 15
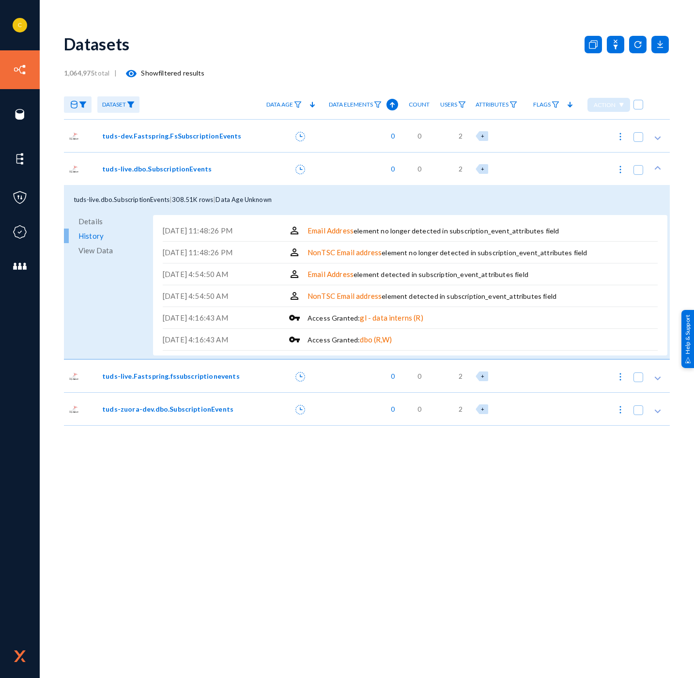
click at [121, 673] on div "Datasets 1,064,975 total | visibility Show filtered results Dataset Published D…" at bounding box center [367, 351] width 606 height 654
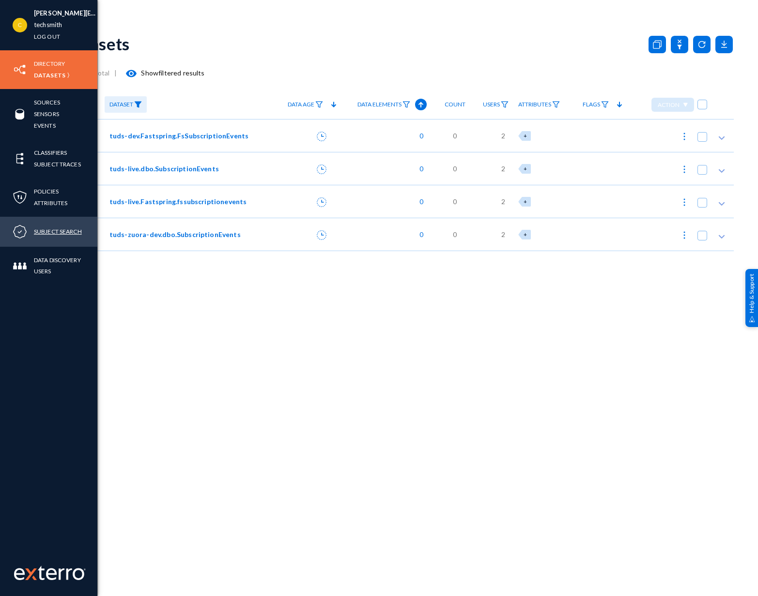
click at [45, 229] on link "Subject Search" at bounding box center [58, 231] width 48 height 11
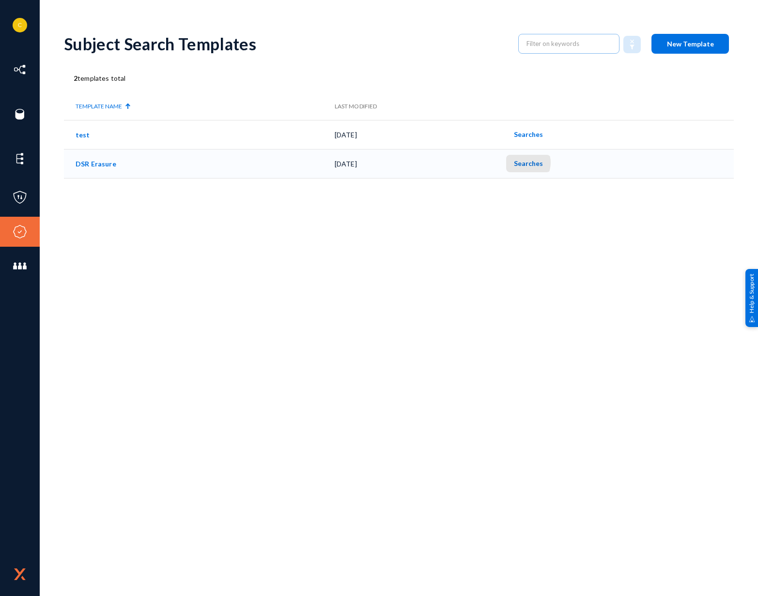
click at [526, 163] on span "Searches" at bounding box center [528, 163] width 29 height 8
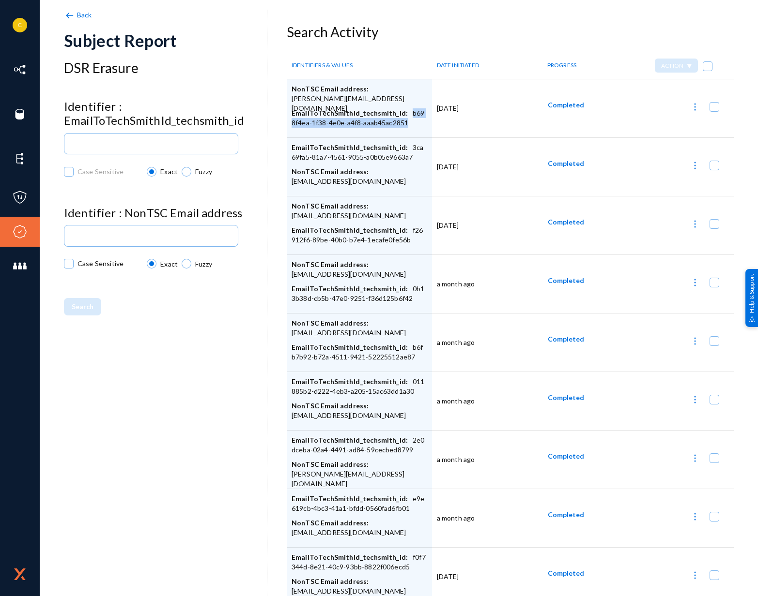
drag, startPoint x: 405, startPoint y: 112, endPoint x: 405, endPoint y: 124, distance: 12.1
click at [405, 124] on div "EmailToTechSmithId_techsmith_id: b698f4ea-1f38-4e0e-a4f8-aaab45ac2851" at bounding box center [359, 120] width 136 height 24
copy div "b698f4ea-1f38-4e0e-a4f8-aaab45ac2851"
drag, startPoint x: 407, startPoint y: 157, endPoint x: 405, endPoint y: 147, distance: 9.9
click at [405, 147] on div "EmailToTechSmithId_techsmith_id: 3ca69fa5-81a7-4561-9055-a0b05e9663a7" at bounding box center [359, 155] width 136 height 24
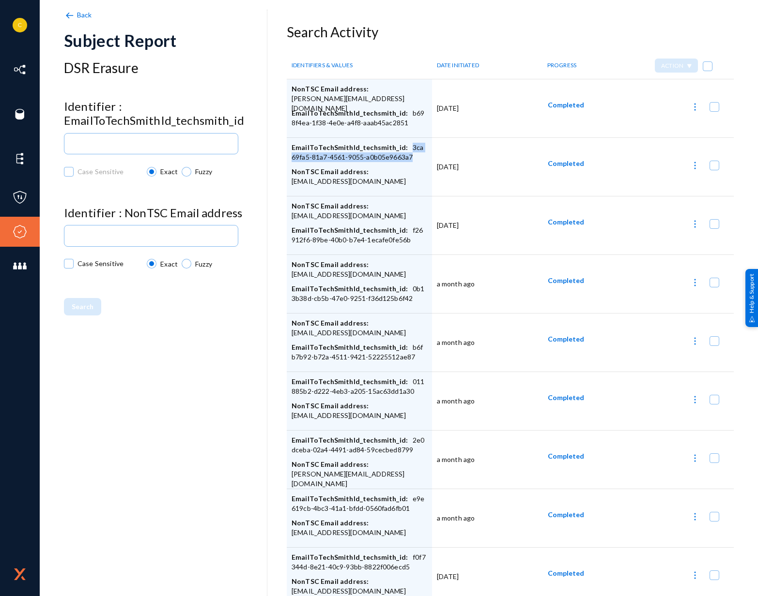
copy div "3ca69fa5-81a7-4561-9055-a0b05e9663a7"
drag, startPoint x: 402, startPoint y: 241, endPoint x: 403, endPoint y: 230, distance: 10.2
click at [403, 230] on div "EmailToTechSmithId_techsmith_id: f26912f6-89be-40b0-b7e4-1ecafe0fe56b" at bounding box center [359, 238] width 136 height 24
copy div "f26912f6-89be-40b0-b7e4-1ecafe0fe56b"
